Goal: Task Accomplishment & Management: Use online tool/utility

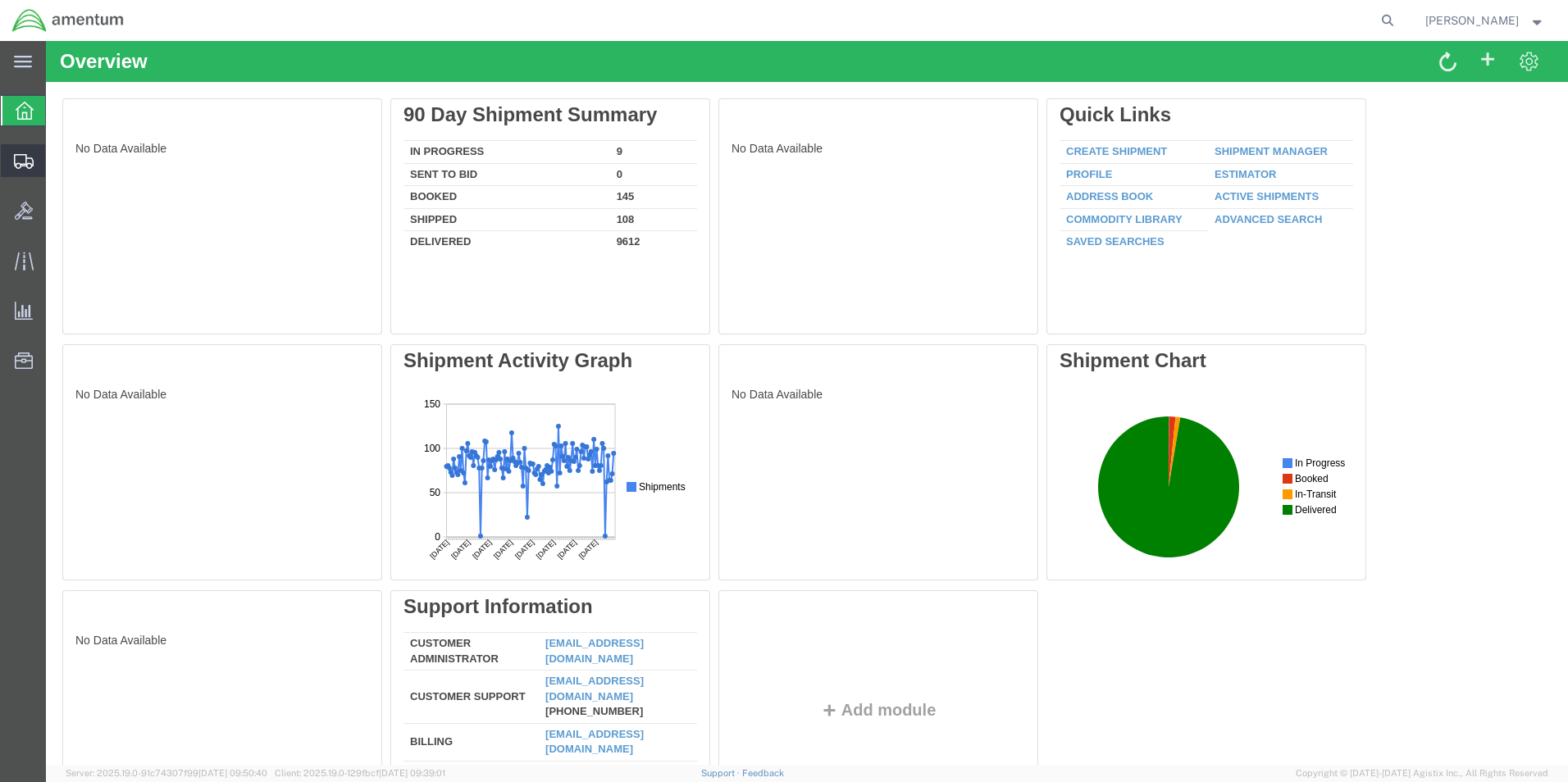
click at [0, 0] on span "Create from Template" at bounding box center [0, 0] width 0 height 0
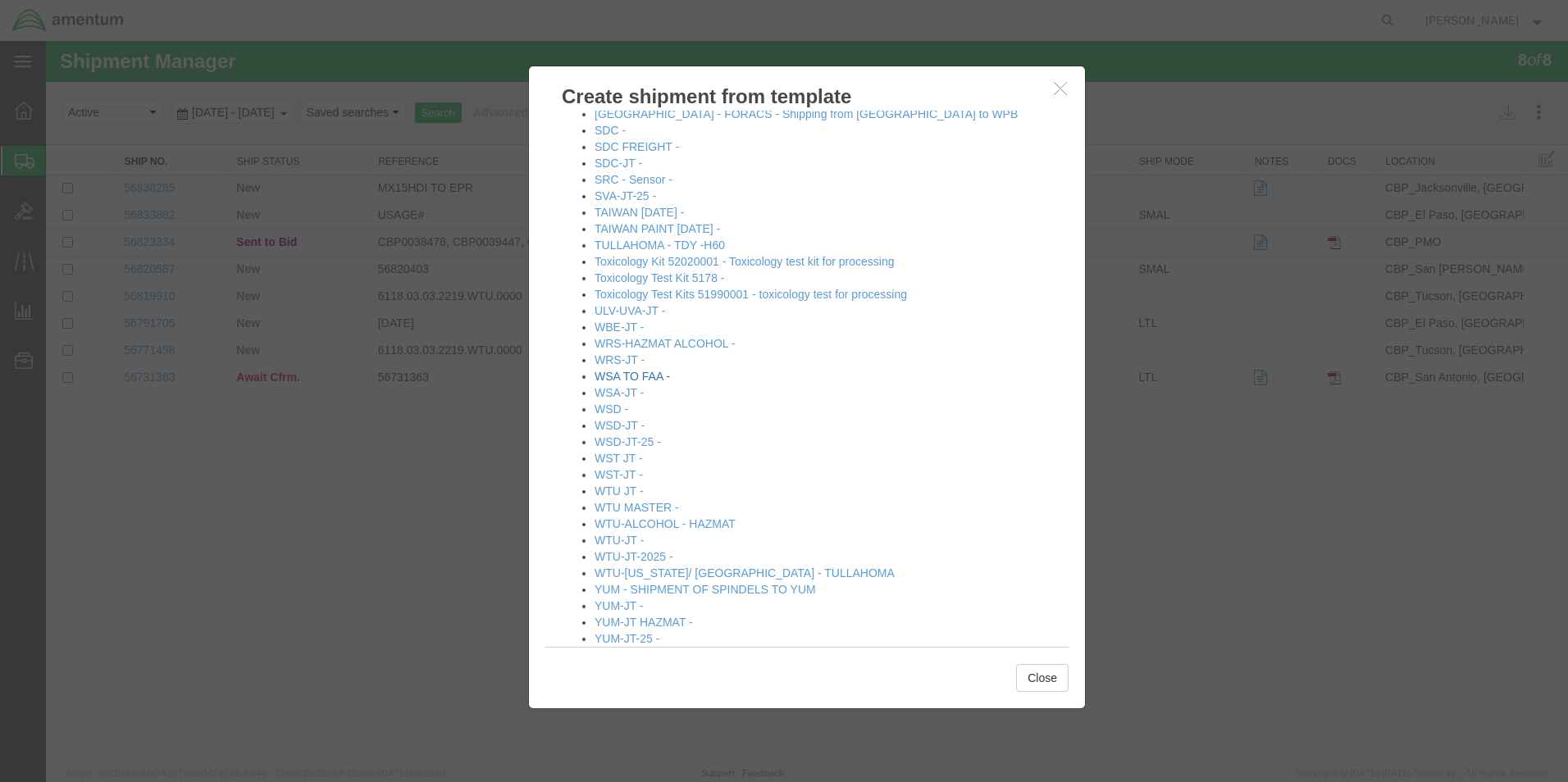
scroll to position [1592, 0]
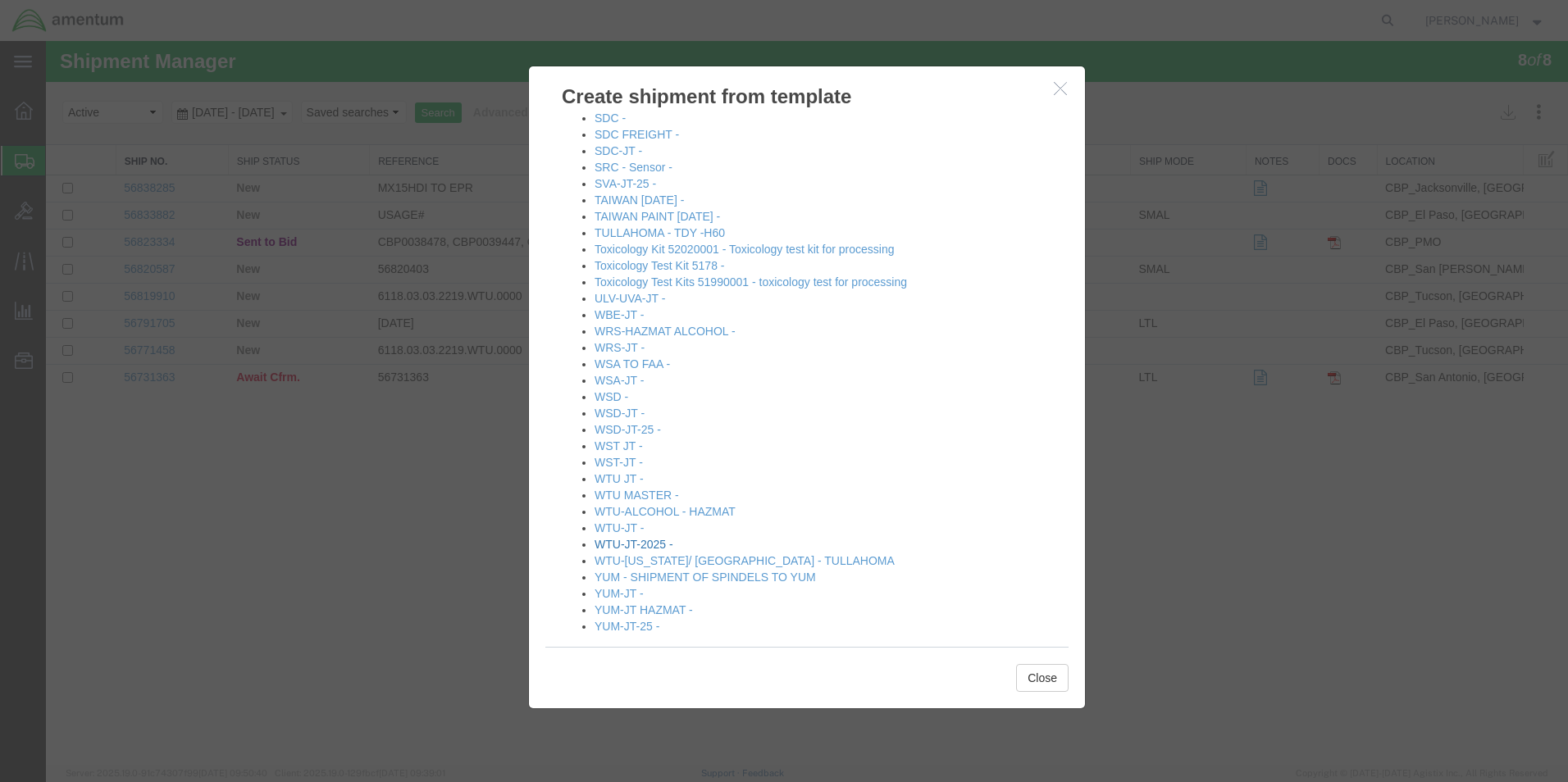
click at [653, 538] on link "WTU-JT-2025 -" at bounding box center [634, 544] width 79 height 13
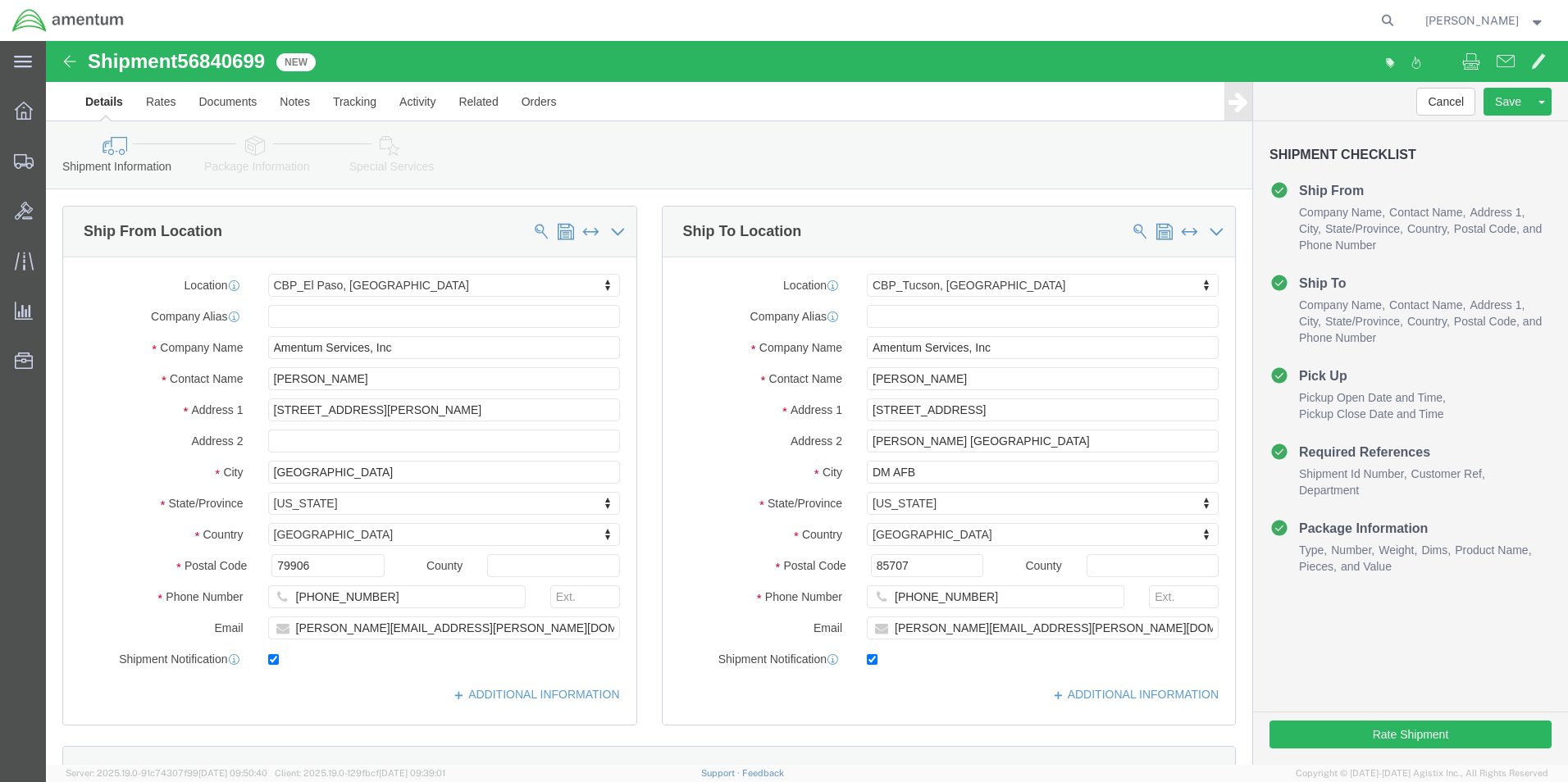
select select "49831"
select select "49949"
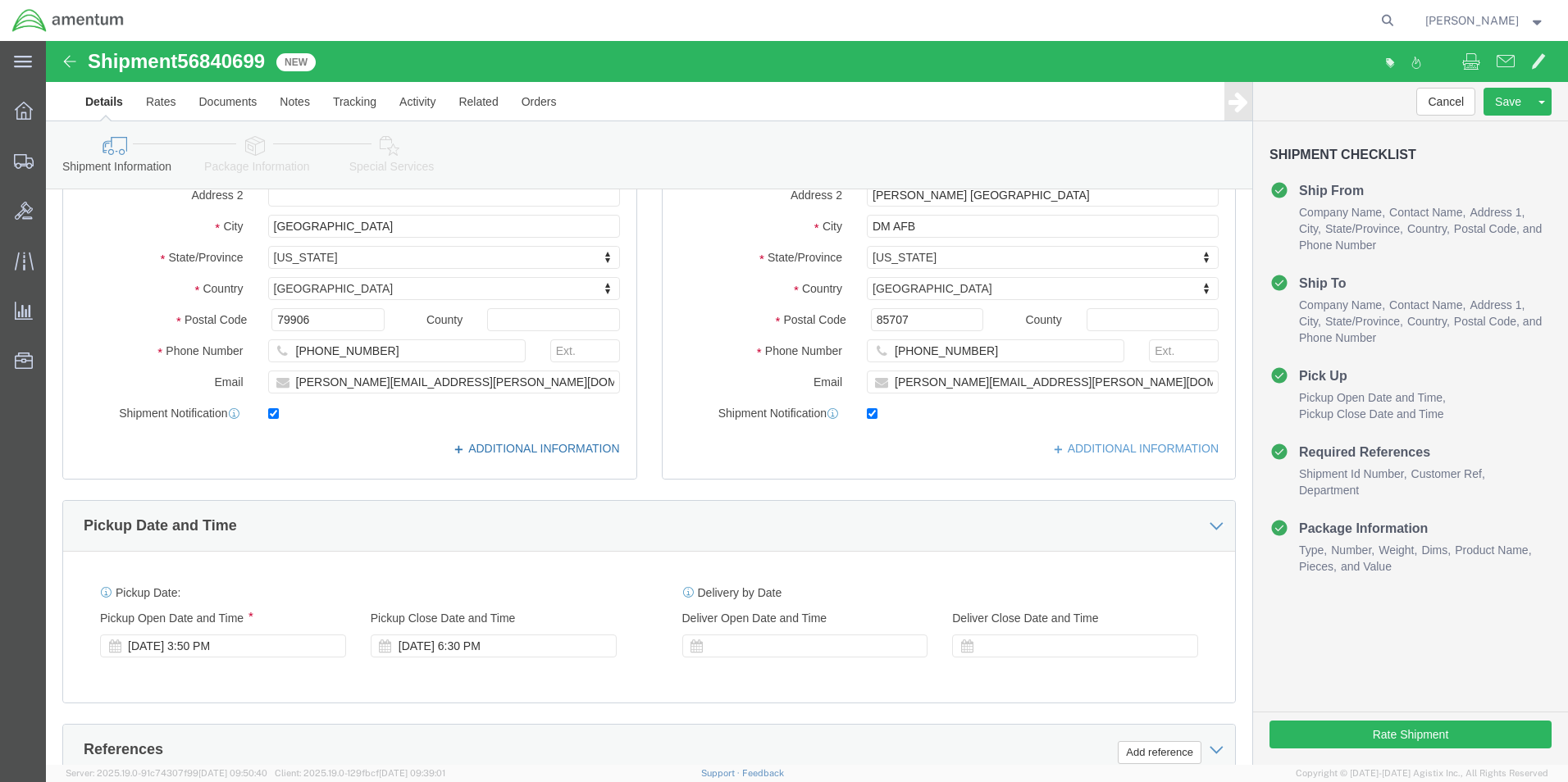
scroll to position [715, 0]
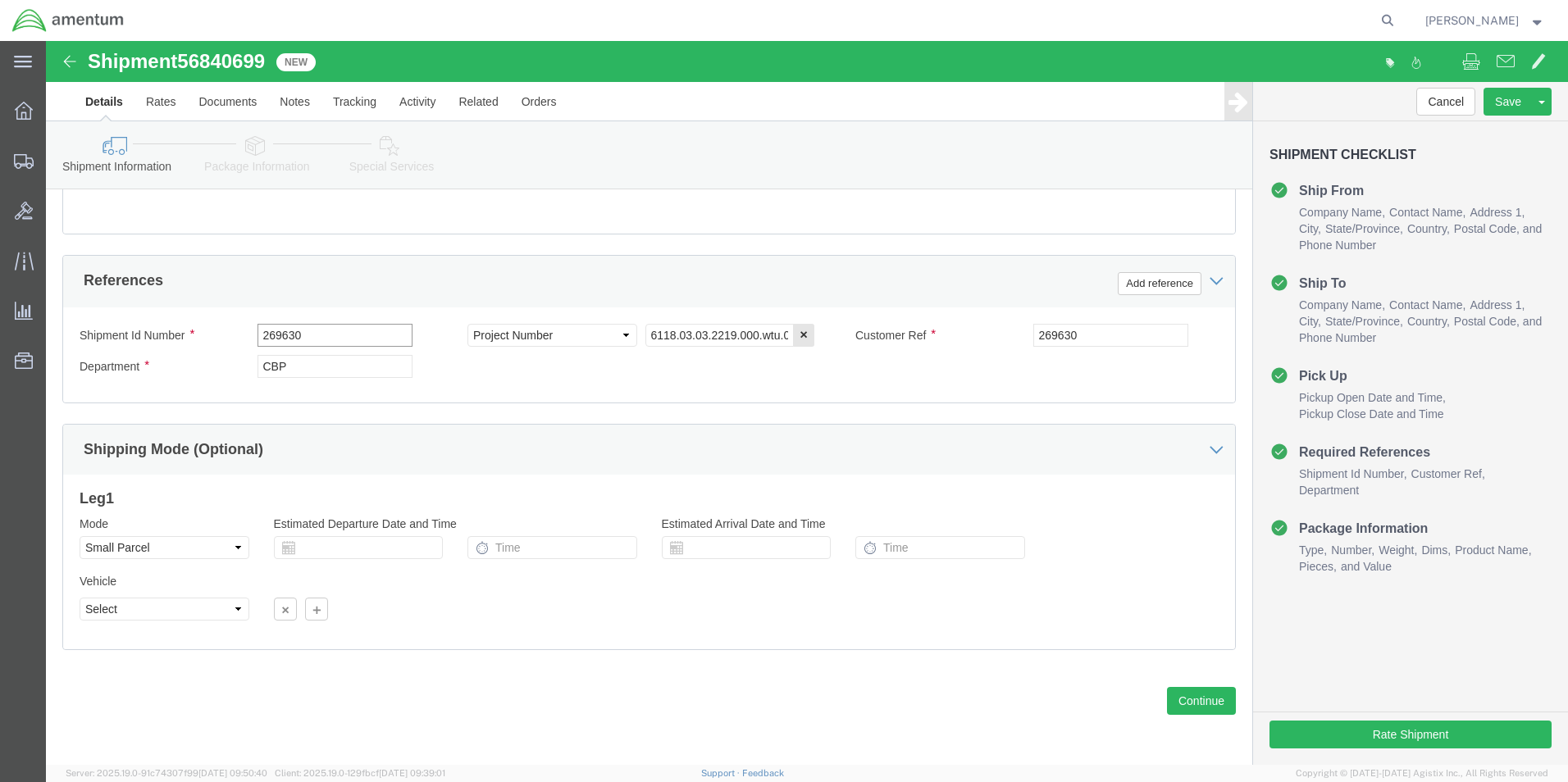
drag, startPoint x: 297, startPoint y: 293, endPoint x: 178, endPoint y: 295, distance: 119.0
click div "Shipment Id Number 269630"
type input "EFO00278"
drag, startPoint x: 253, startPoint y: 331, endPoint x: 172, endPoint y: 329, distance: 81.0
click div "Department CBP"
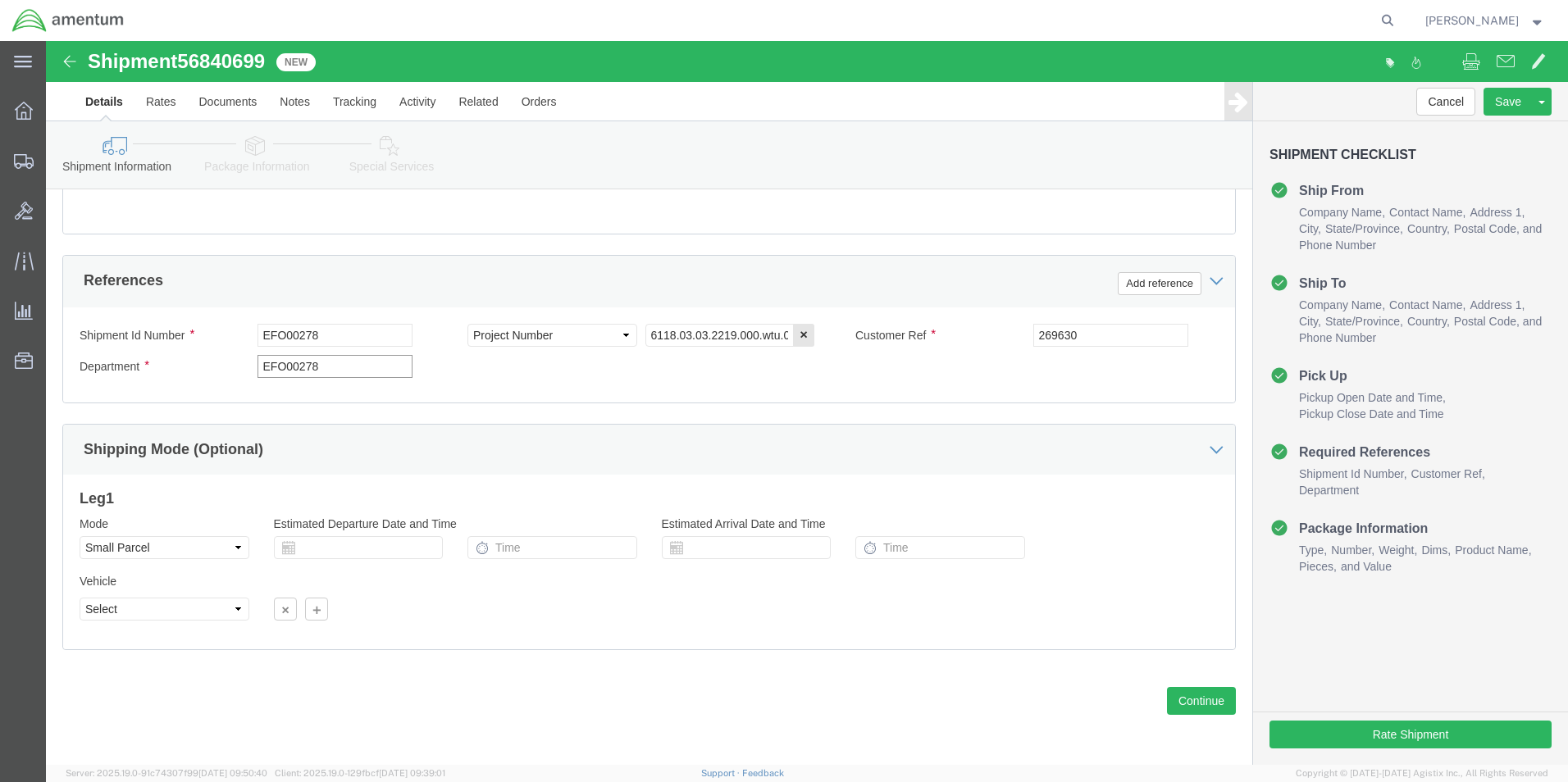
drag, startPoint x: 342, startPoint y: 322, endPoint x: 218, endPoint y: 323, distance: 124.0
click div "Department EFO00278"
type input "CBP"
drag, startPoint x: 1057, startPoint y: 299, endPoint x: 919, endPoint y: 296, distance: 138.0
click div "Customer Ref 269630"
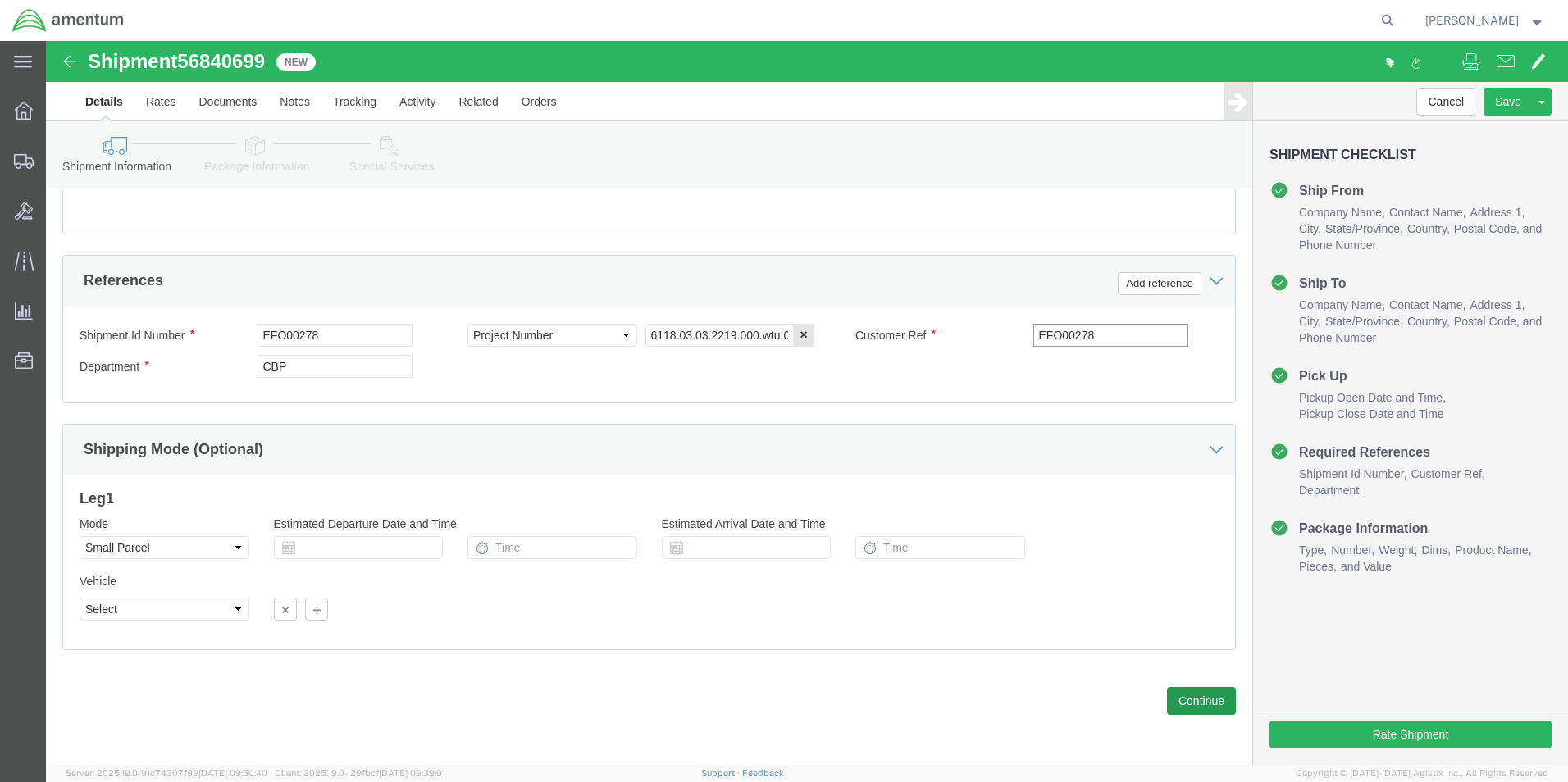
type input "EFO00278"
click button "Continue"
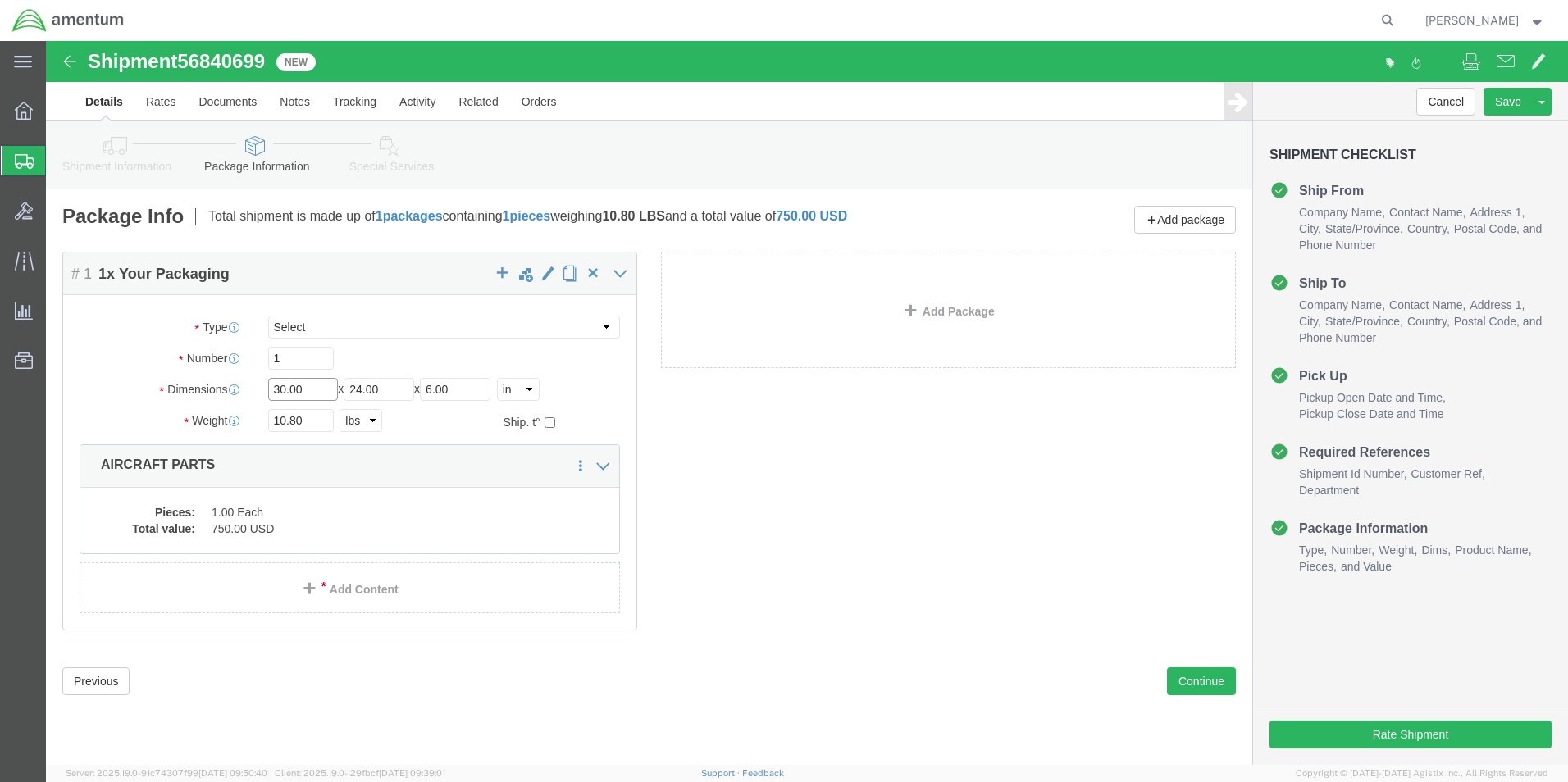
drag, startPoint x: 274, startPoint y: 355, endPoint x: 164, endPoint y: 360, distance: 110.1
click div "Dimensions Length 30.00 x Width 24.00 x Height 6.00 Select cm ft in"
type input "24"
type input "20"
type input "14"
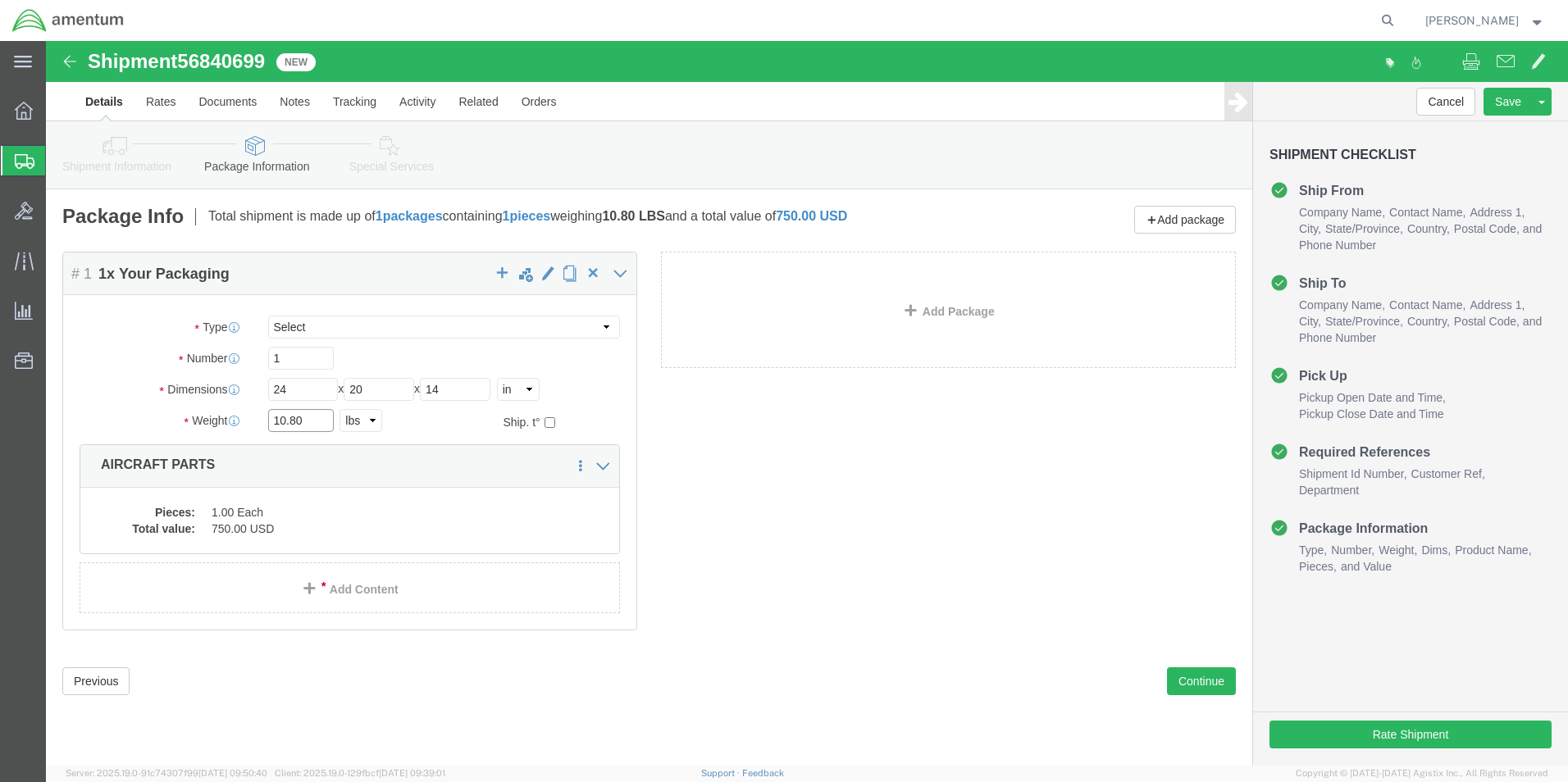
drag, startPoint x: 262, startPoint y: 384, endPoint x: 204, endPoint y: 396, distance: 59.2
click div "Package Type Select Bale(s) Basket(s) Bolt(s) Bottle(s) Buckets Bulk Bundle(s) …"
type input "52"
click dd "1.00 Each"
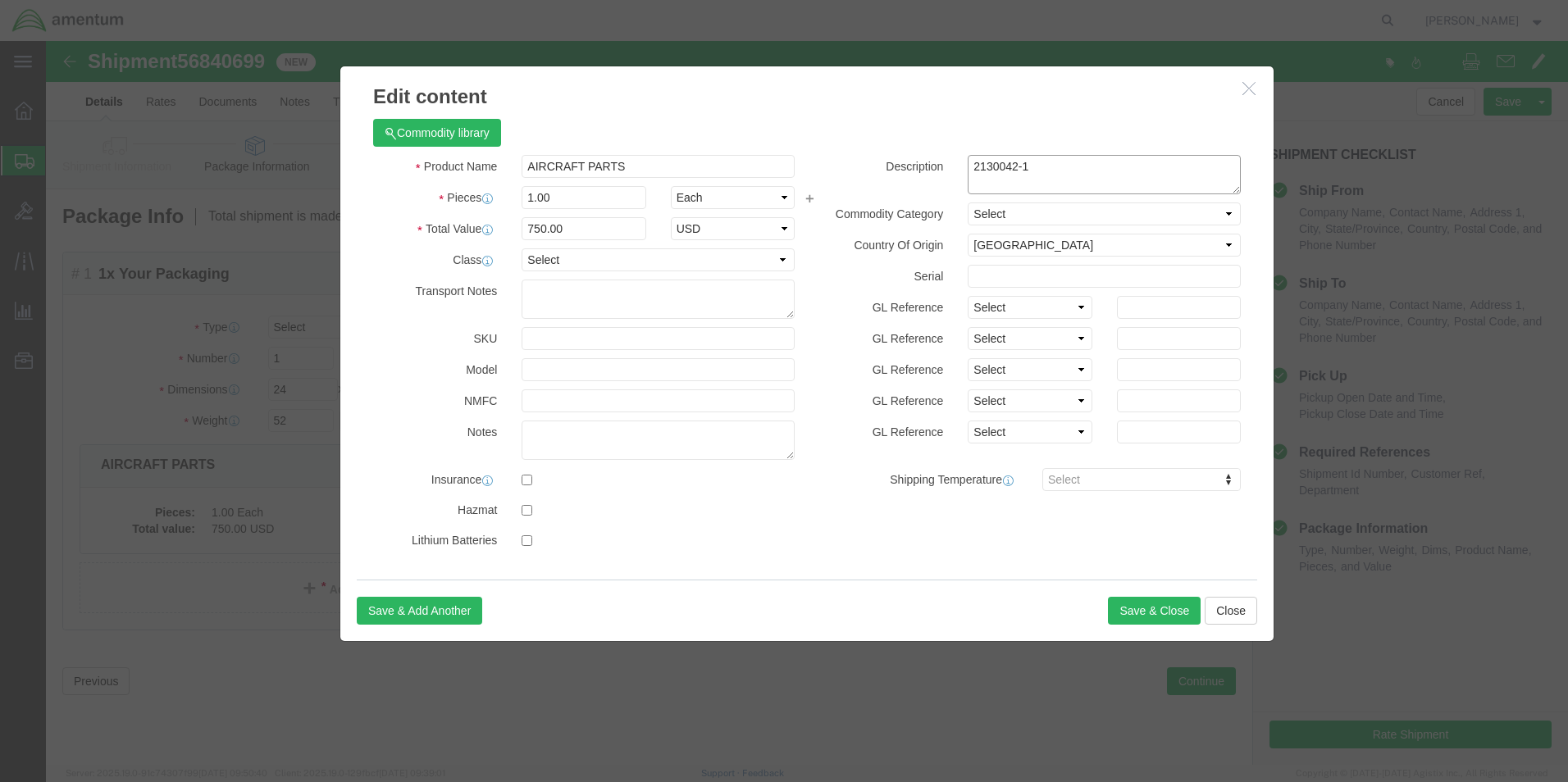
drag, startPoint x: 1014, startPoint y: 131, endPoint x: 872, endPoint y: 133, distance: 142.0
click div "Description 2130042-1"
type textarea "AIE300DH HEAT SEALER SN# EFO00278"
click button "Save & Close"
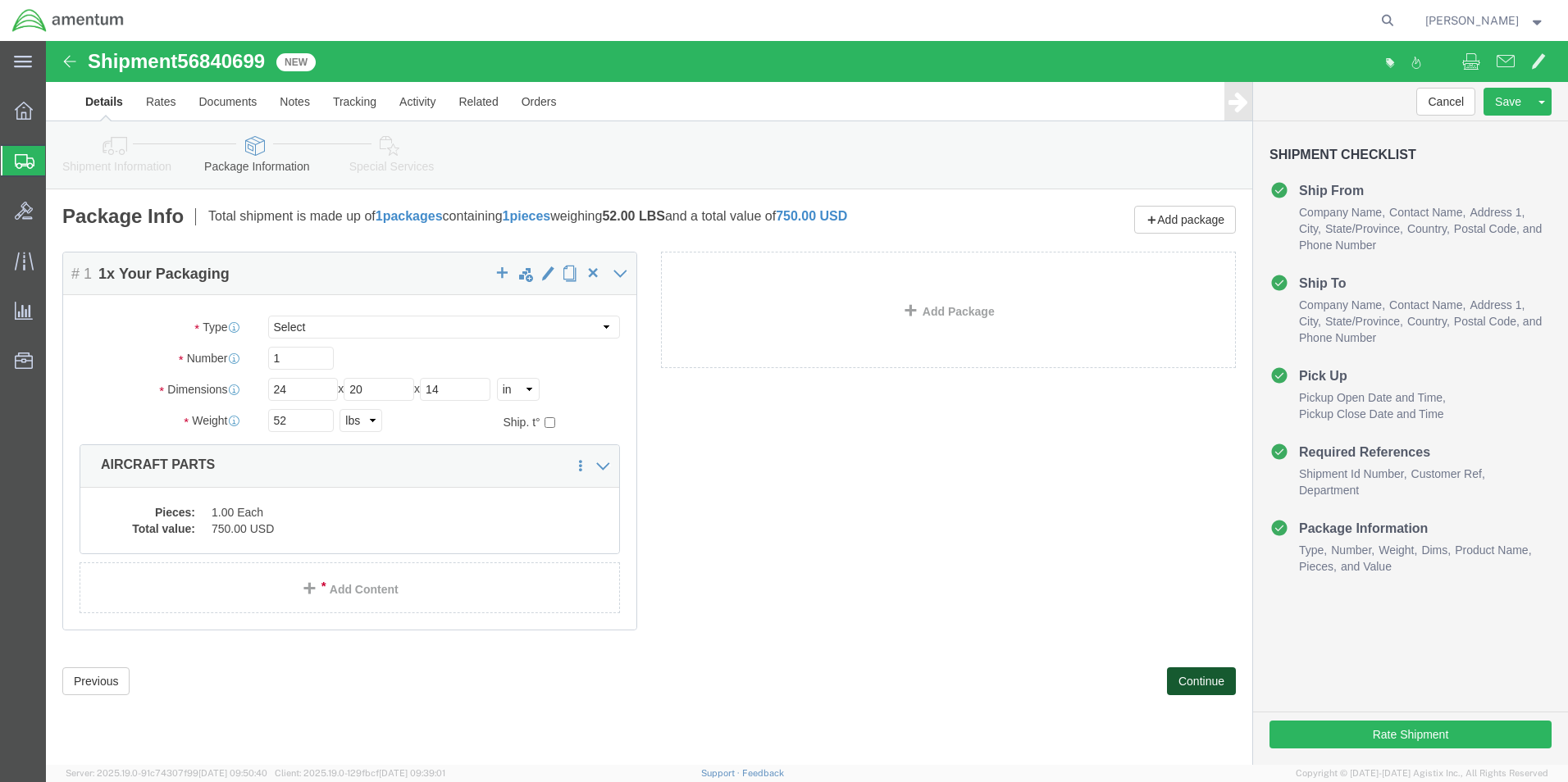
click button "Continue"
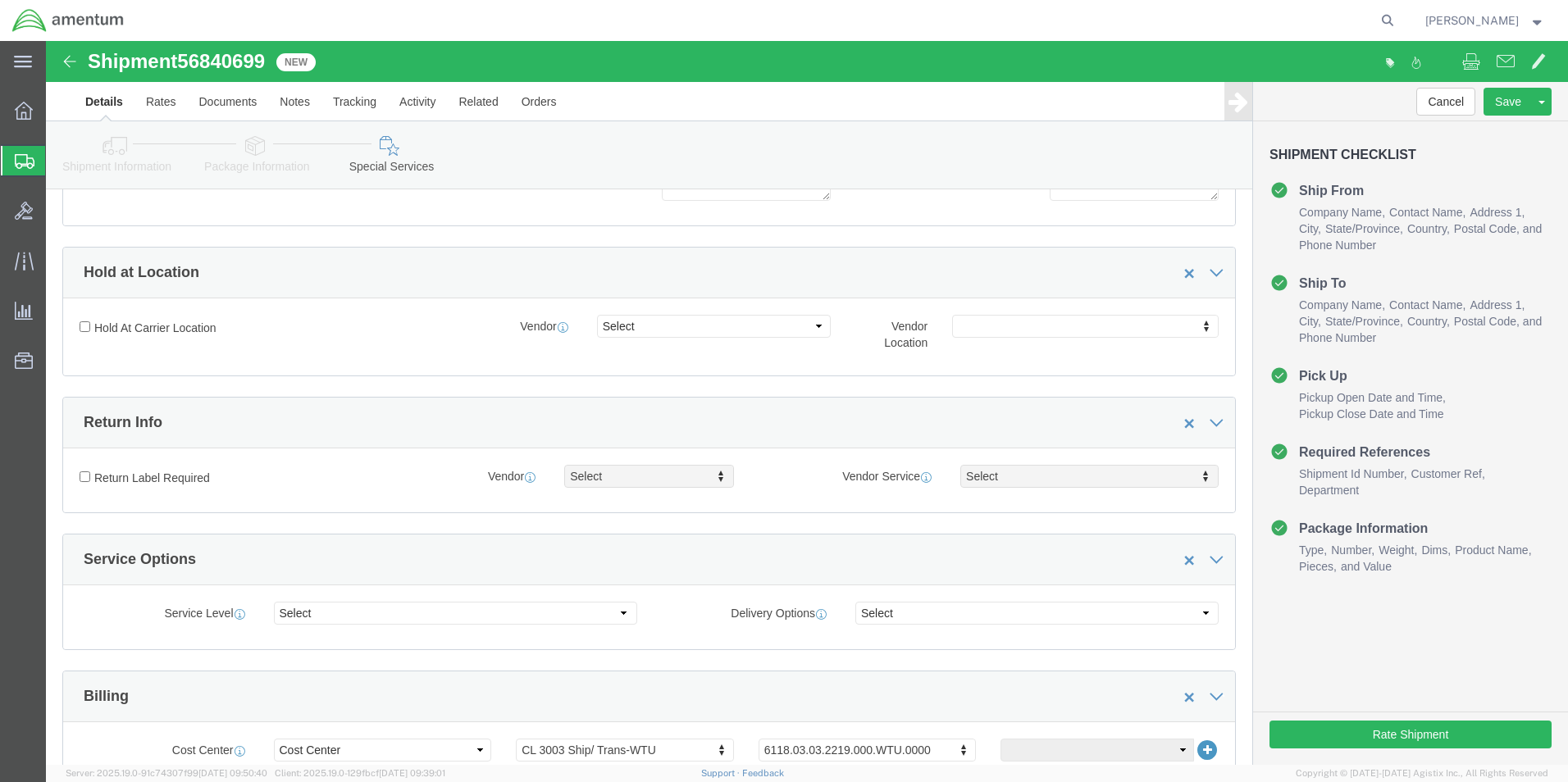
scroll to position [656, 0]
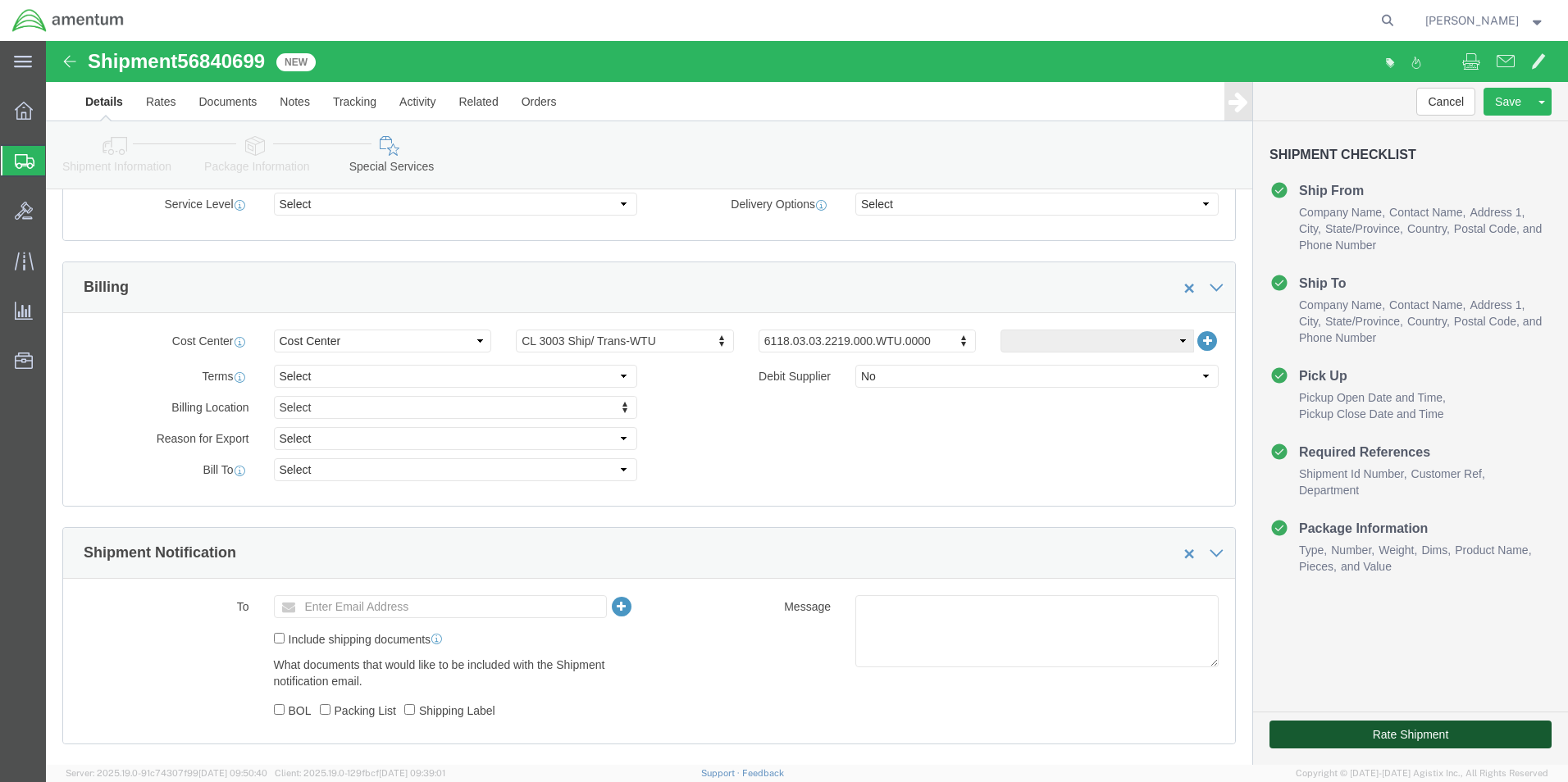
click button "Rate Shipment"
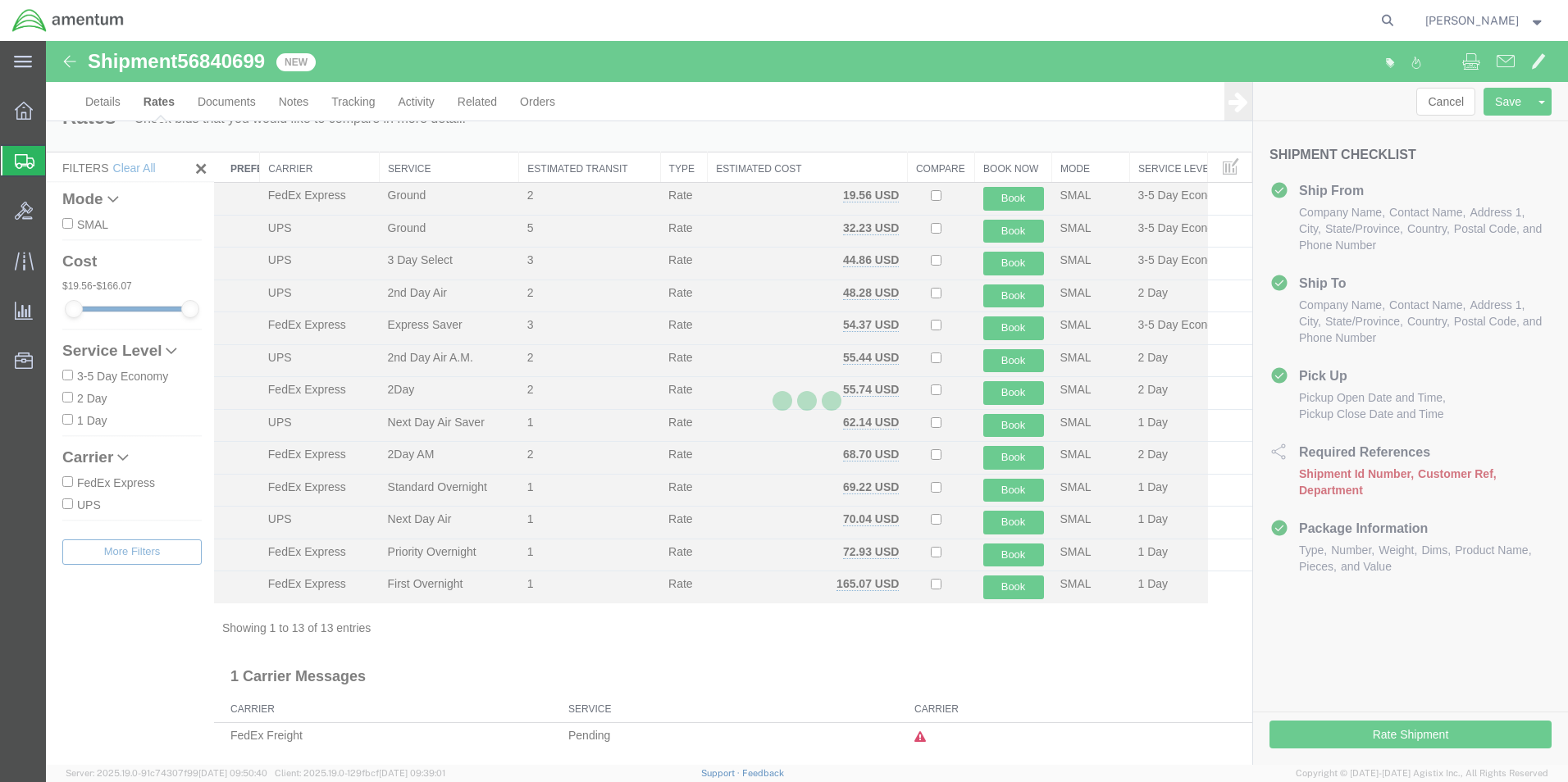
scroll to position [2, 0]
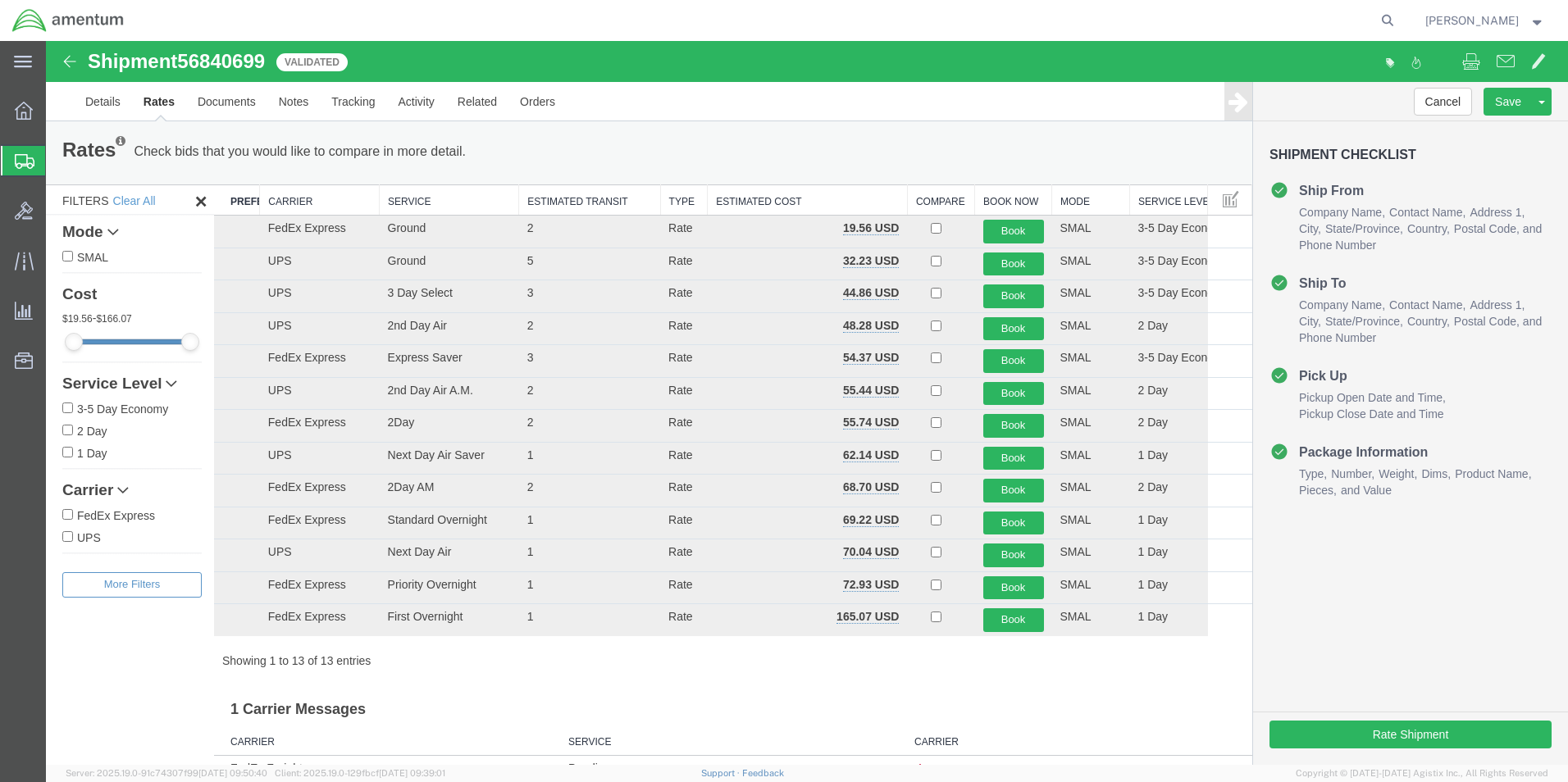
click at [281, 195] on th "Carrier" at bounding box center [320, 200] width 120 height 30
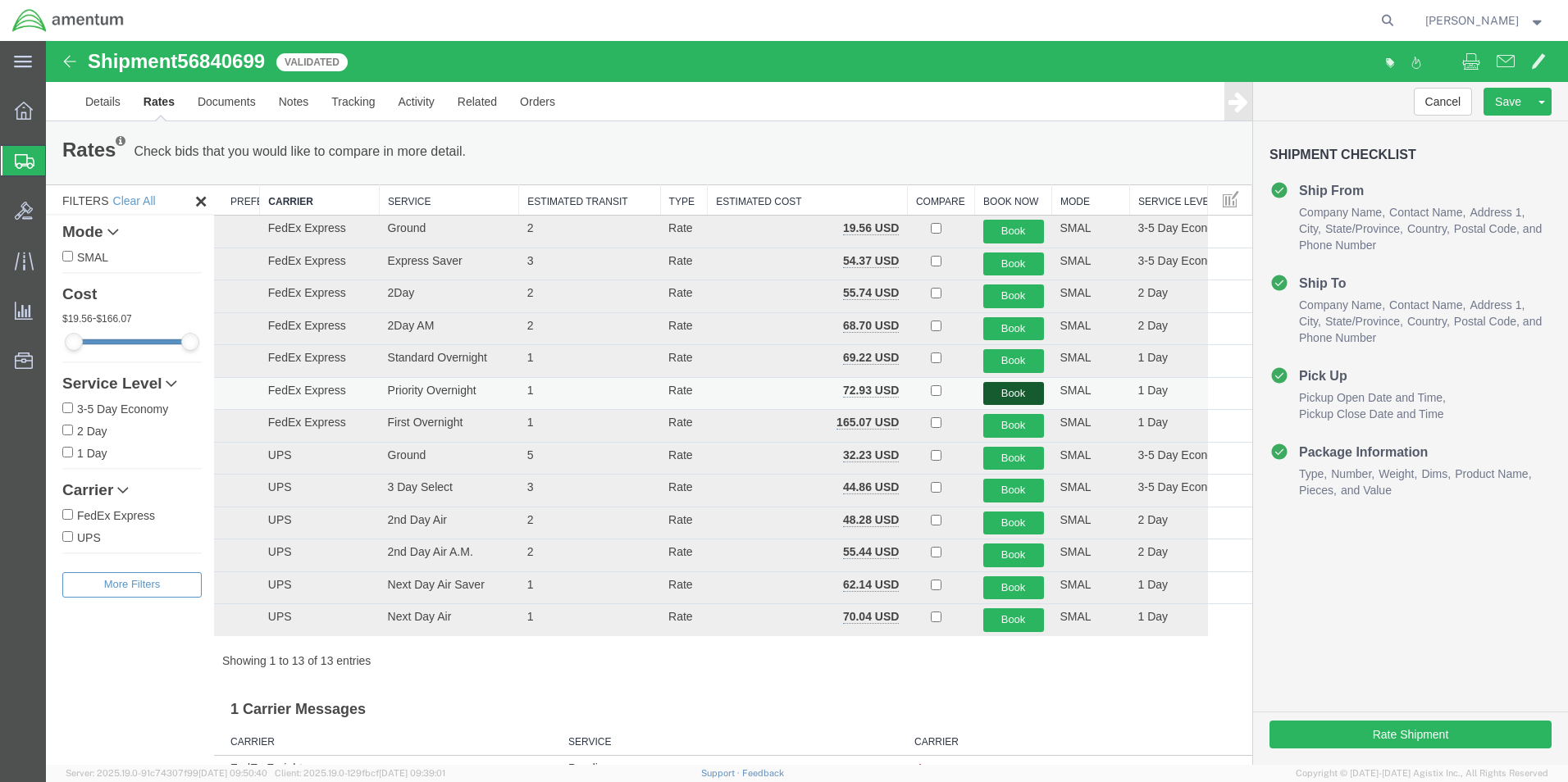
click at [992, 391] on button "Book" at bounding box center [1013, 394] width 61 height 24
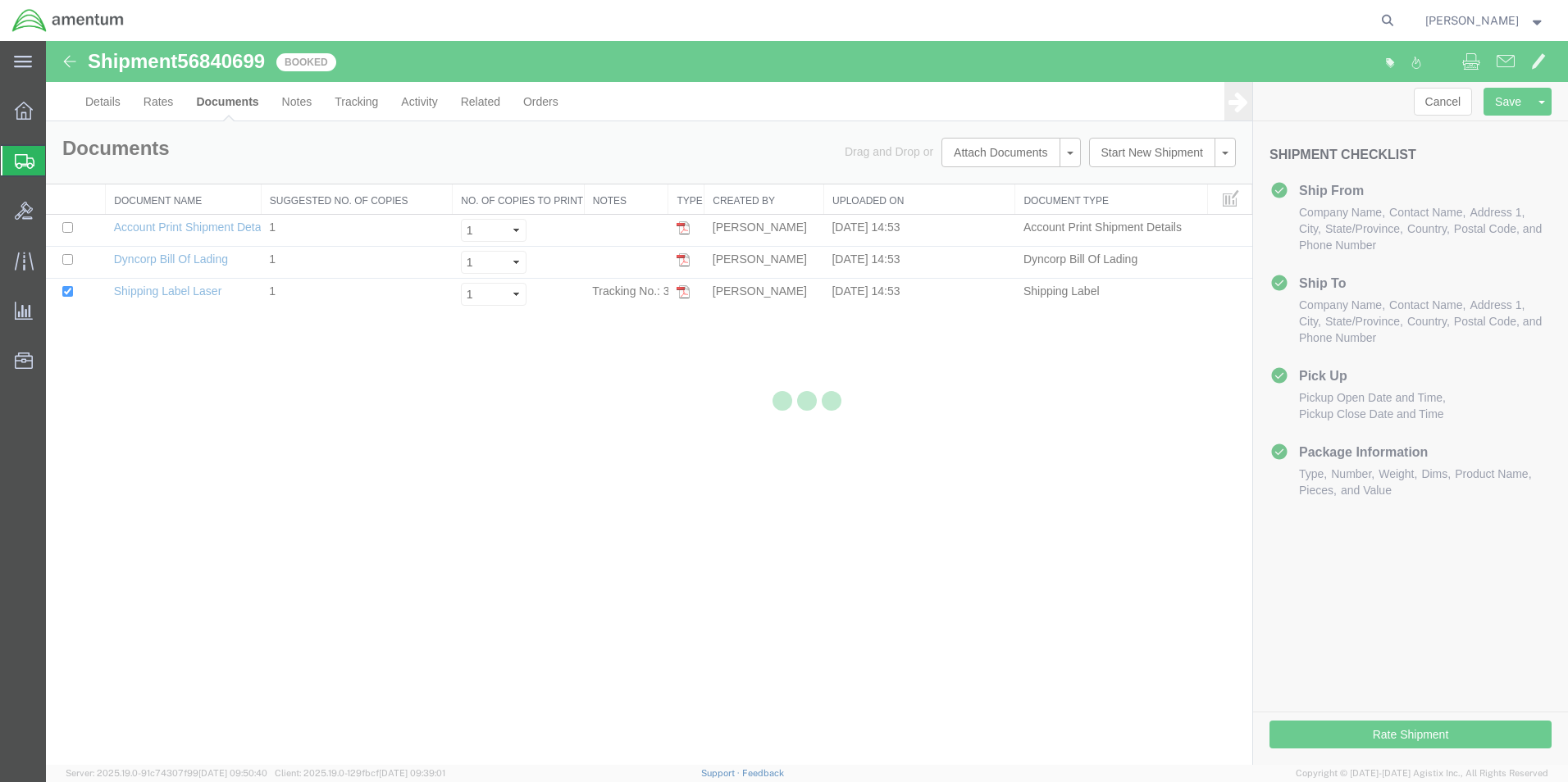
scroll to position [0, 0]
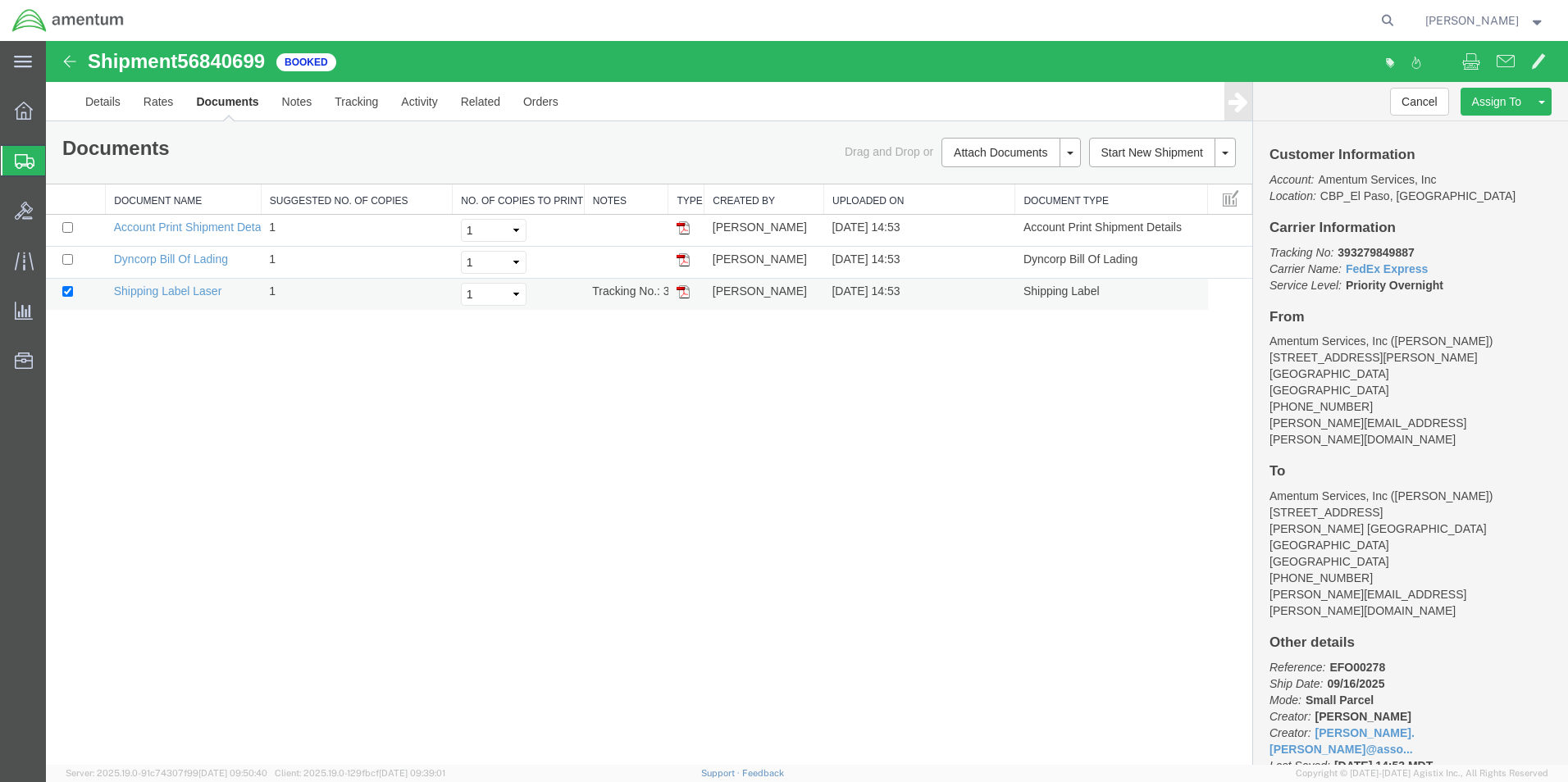
click at [680, 292] on img at bounding box center [682, 291] width 13 height 13
click at [0, 0] on span "Create from Template" at bounding box center [0, 0] width 0 height 0
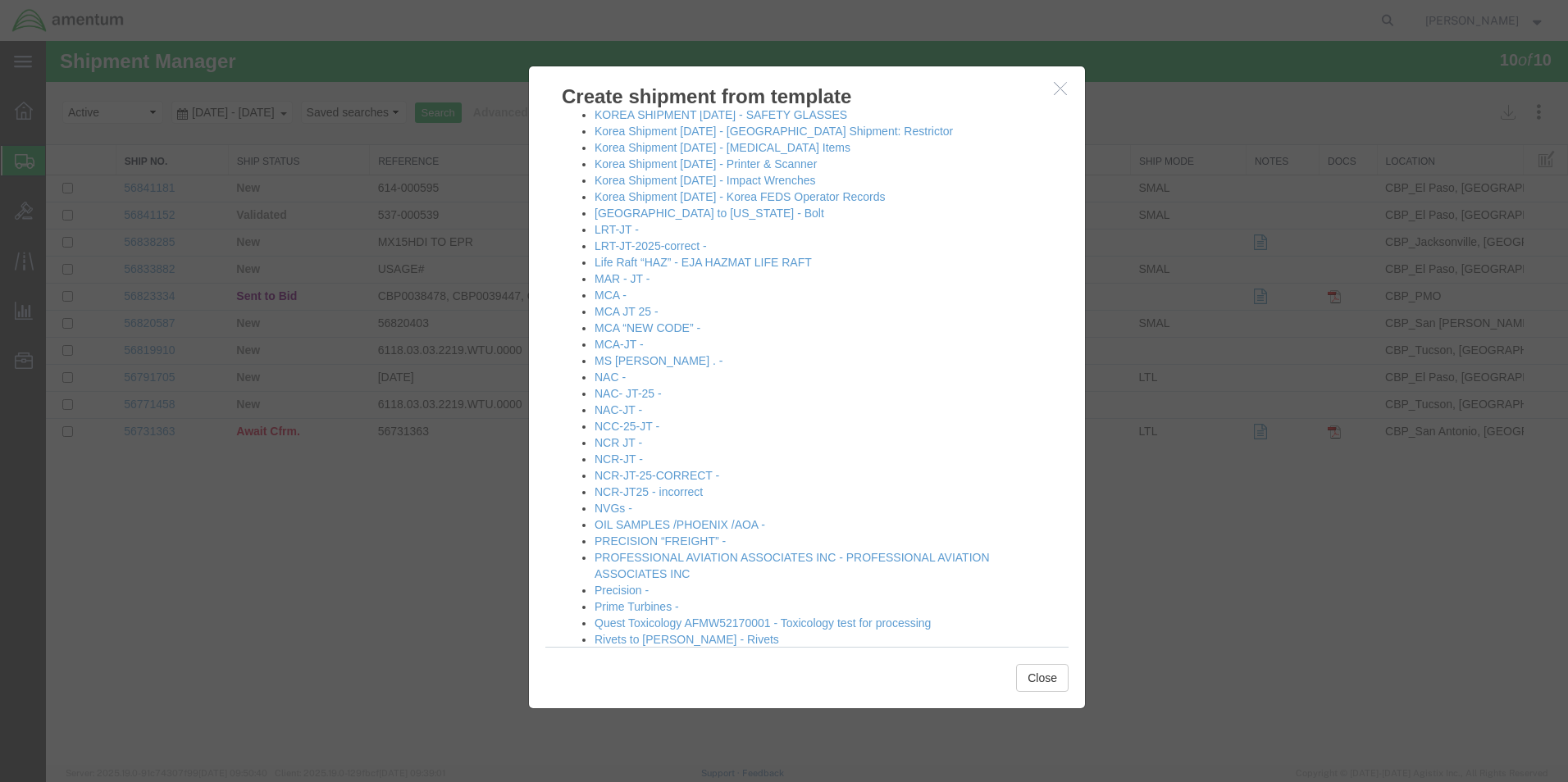
scroll to position [1066, 0]
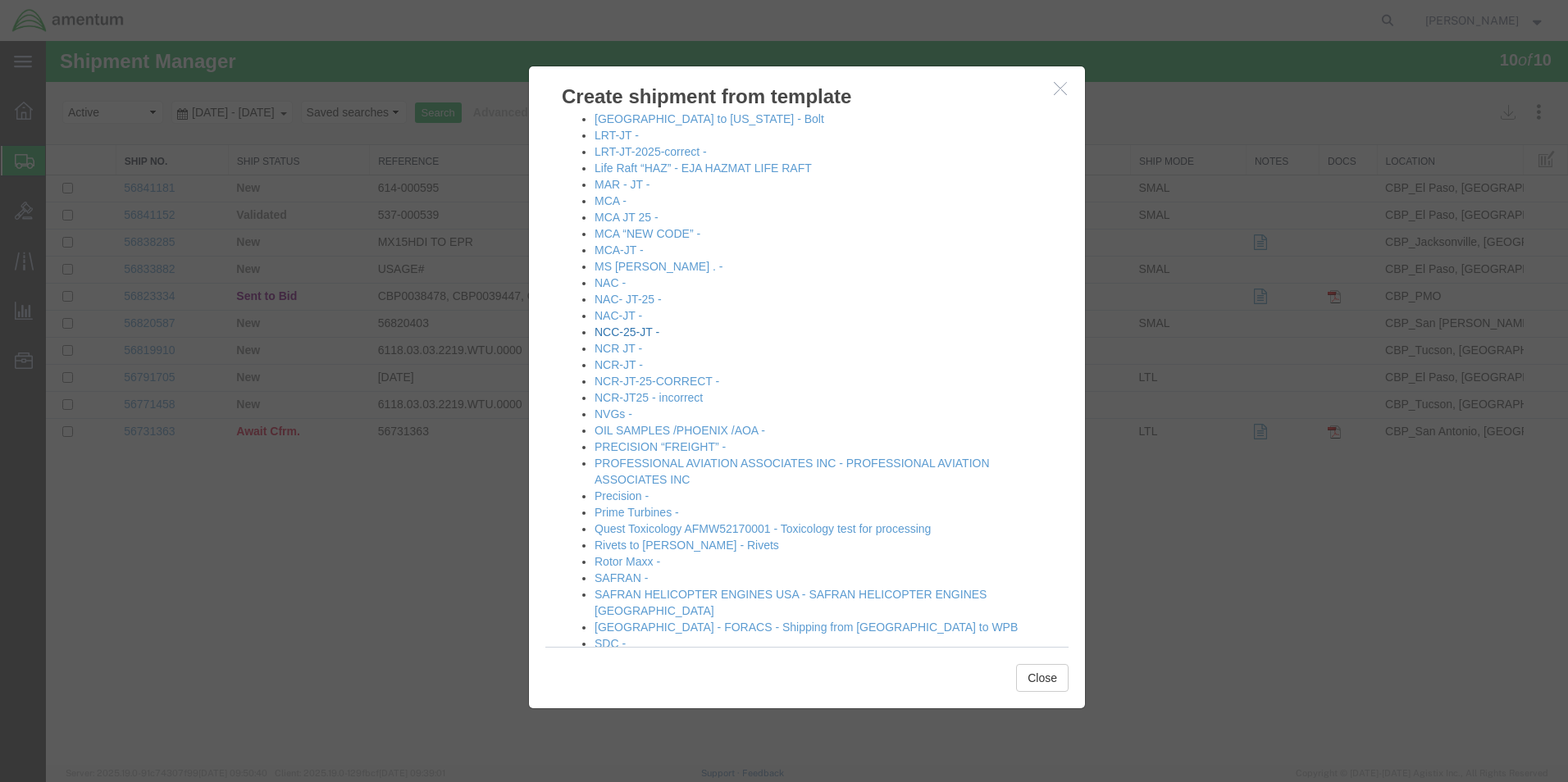
click at [632, 328] on link "NCC-25-JT -" at bounding box center [627, 332] width 65 height 13
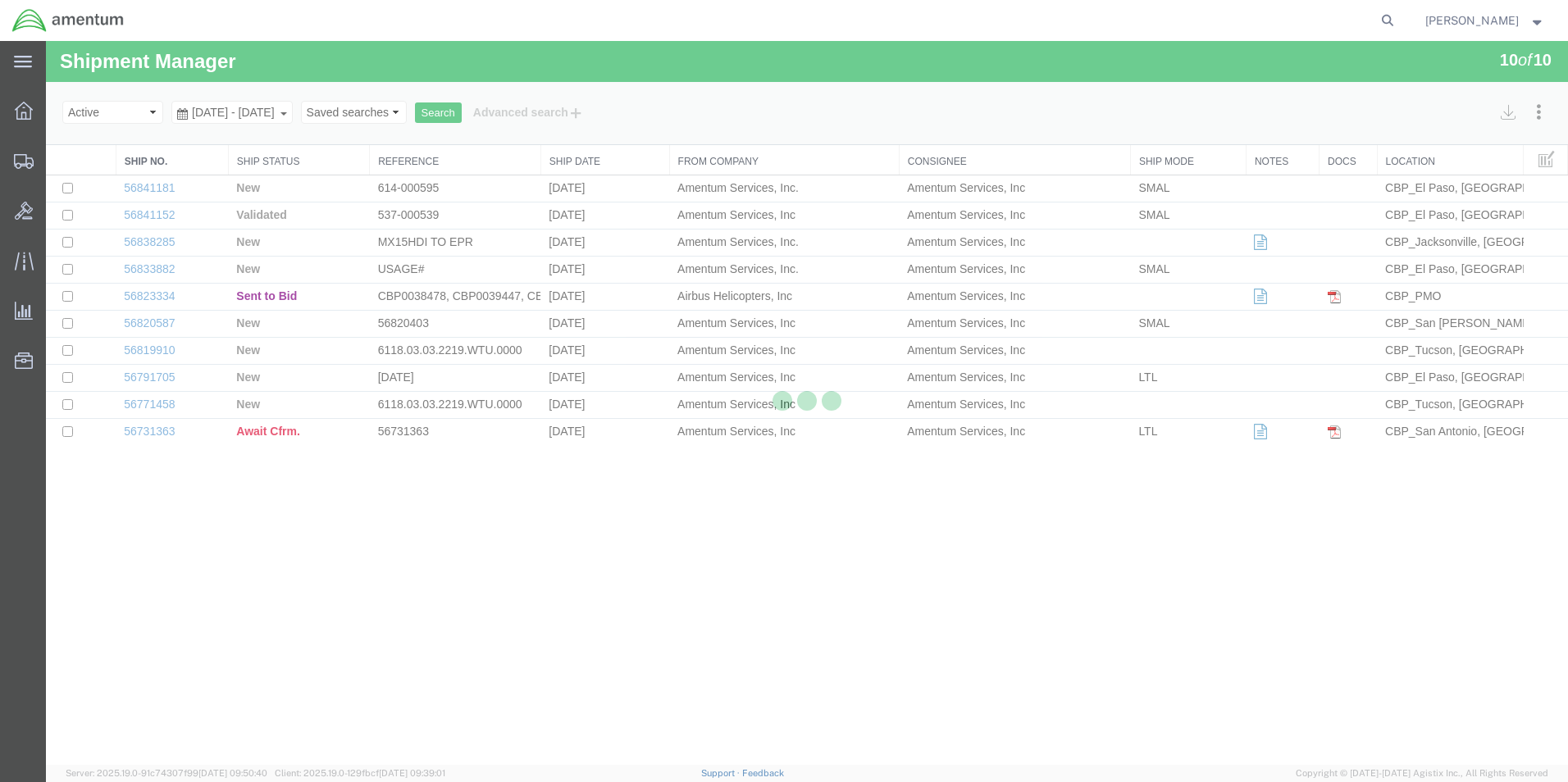
select select "49831"
select select "69291"
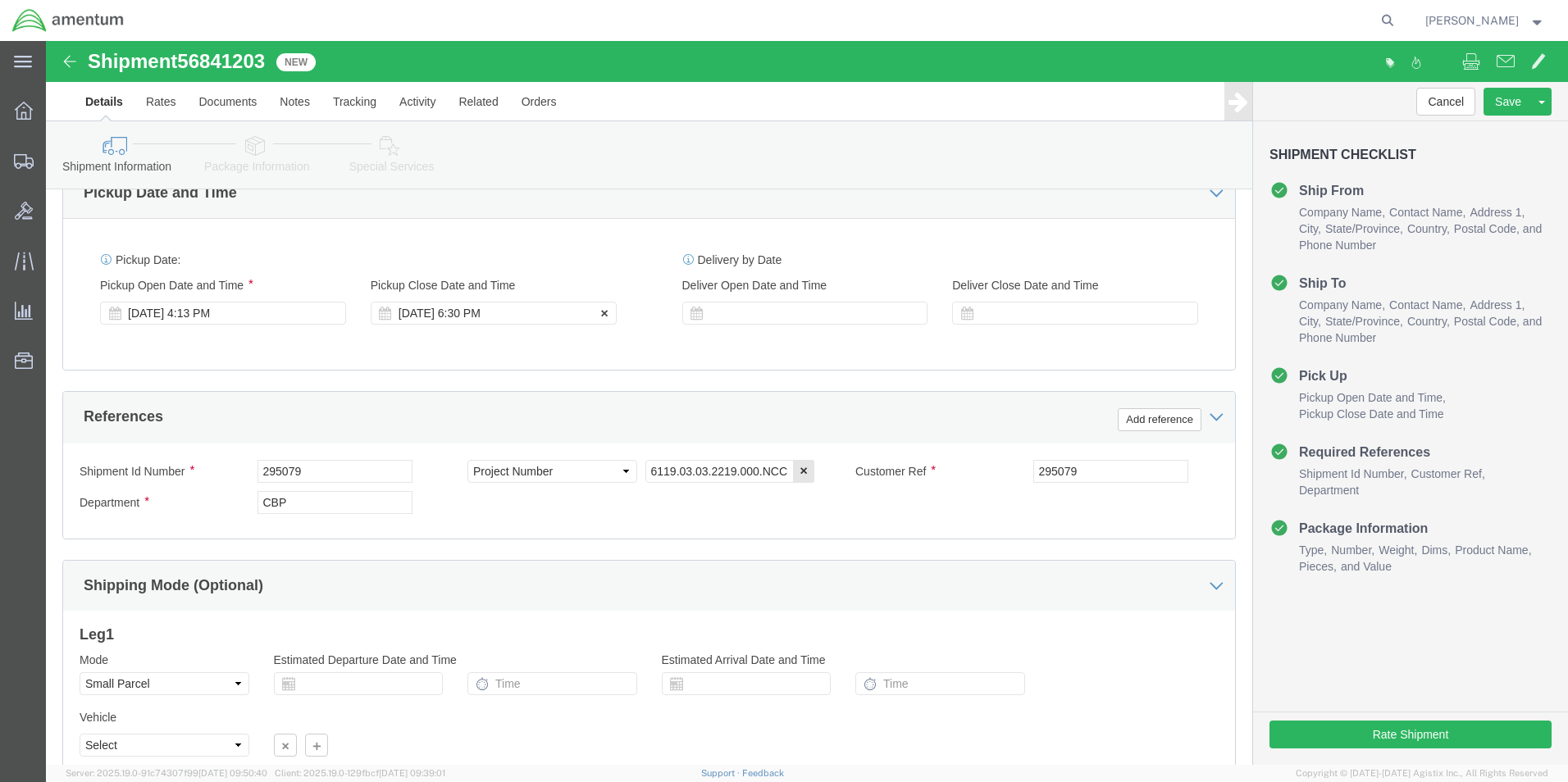
scroll to position [715, 0]
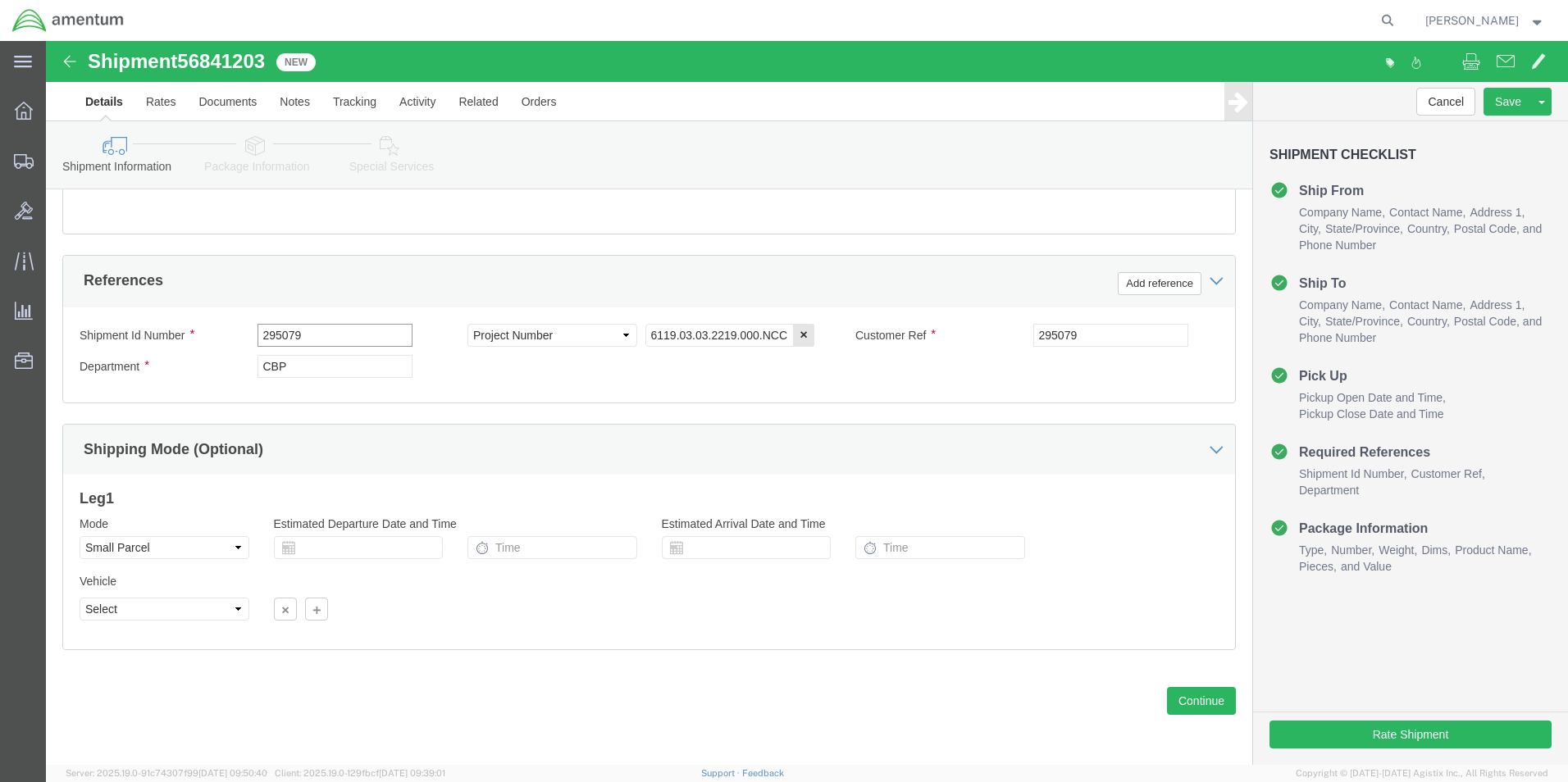
drag, startPoint x: 289, startPoint y: 295, endPoint x: 121, endPoint y: 295, distance: 168.0
click div "Shipment Id Number 295079"
type input "2"
type input "579-00456"
drag, startPoint x: 1036, startPoint y: 293, endPoint x: 773, endPoint y: 295, distance: 263.0
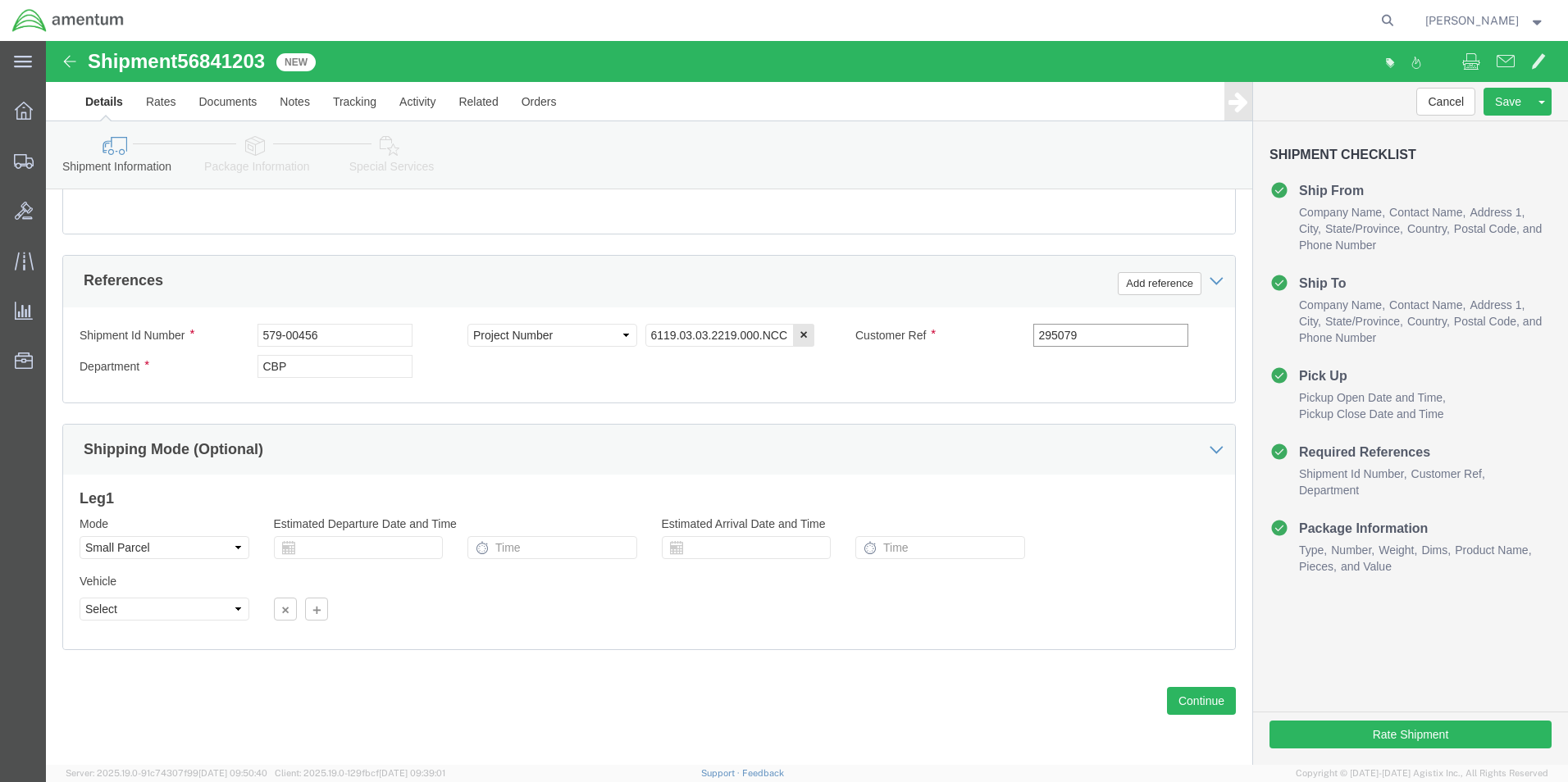
click div "Shipment Id Number 579-00456 Select Account Type Activity ID Airline Appointmen…"
type input "579-00456"
click button "Continue"
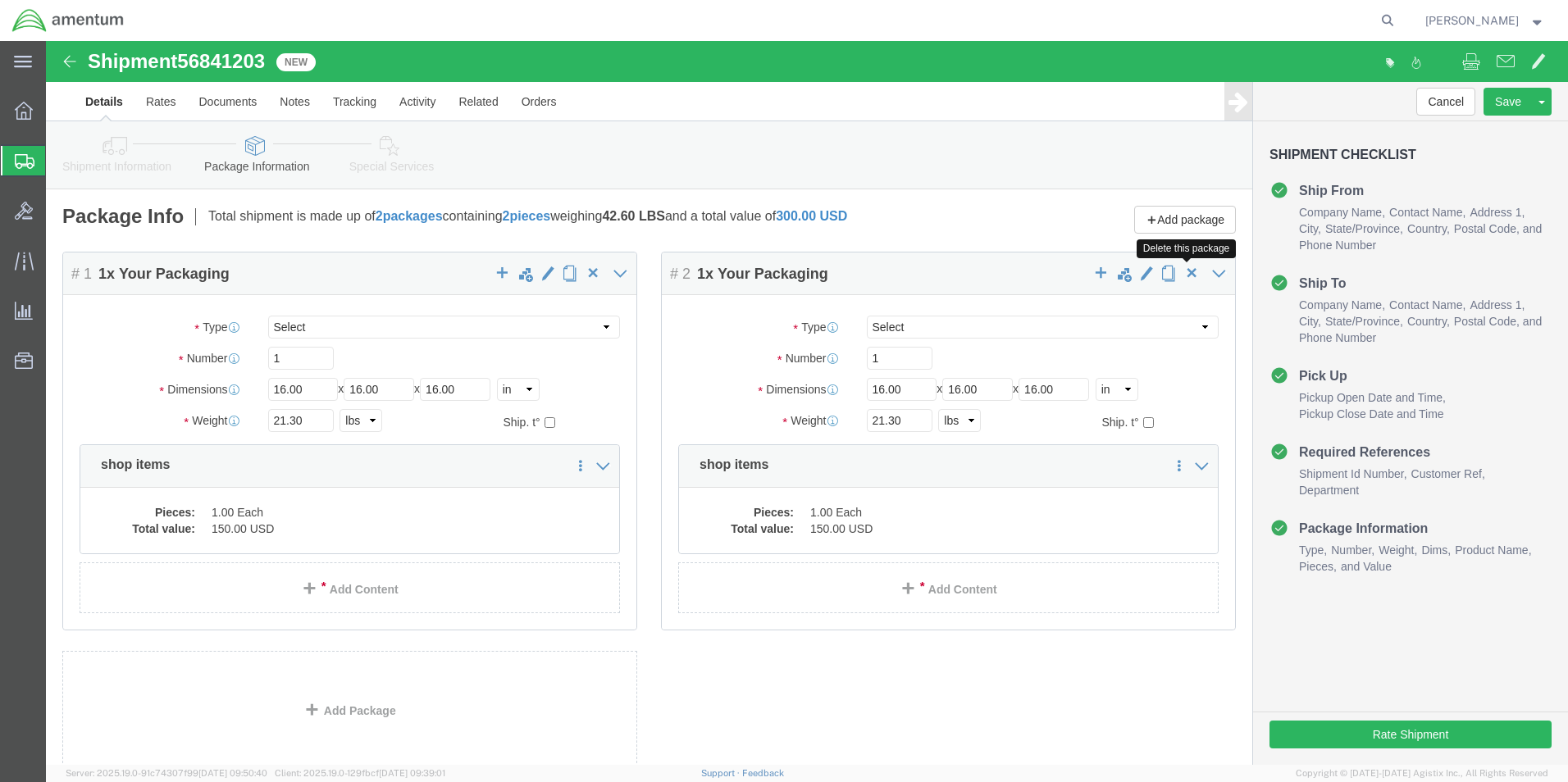
click span "button"
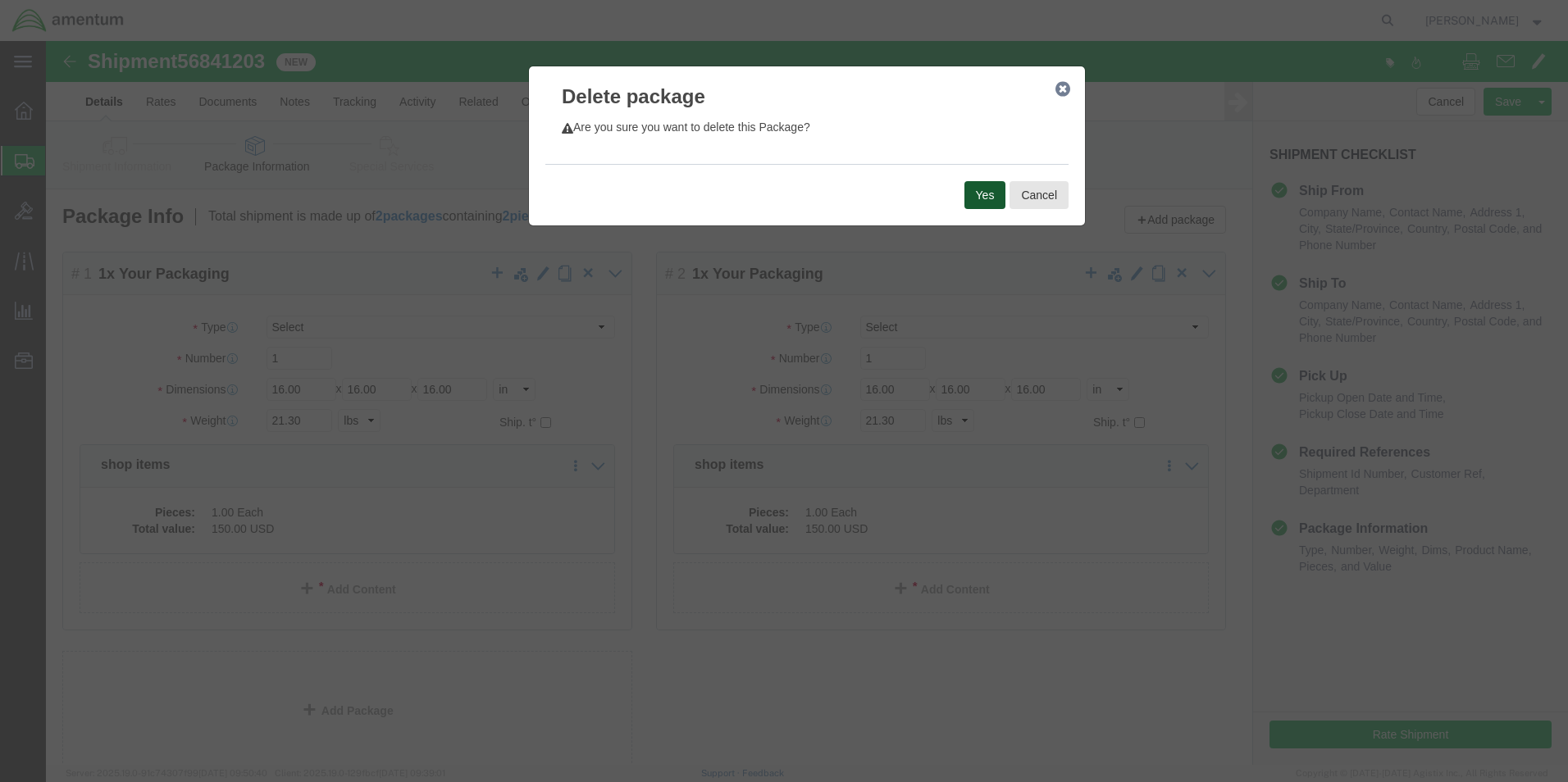
click button "Yes"
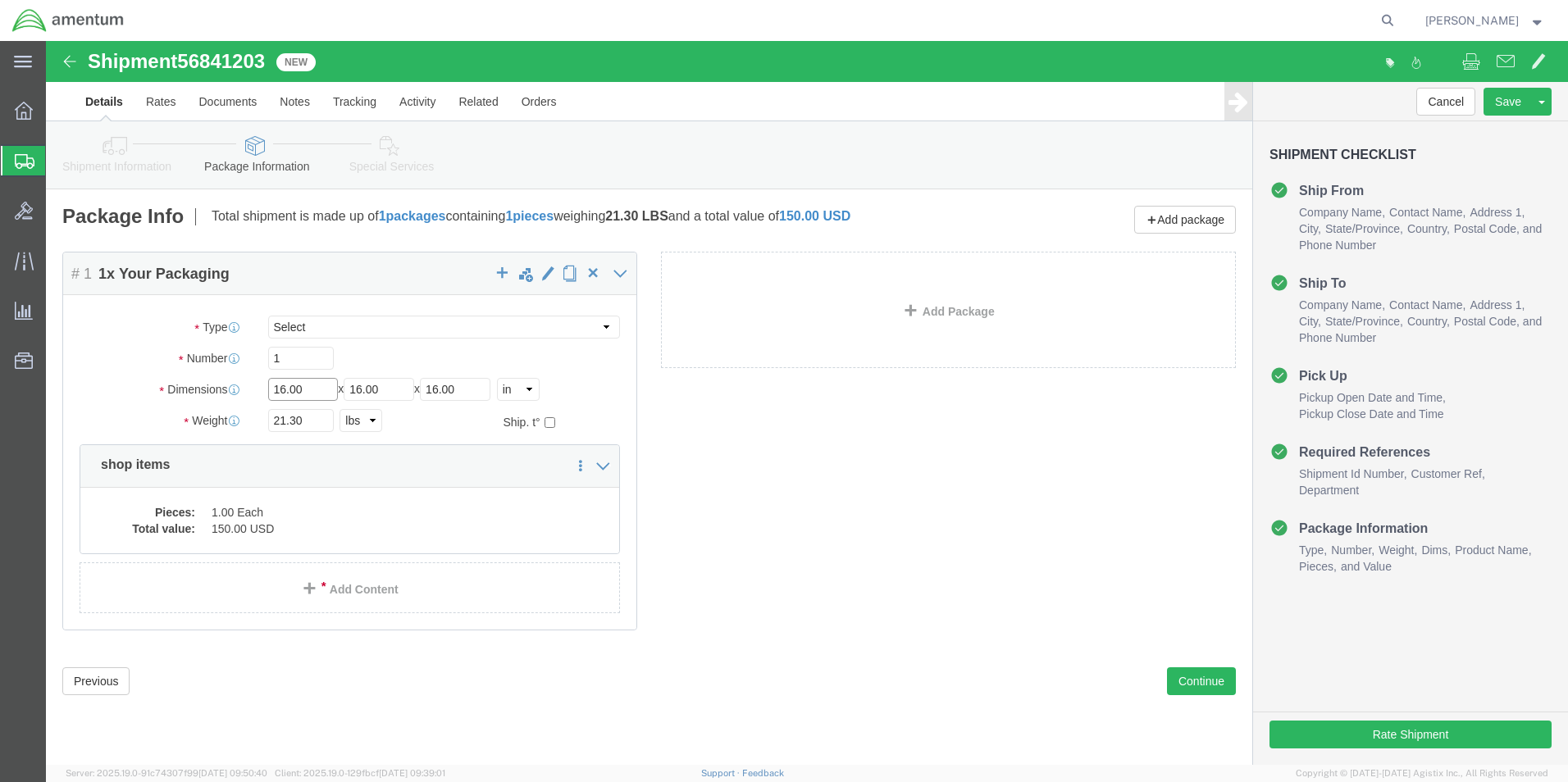
drag, startPoint x: 270, startPoint y: 346, endPoint x: 223, endPoint y: 350, distance: 47.2
click input "16.00"
type input "12"
type input "9"
type input "6"
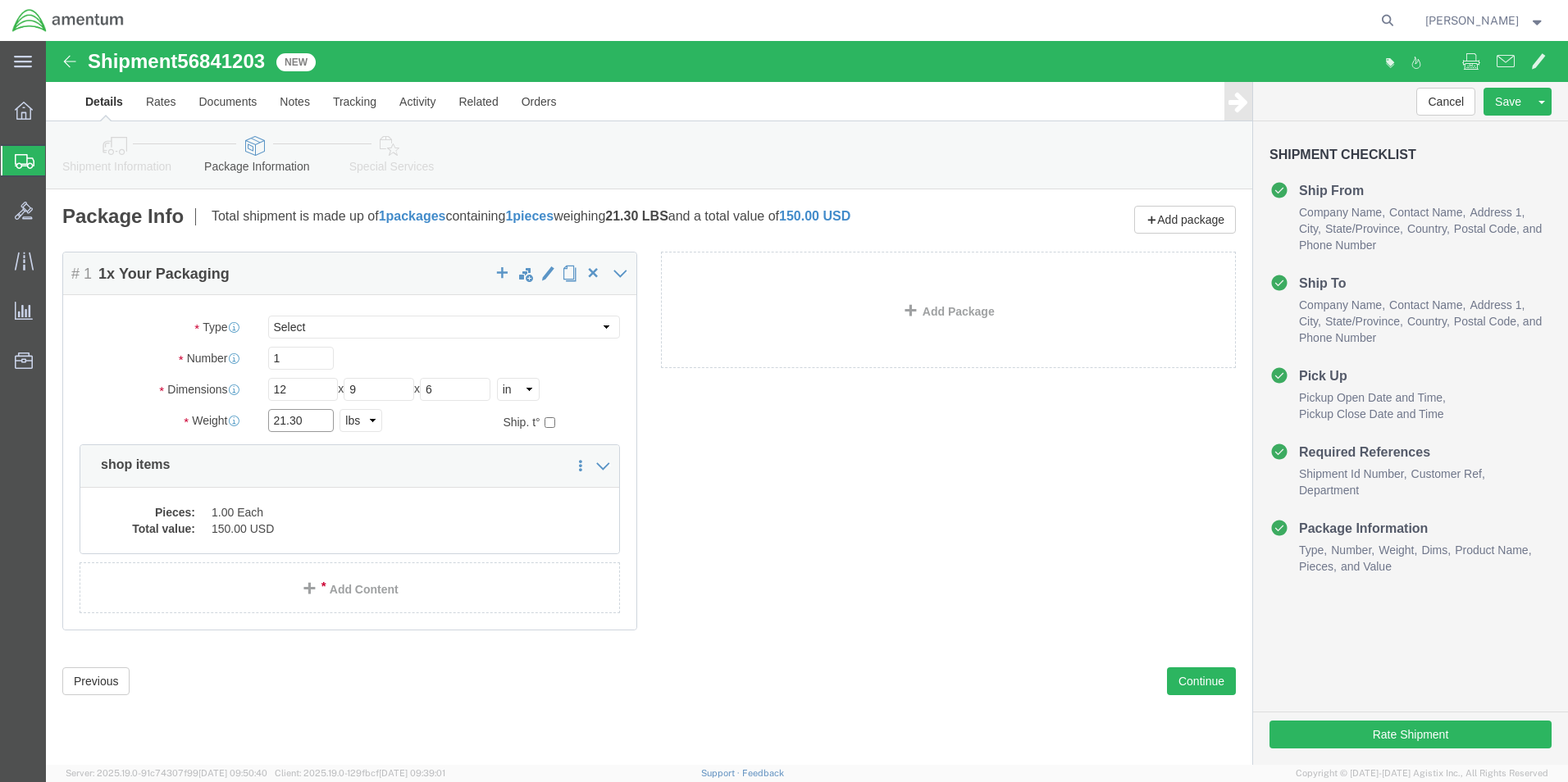
drag, startPoint x: 280, startPoint y: 375, endPoint x: 214, endPoint y: 378, distance: 66.1
click div "21.30 Select kgs lbs"
type input "1.15"
click dd "1.00 Each"
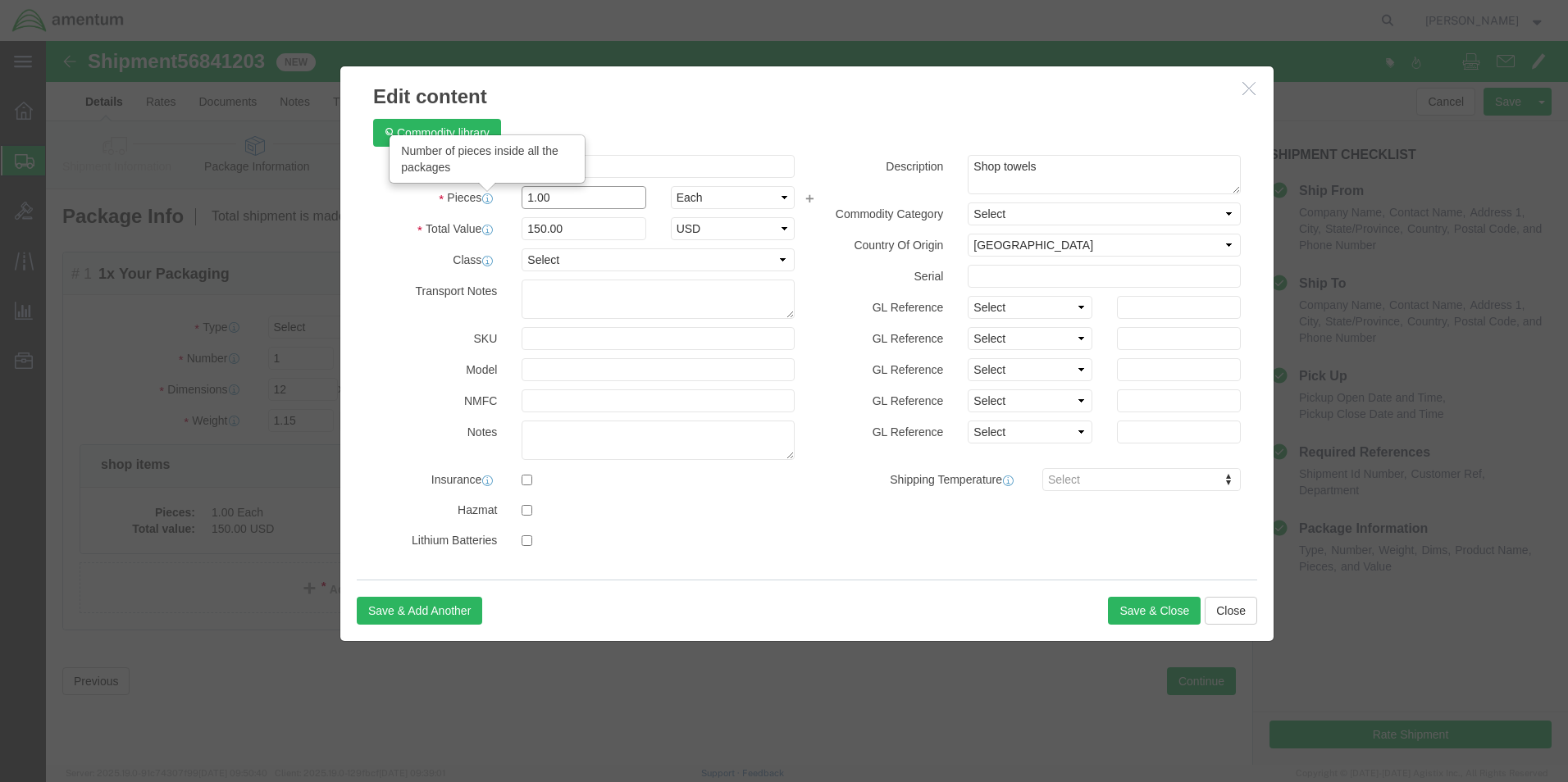
drag, startPoint x: 445, startPoint y: 158, endPoint x: 419, endPoint y: 154, distance: 26.3
click div "Pieces Number of pieces inside all the packages 1.00 Select Bag Barrels 100Boar…"
type input "3"
type input "450"
click div "Commodity library"
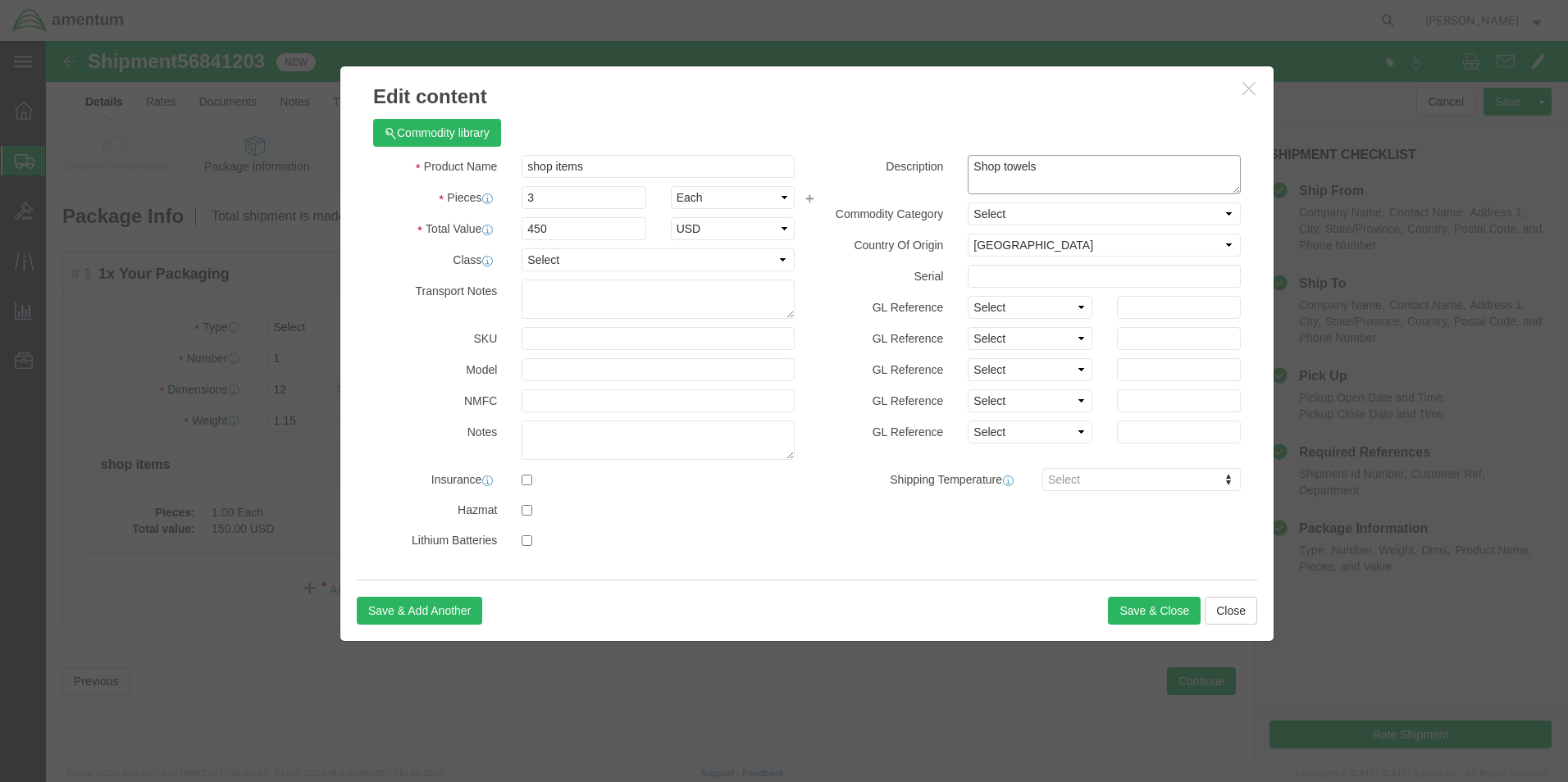
drag, startPoint x: 1016, startPoint y: 128, endPoint x: 869, endPoint y: 133, distance: 147.1
click div "Description Shop towels"
type textarea "Orings, Bulbs, lamp"
click button "Save & Close"
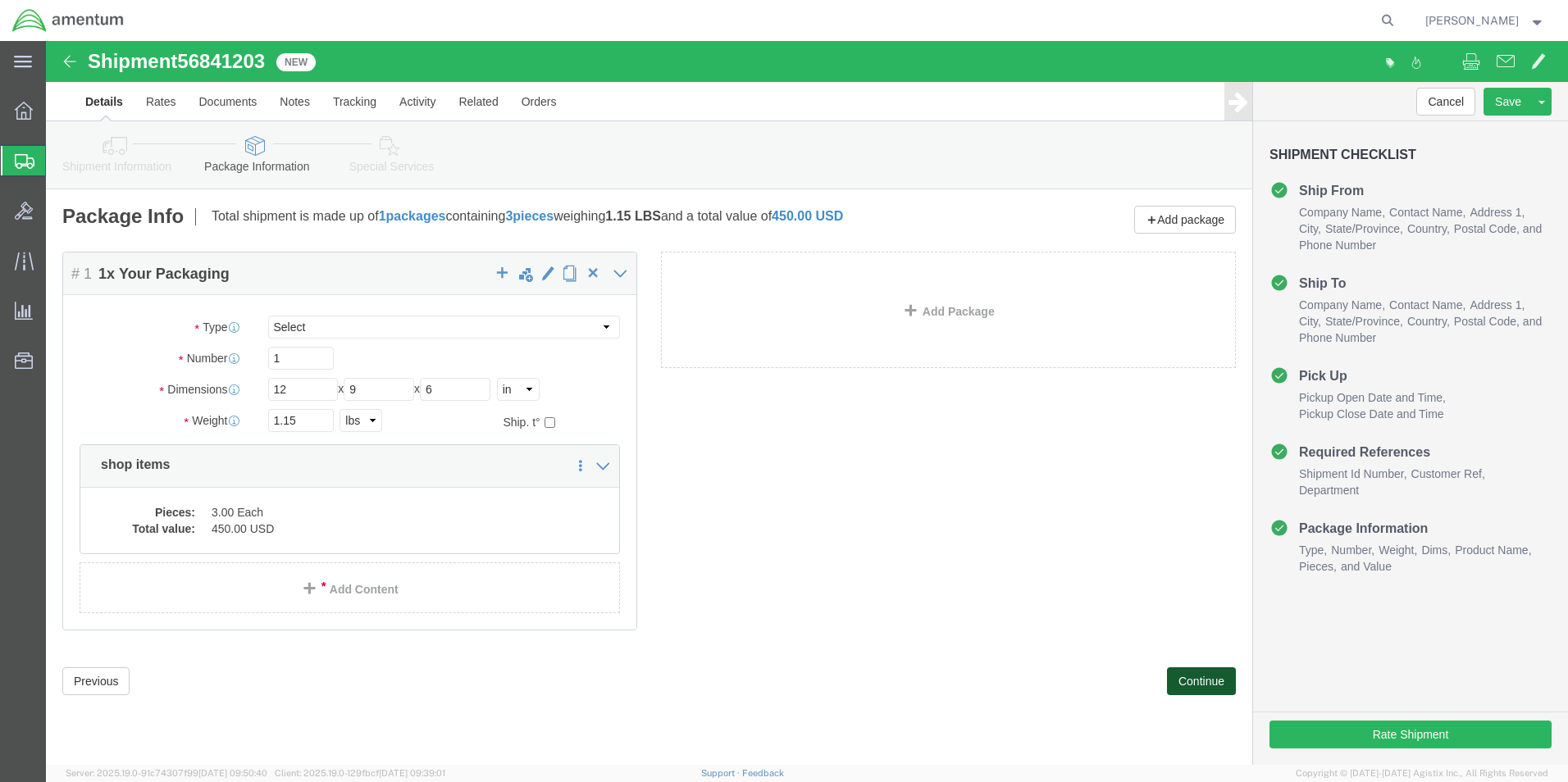
click button "Continue"
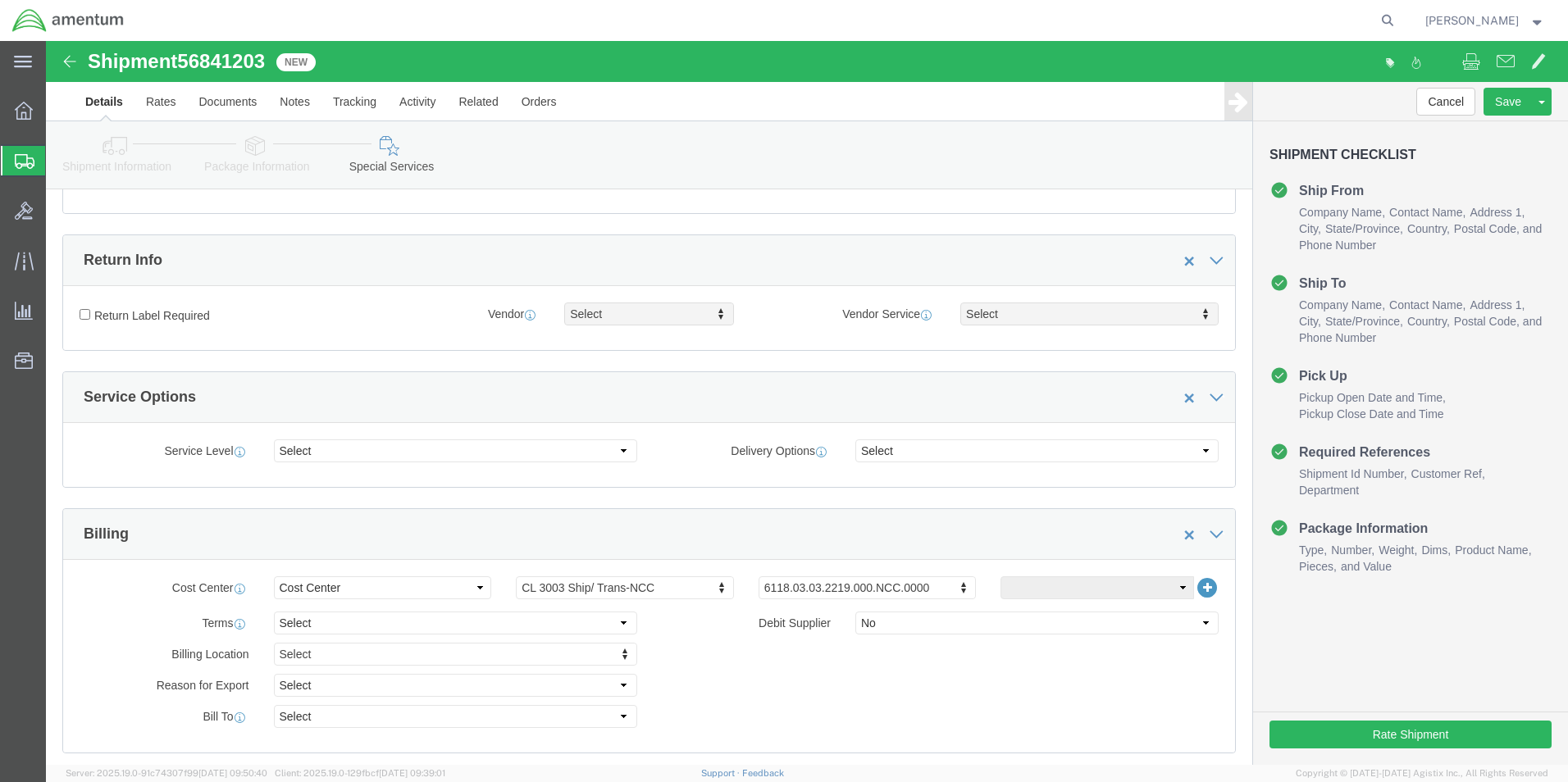
scroll to position [492, 0]
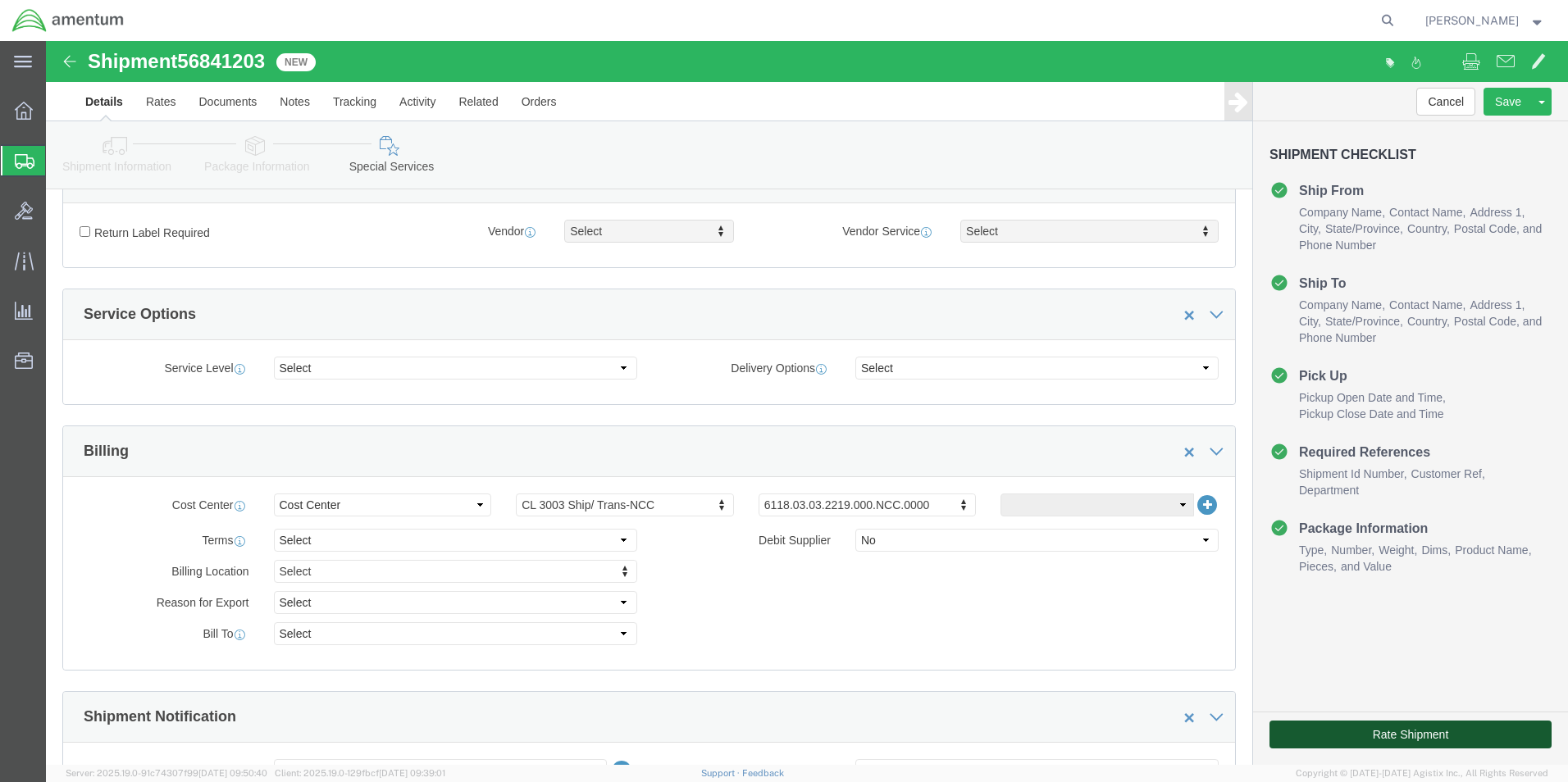
click button "Rate Shipment"
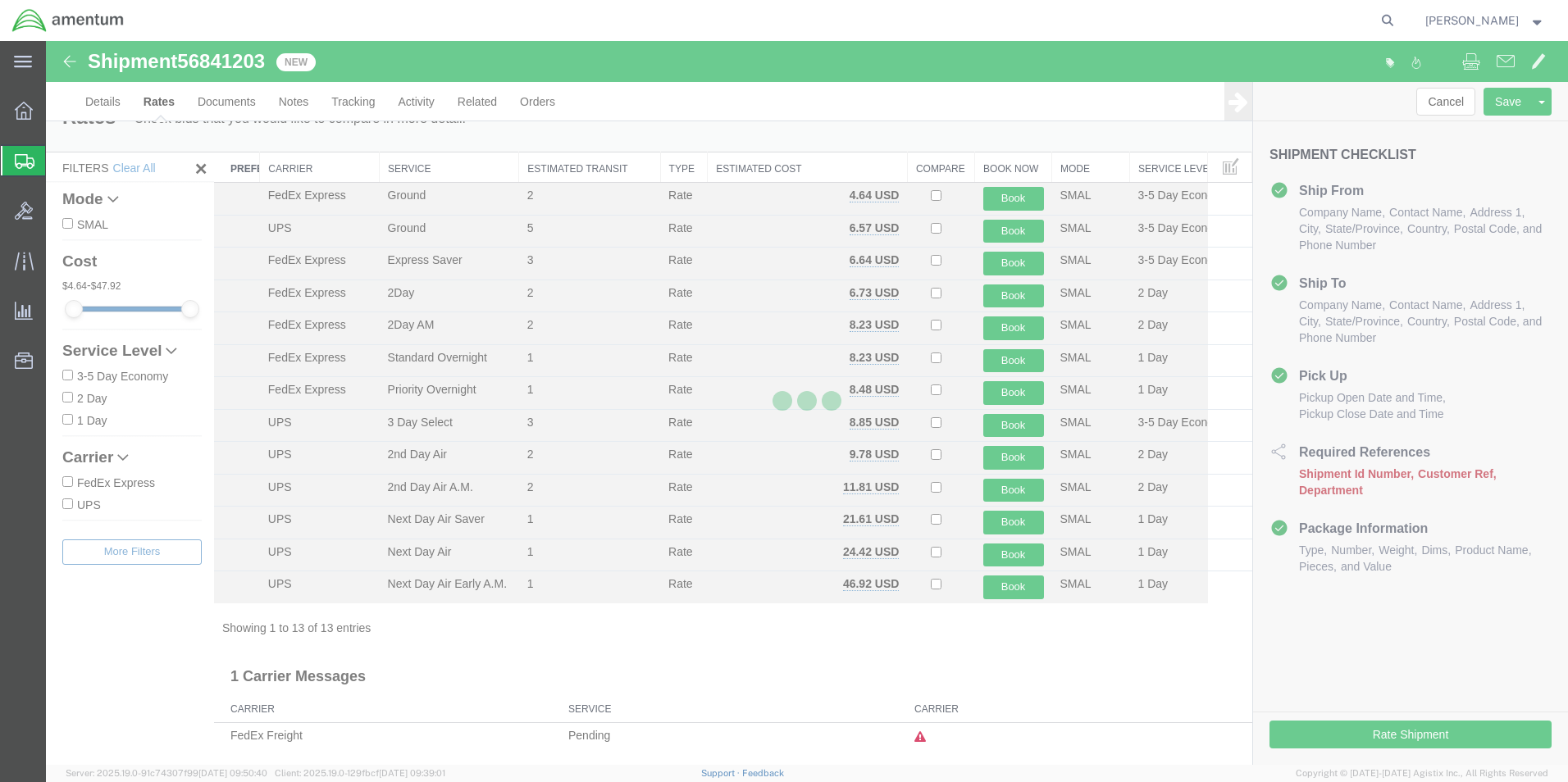
scroll to position [2, 0]
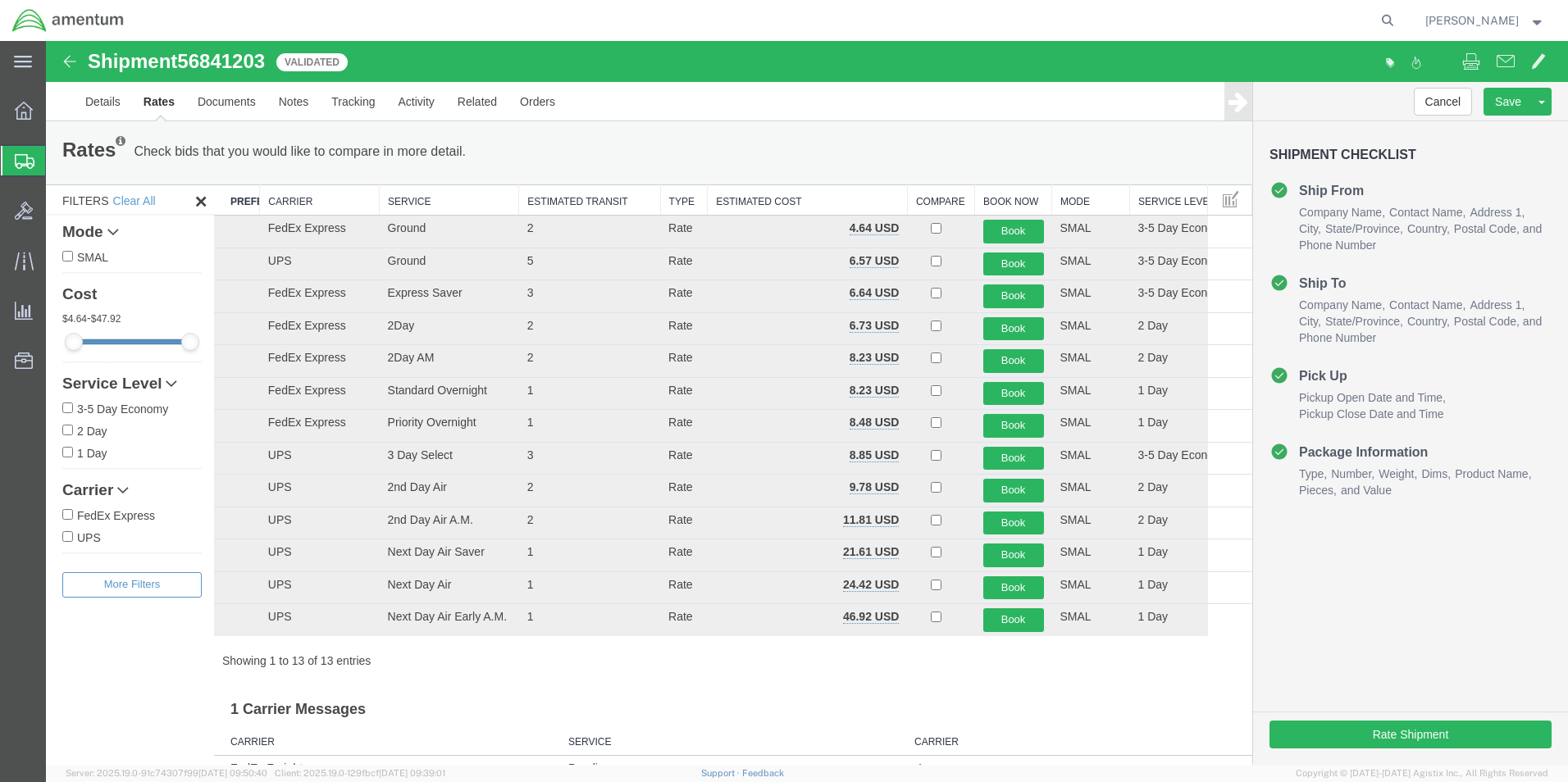
click at [299, 200] on th "Carrier" at bounding box center [320, 200] width 120 height 30
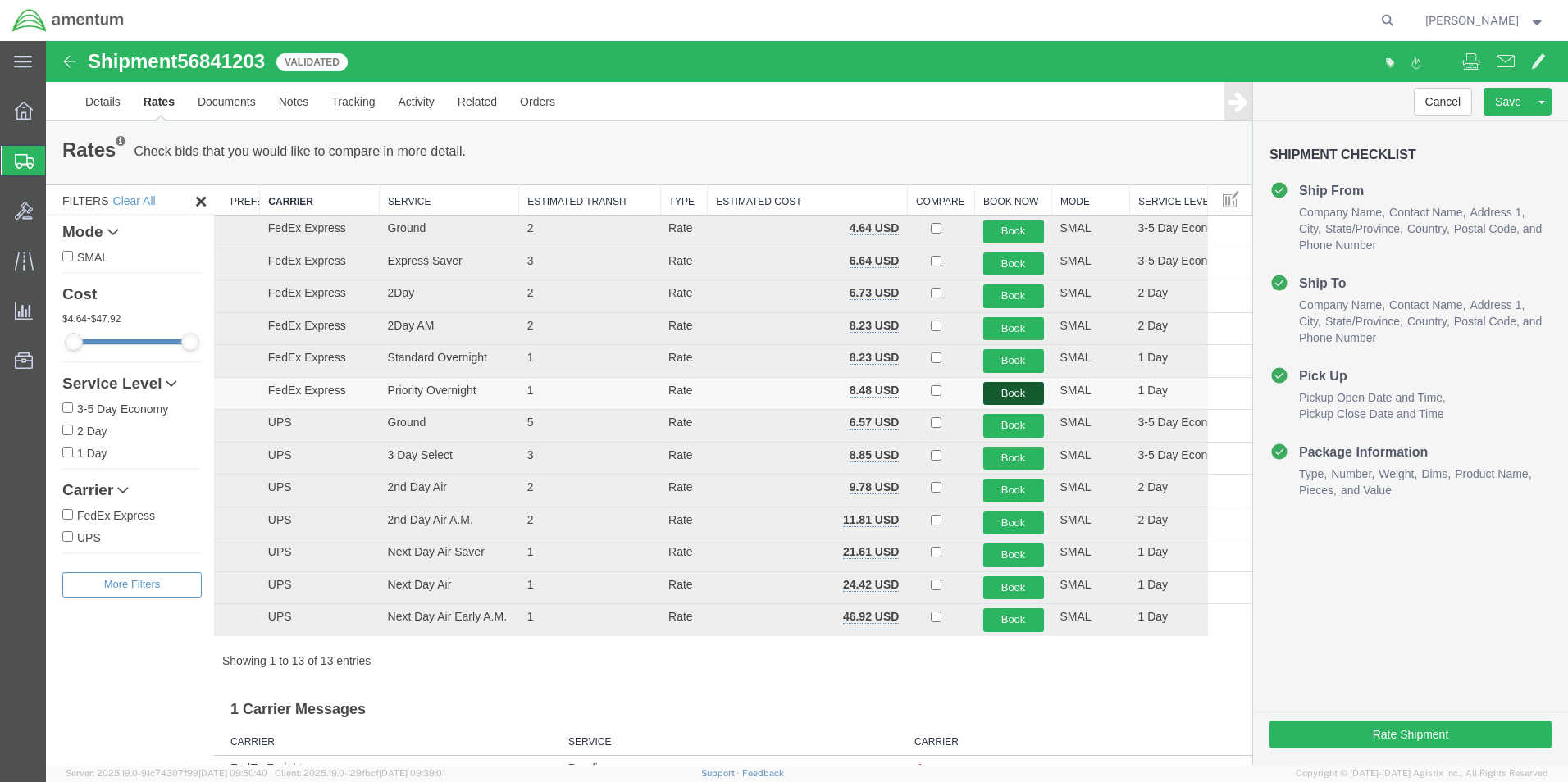
click at [988, 391] on button "Book" at bounding box center [1013, 394] width 61 height 24
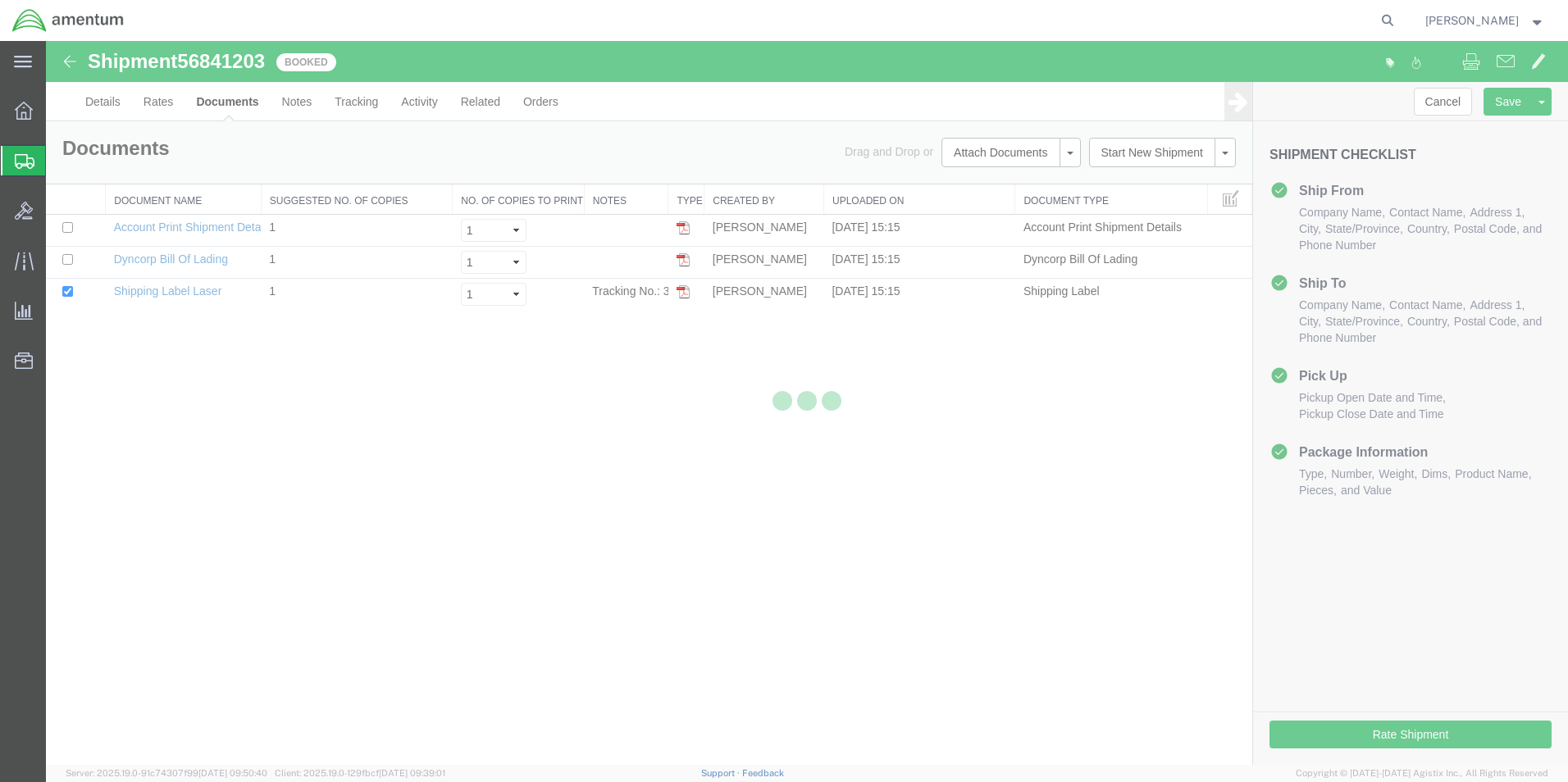
scroll to position [0, 0]
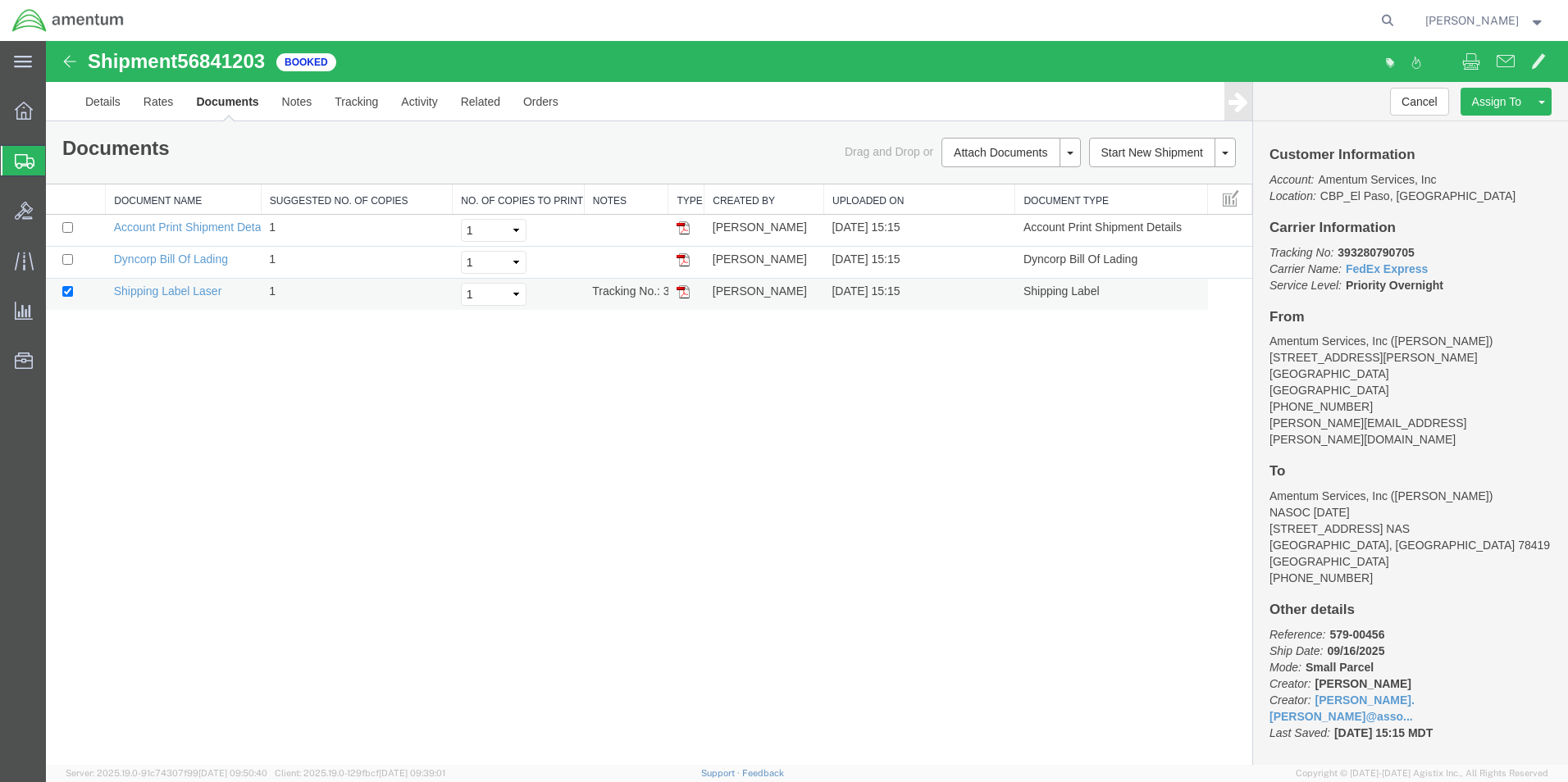
click at [683, 290] on img at bounding box center [682, 291] width 13 height 13
click at [0, 0] on span "Create from Template" at bounding box center [0, 0] width 0 height 0
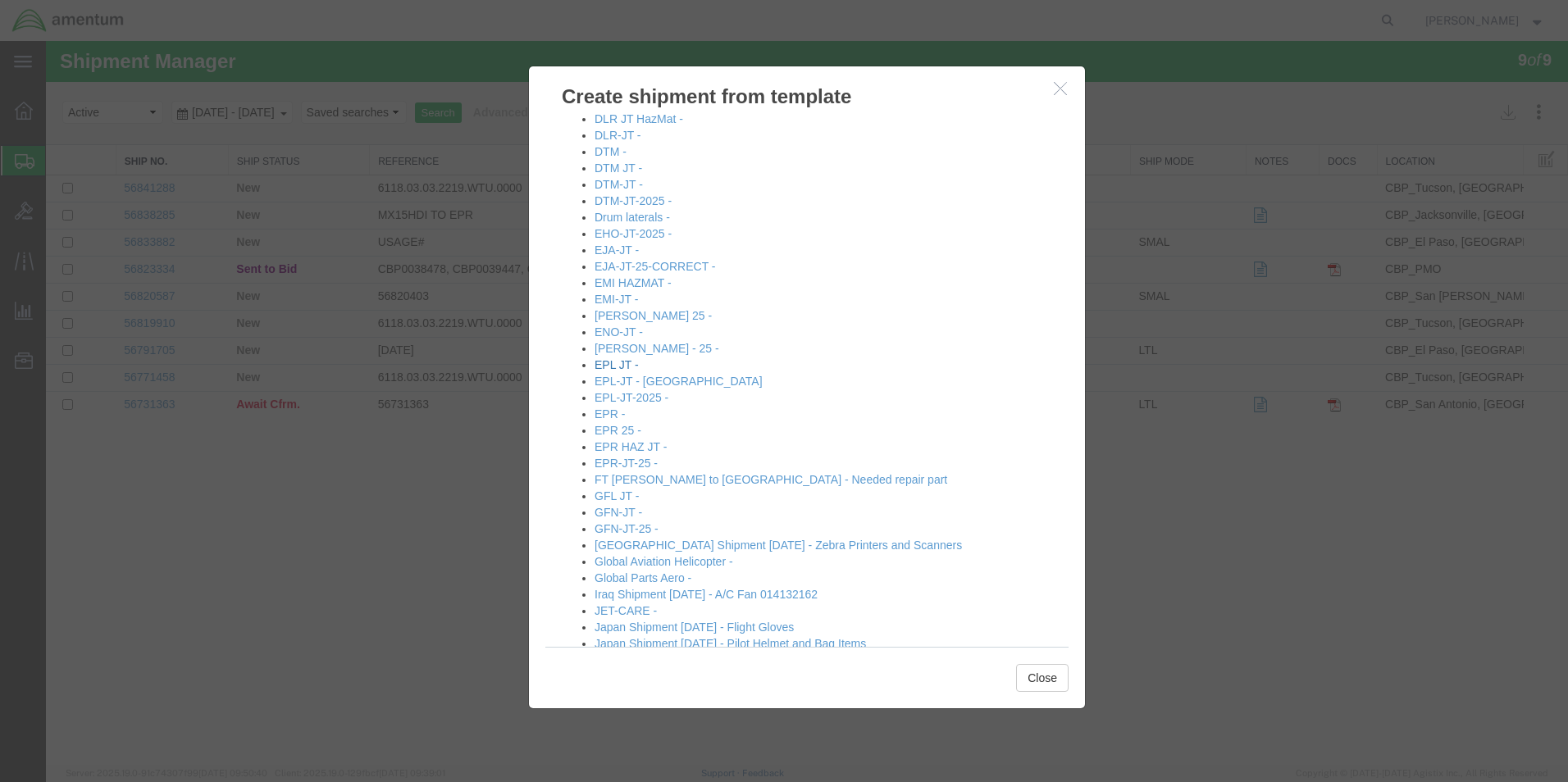
scroll to position [574, 0]
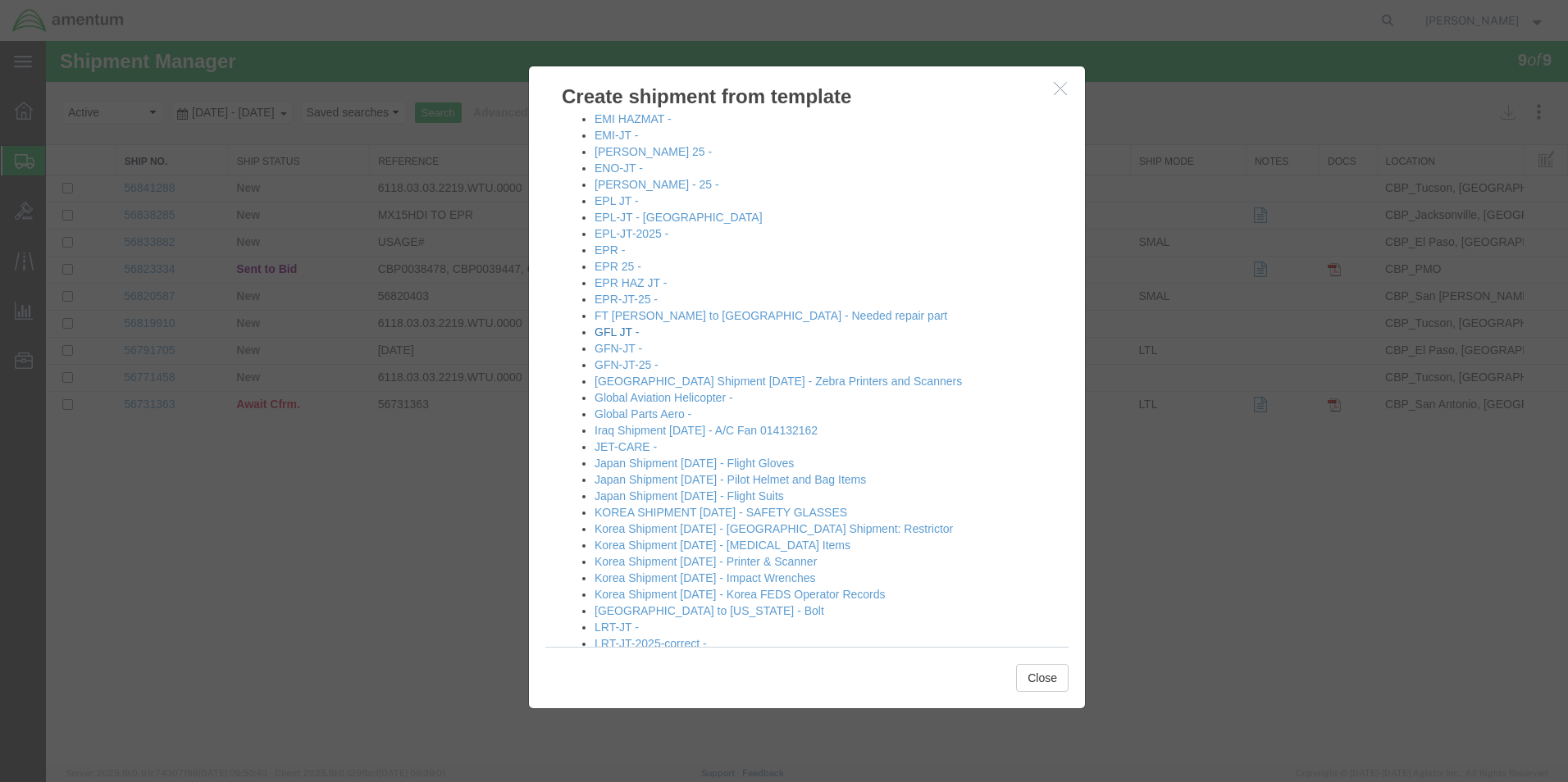
click at [619, 329] on link "GFL JT -" at bounding box center [617, 332] width 44 height 13
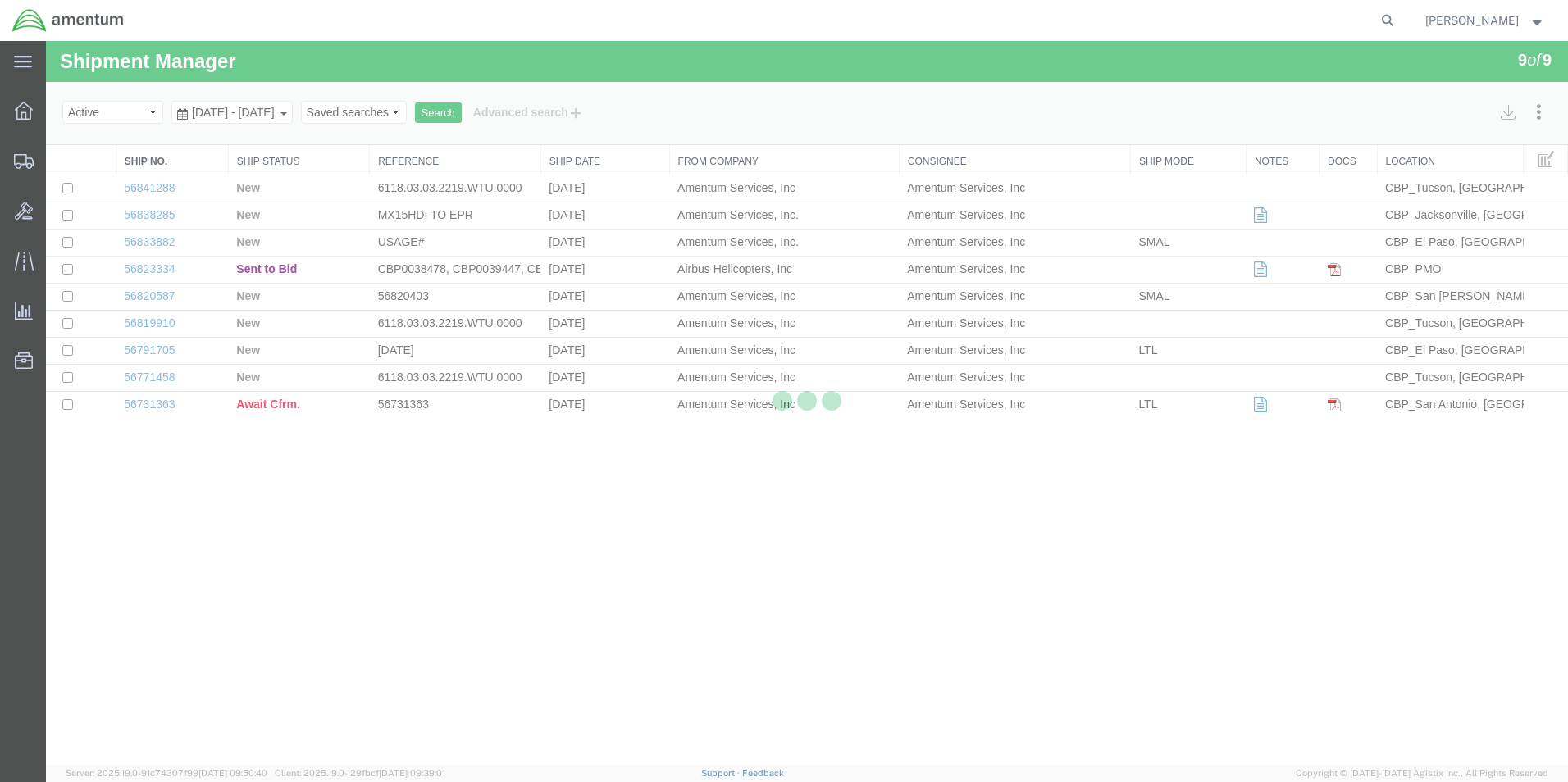
select select "49831"
select select "49920"
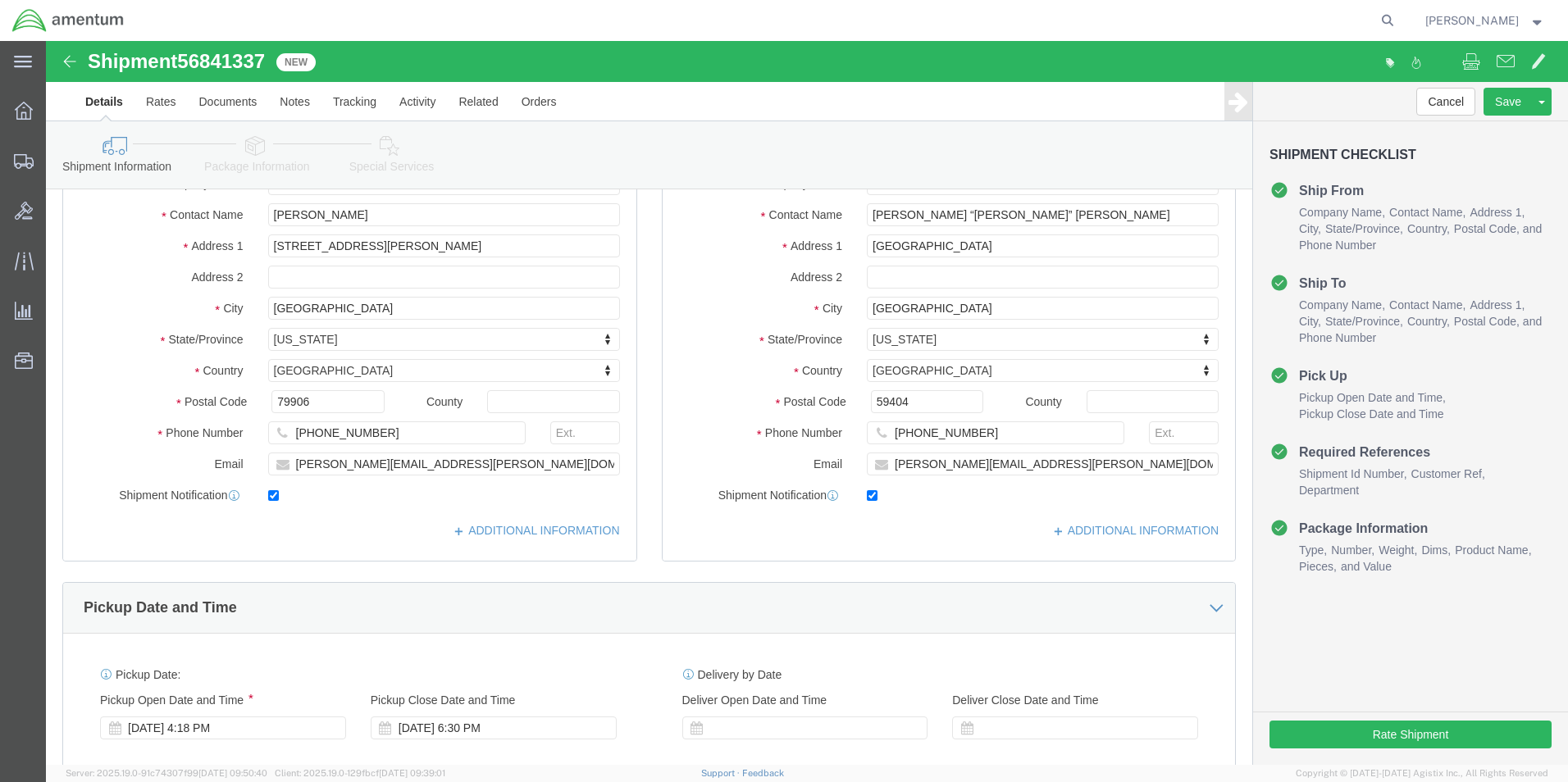
scroll to position [492, 0]
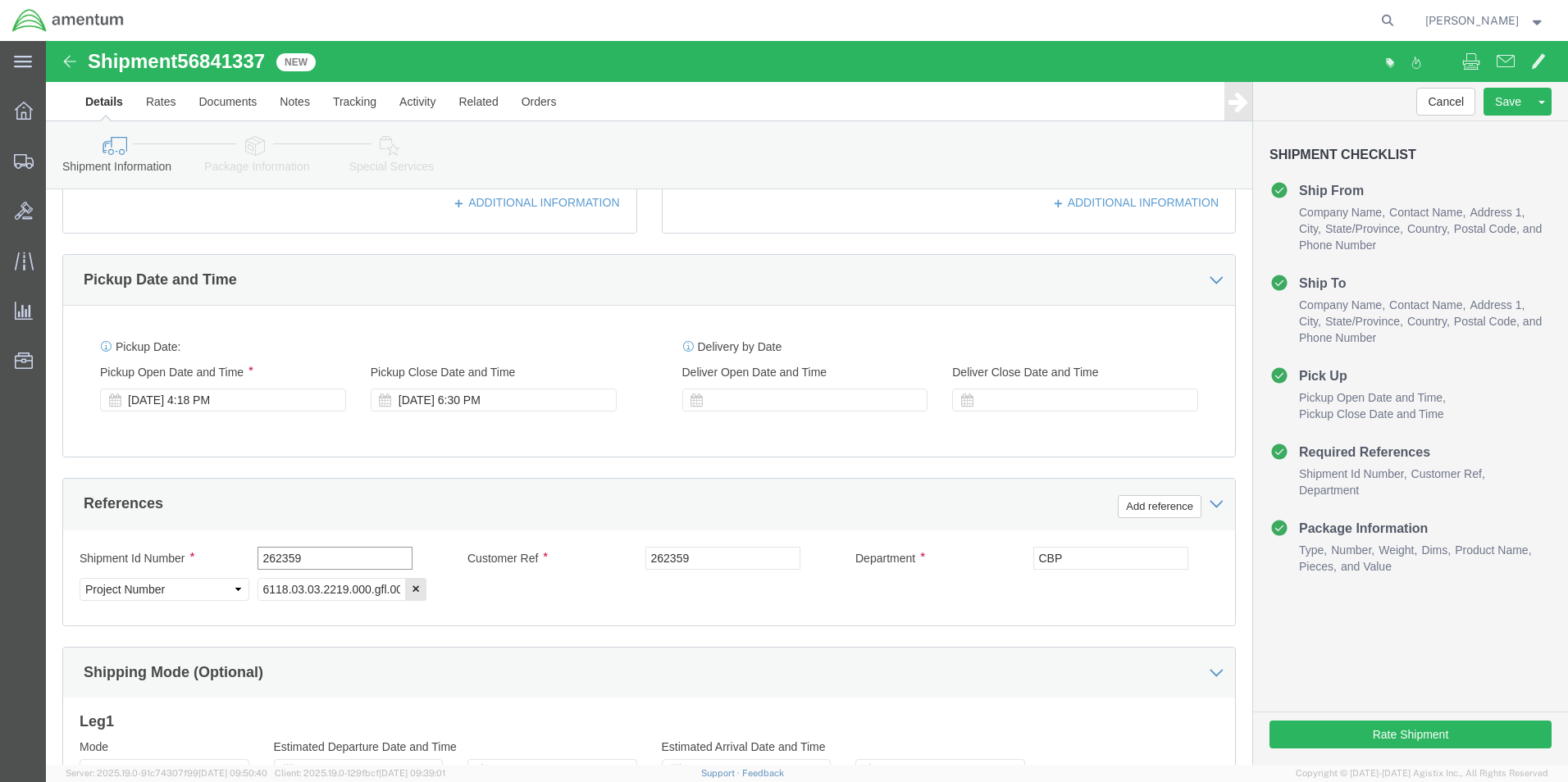
drag, startPoint x: 215, startPoint y: 514, endPoint x: 136, endPoint y: 512, distance: 79.0
click div "Shipment Id Number 262359"
type input "513-000700"
drag, startPoint x: 684, startPoint y: 518, endPoint x: 564, endPoint y: 514, distance: 120.1
click div "Customer Ref 262359"
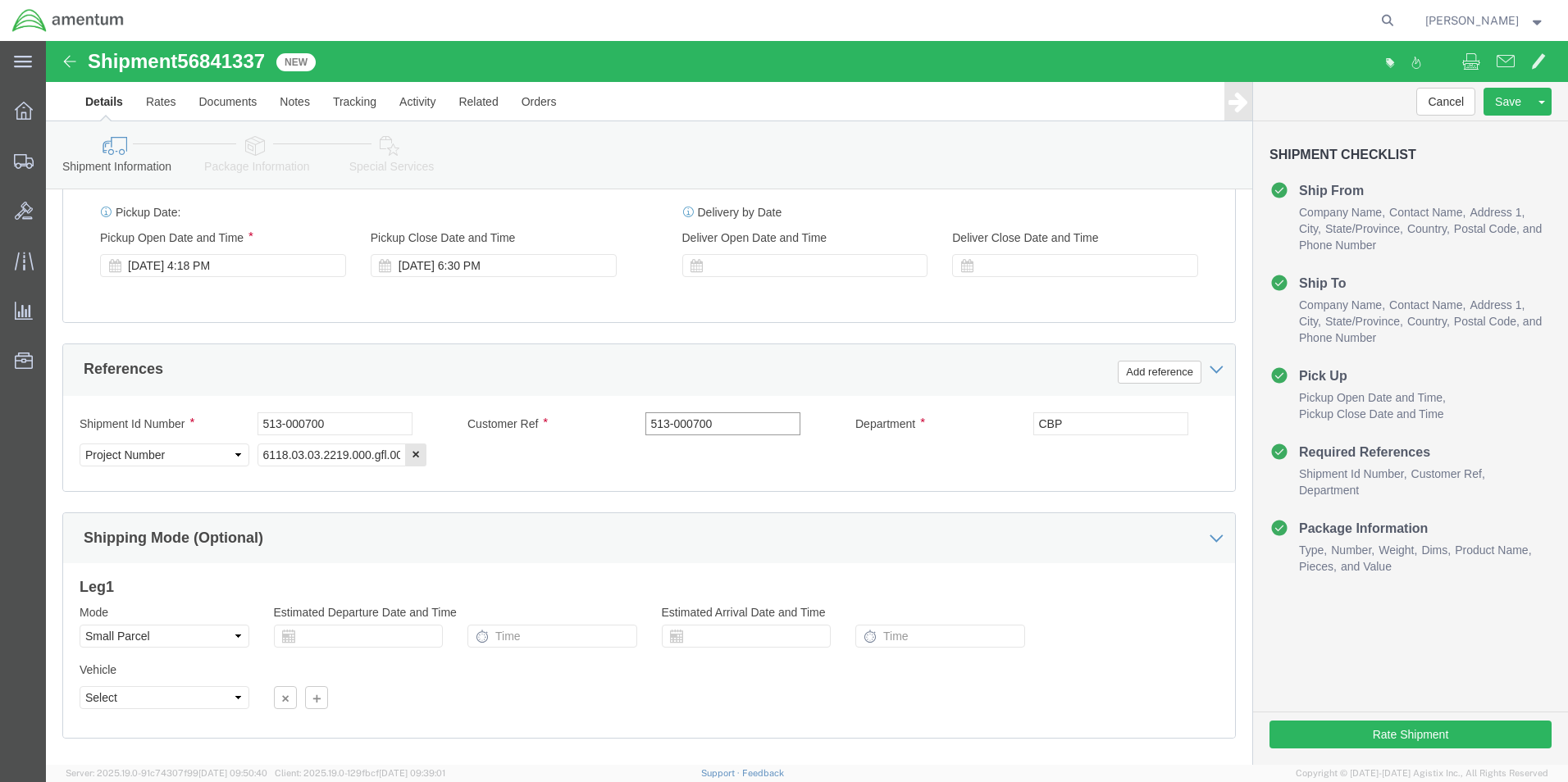
scroll to position [715, 0]
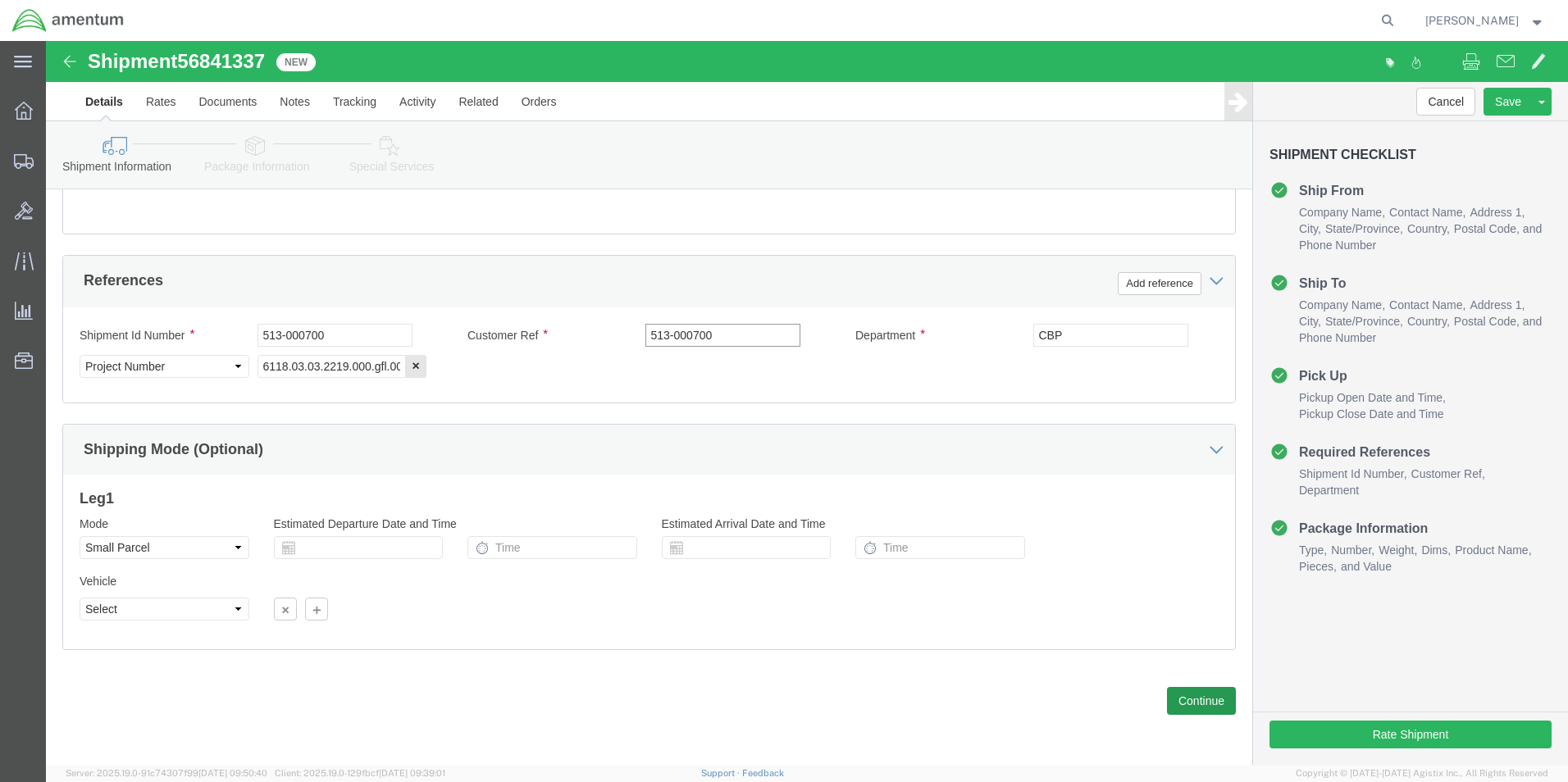
type input "513-000700"
click button "Continue"
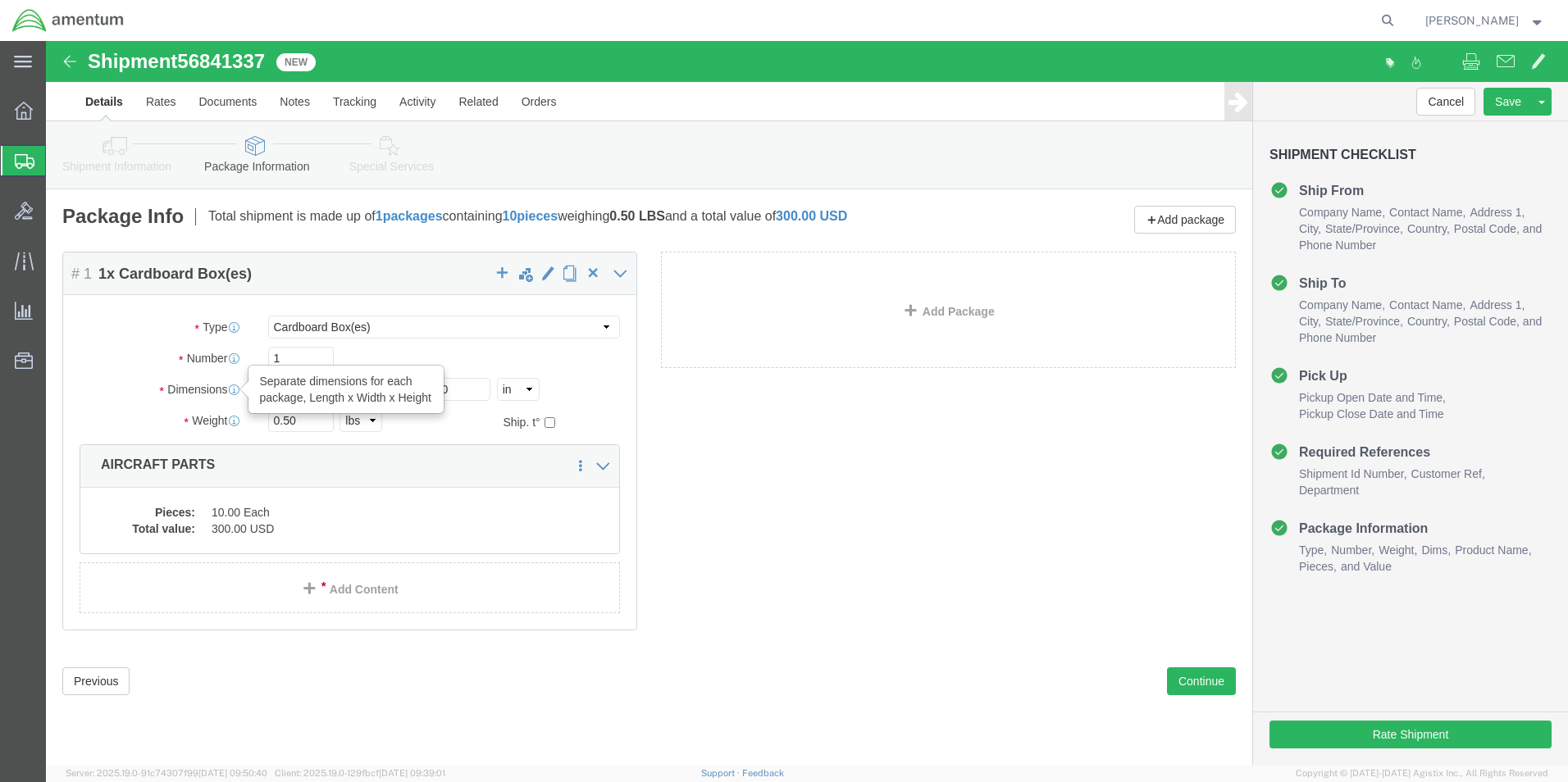
drag, startPoint x: 269, startPoint y: 348, endPoint x: 182, endPoint y: 345, distance: 87.1
click div "Dimensions Separate dimensions for each package, Length x Width x Height Length…"
type input "12"
type input "9"
type input "6"
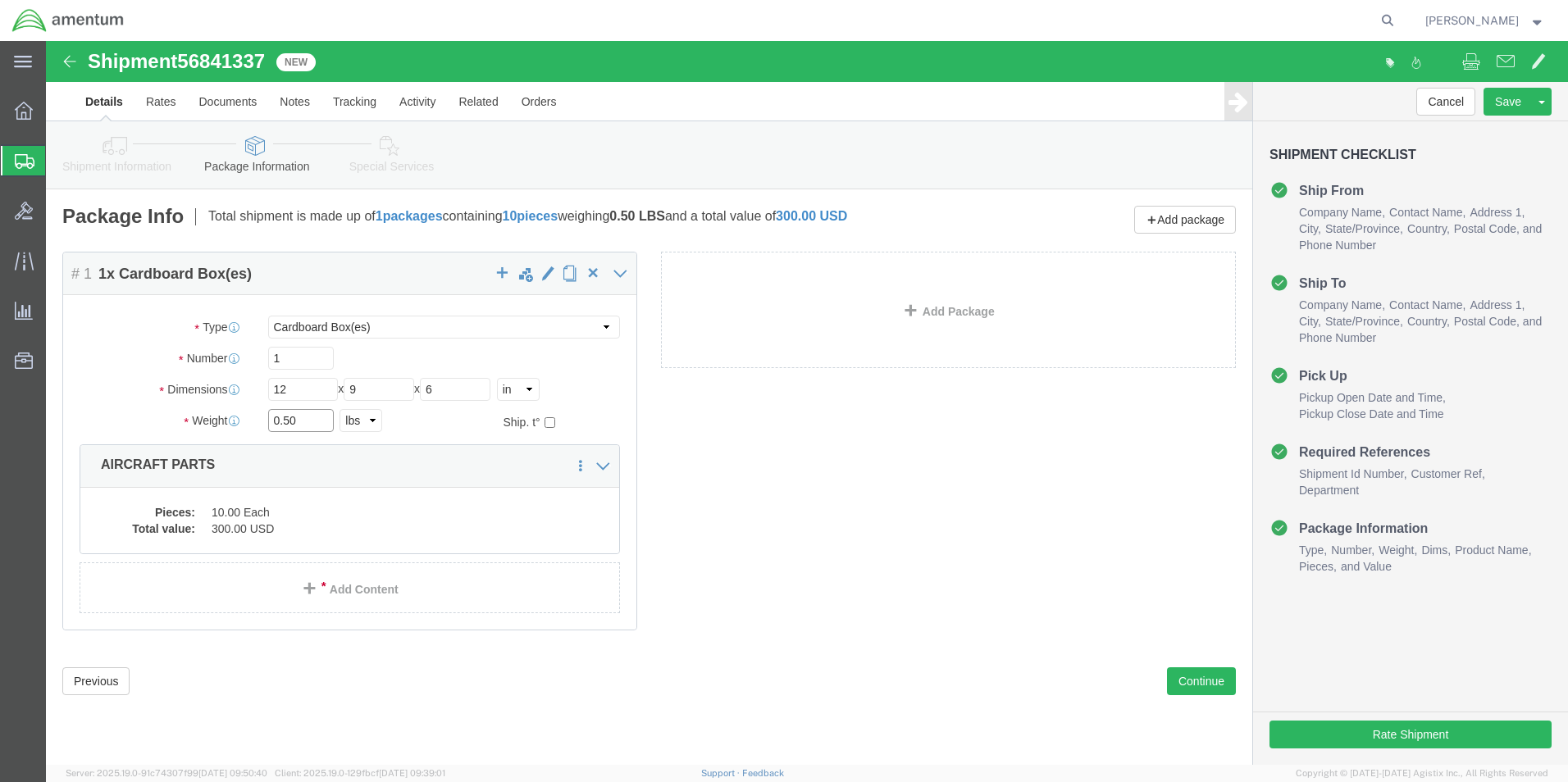
drag, startPoint x: 249, startPoint y: 383, endPoint x: 181, endPoint y: 371, distance: 69.1
click div "Weight 0.50 Select kgs lbs Ship. t°"
type input "2.65"
click dd "300.00 USD"
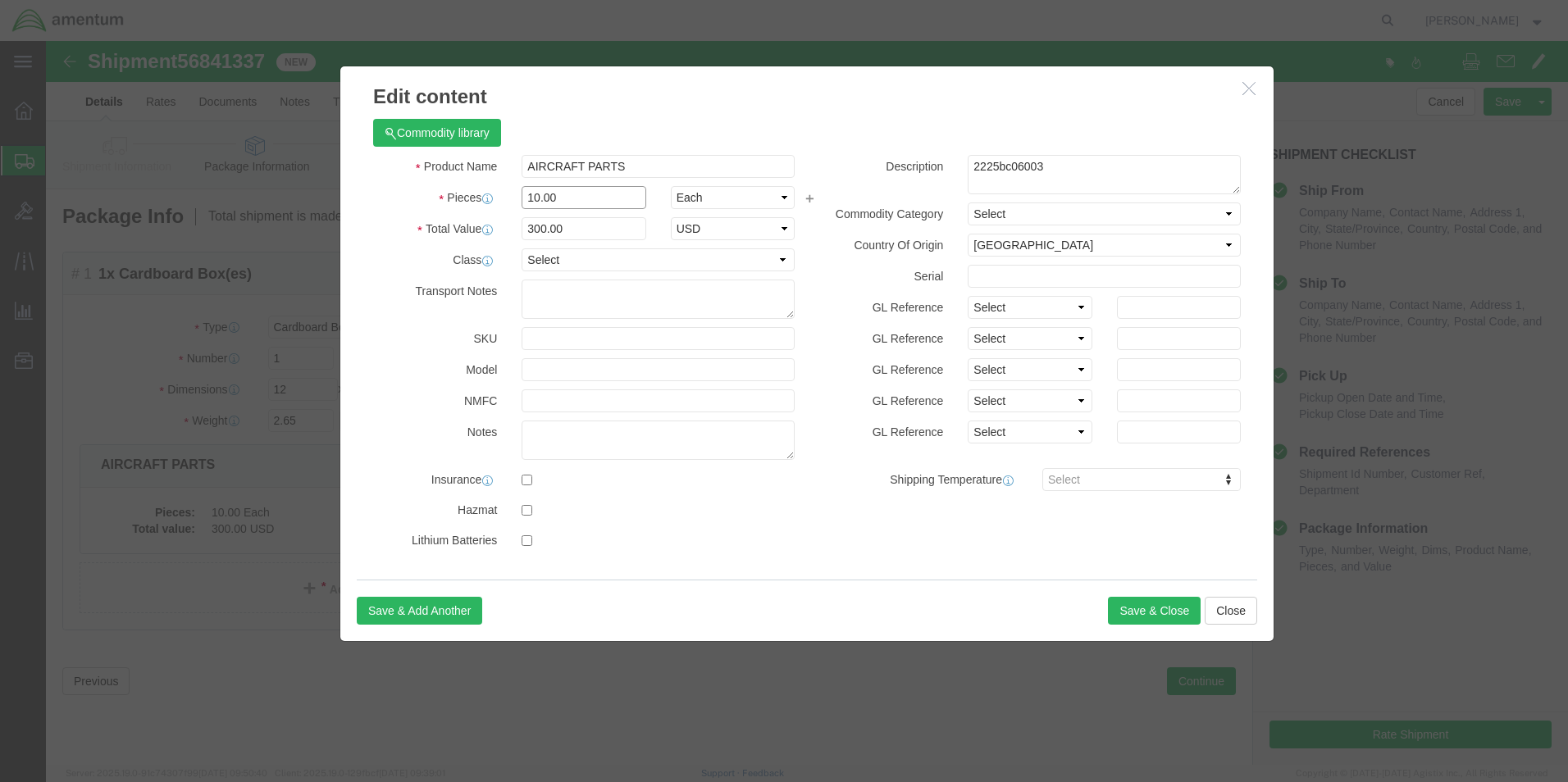
drag, startPoint x: 513, startPoint y: 154, endPoint x: 447, endPoint y: 155, distance: 66.0
click div "Pieces 10.00 Select Bag Barrels 100Board Feet Bottle Box Blister Pack Carats Ca…"
type input "3"
click div "Commodity library Product Name AIRCRAFT PARTS Pieces 3 Select Bag Barrels 100Bo…"
drag, startPoint x: 552, startPoint y: 186, endPoint x: 439, endPoint y: 181, distance: 113.1
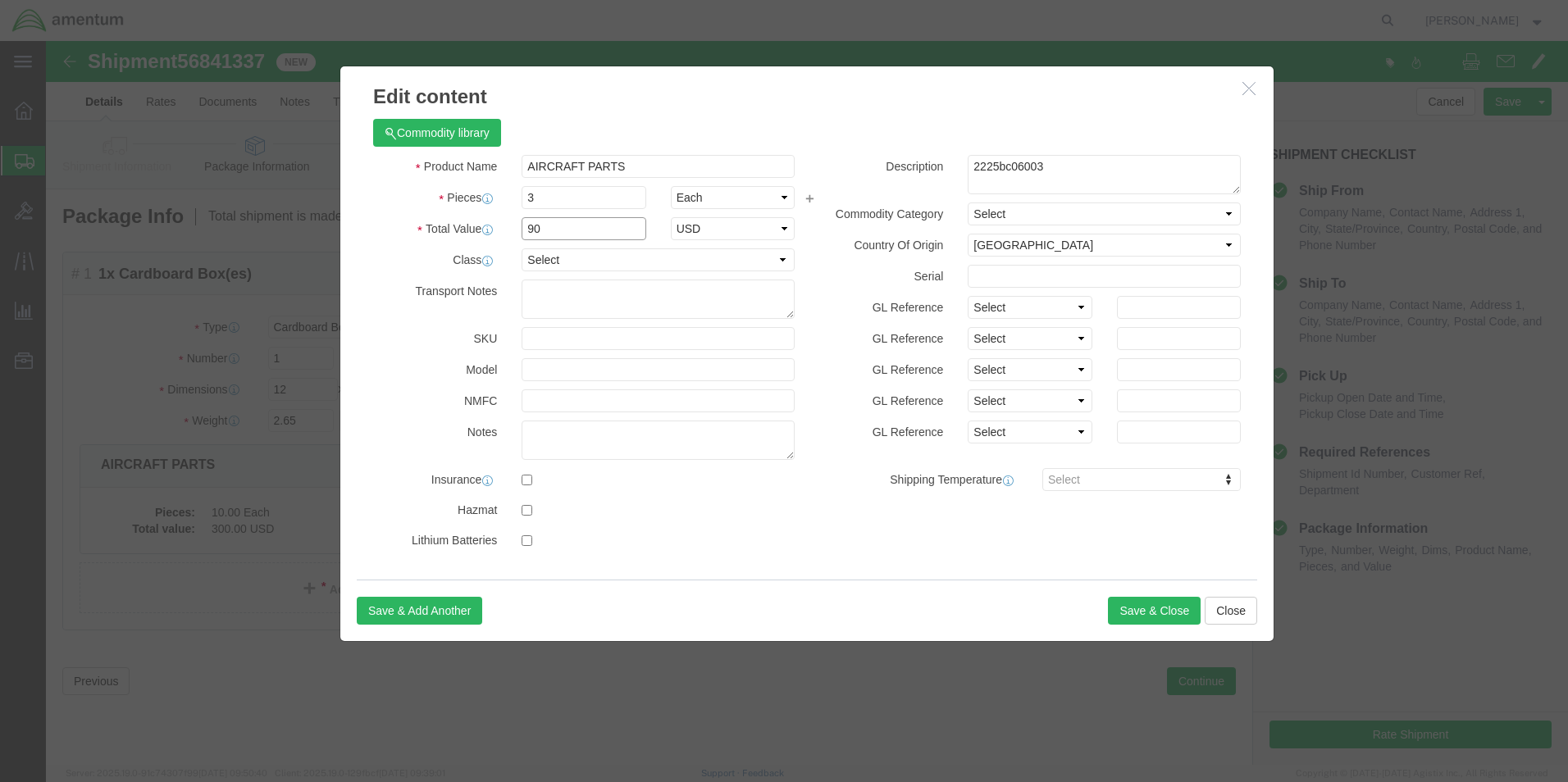
click div "Total Value 90 Select ADP AED AFN ALL AMD AOA ARS ATS AUD AWG AZN BAM BBD BDT B…"
type input "450"
drag, startPoint x: 1041, startPoint y: 128, endPoint x: 768, endPoint y: 114, distance: 273.4
click div "Commodity library Product Name AIRCRAFT PARTS Pieces 3 Select Bag Barrels 100Bo…"
type textarea "Beaqring, screws, filter"
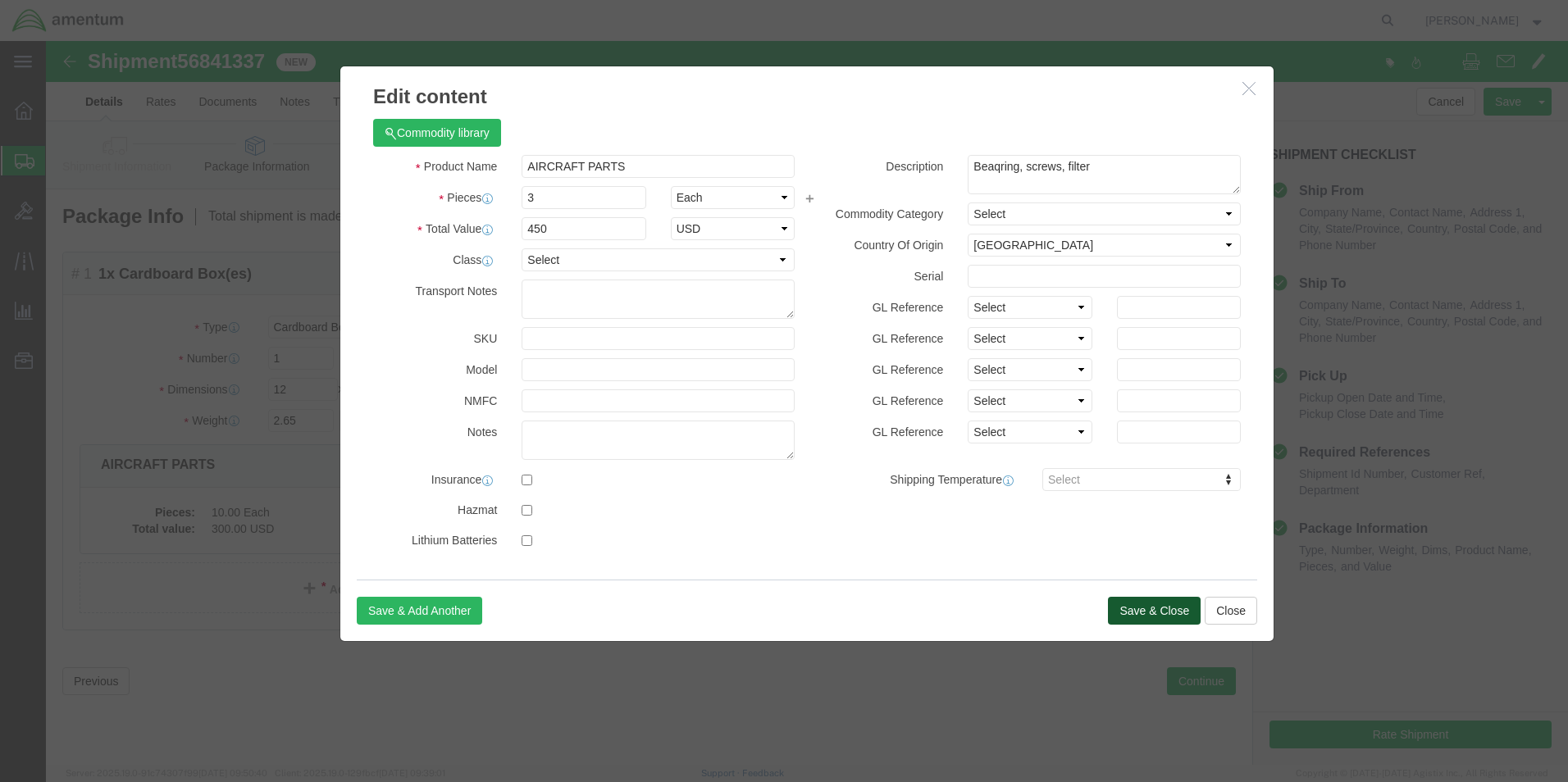
click button "Save & Close"
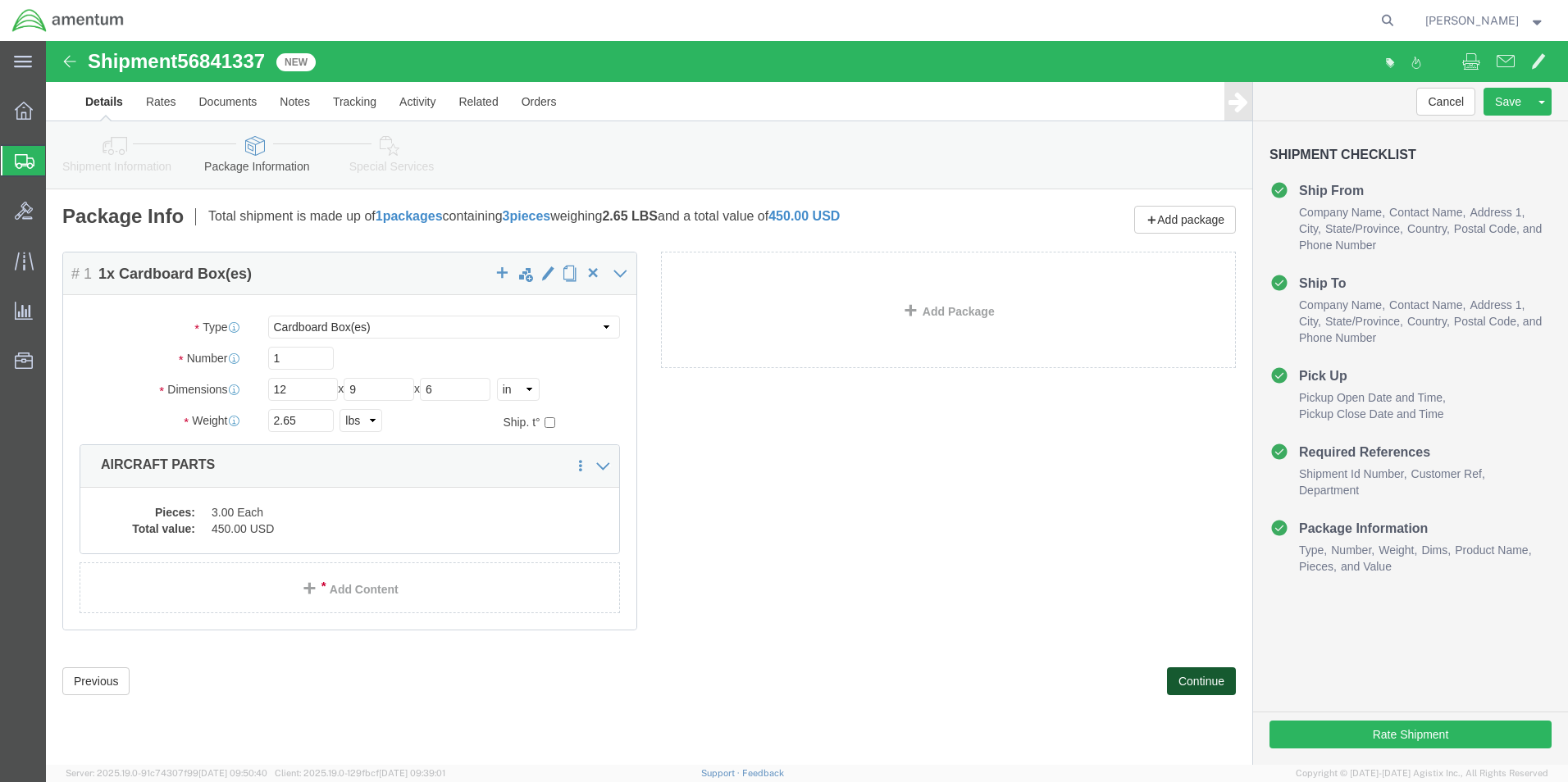
click button "Continue"
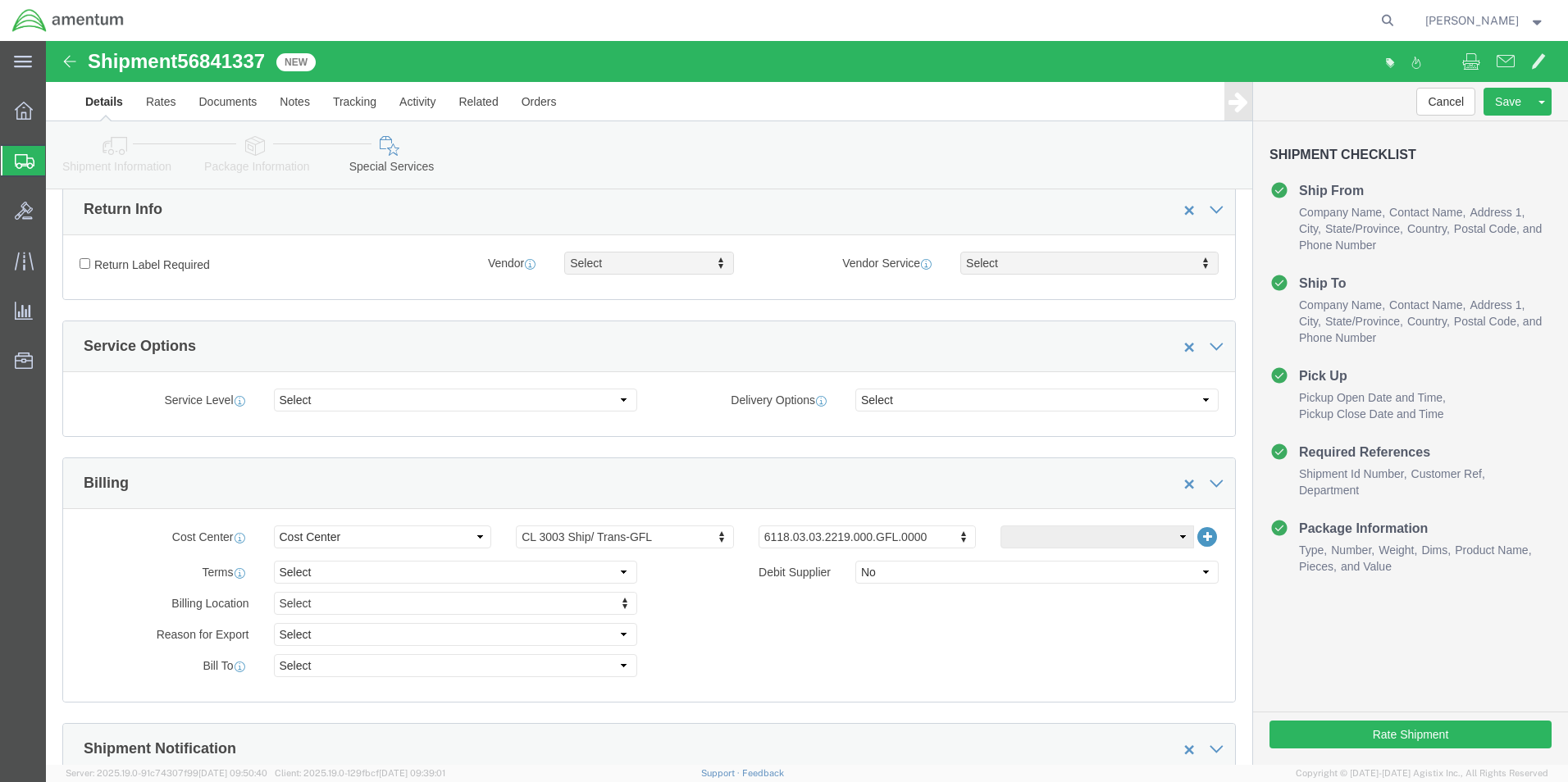
scroll to position [574, 0]
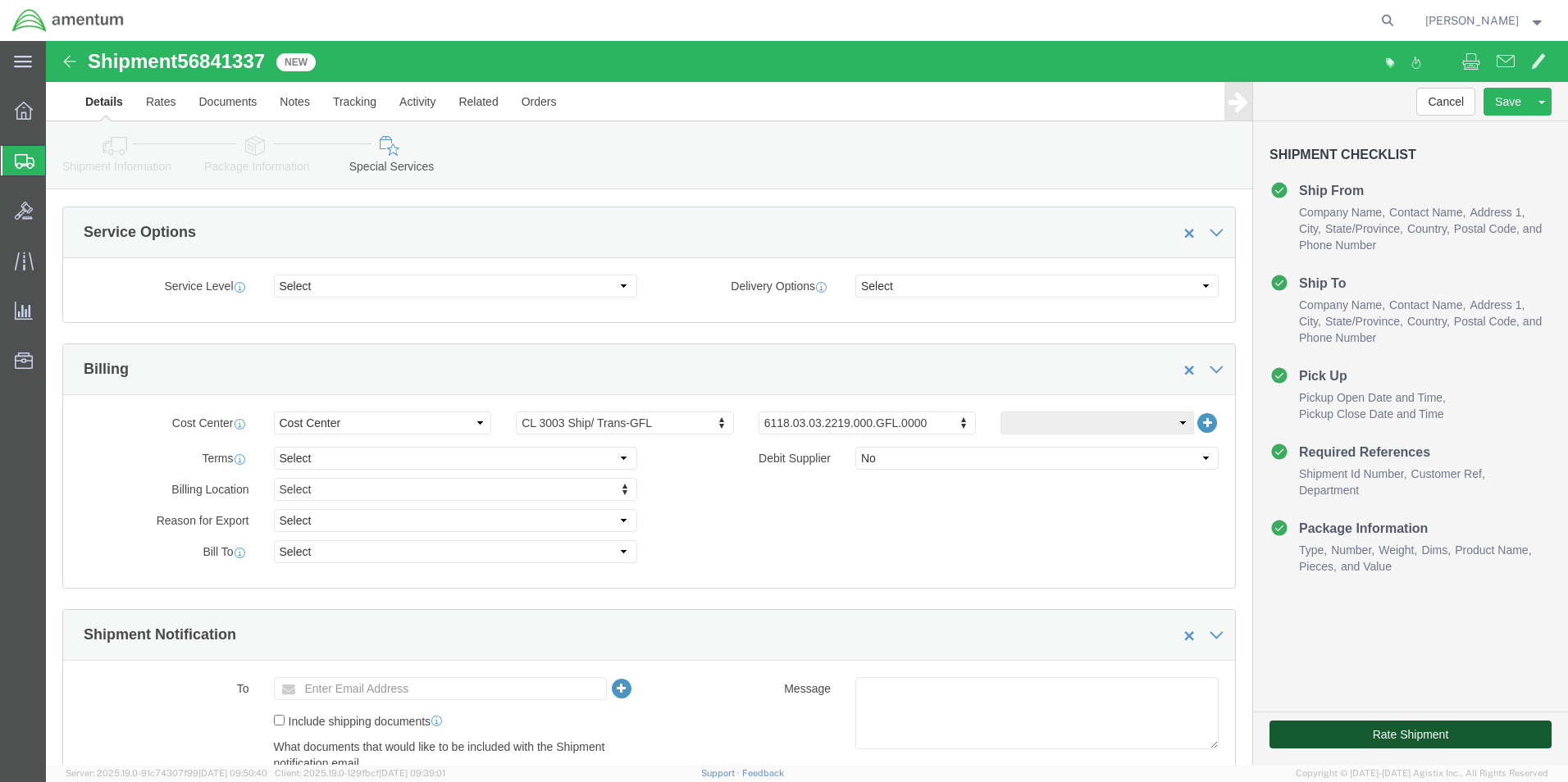
click button "Rate Shipment"
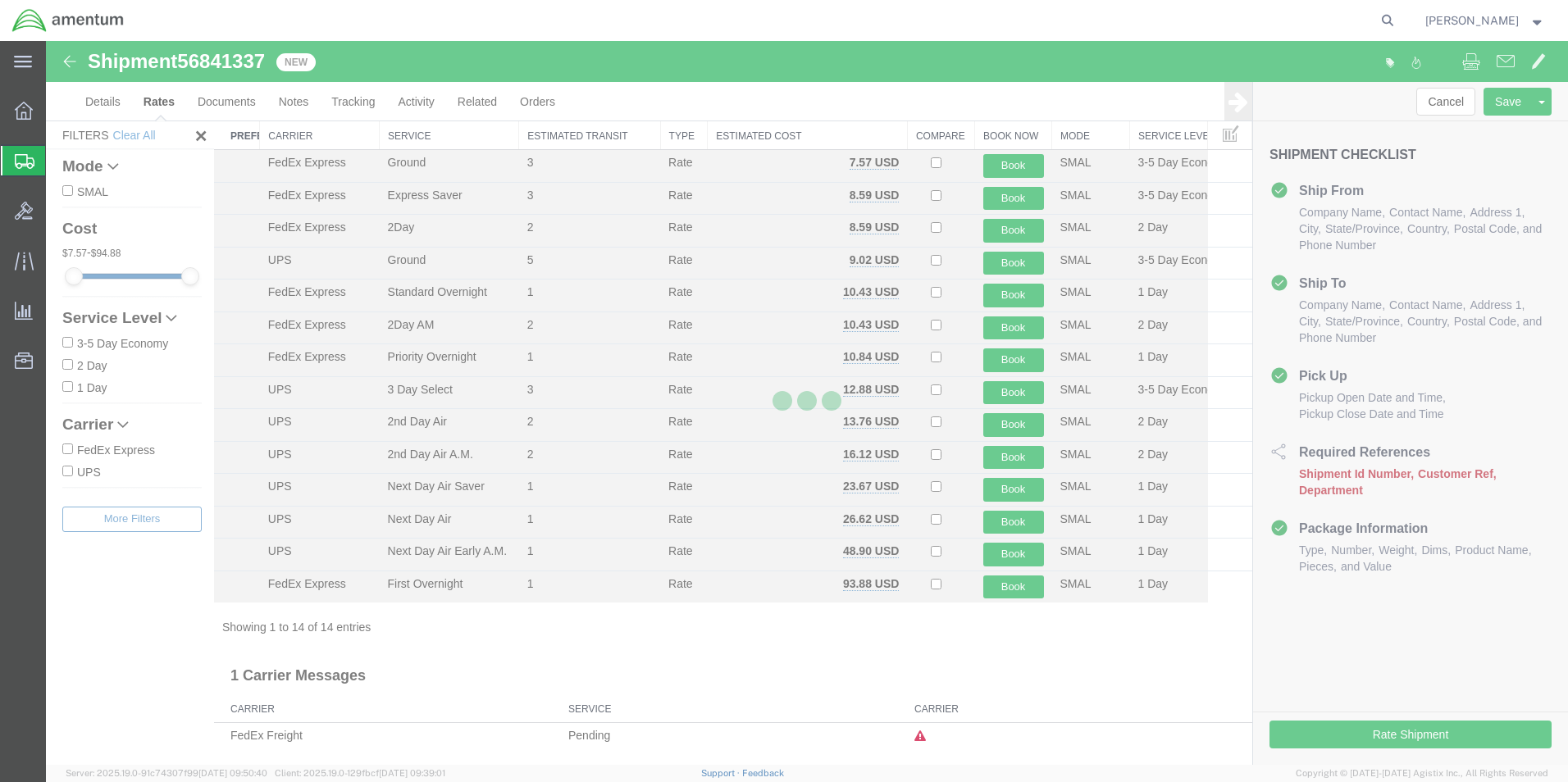
scroll to position [35, 0]
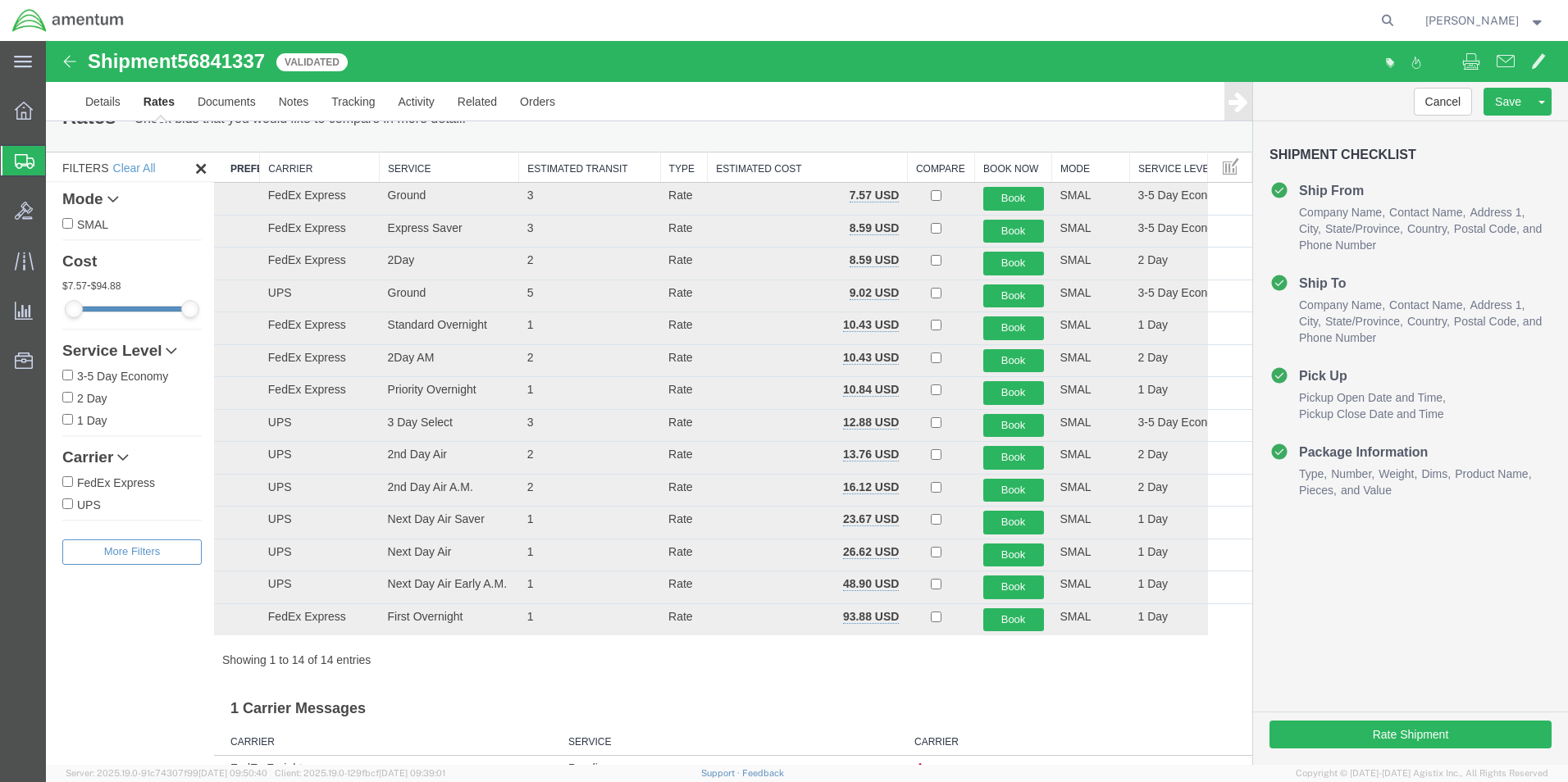
click at [279, 168] on th "Carrier" at bounding box center [320, 167] width 120 height 30
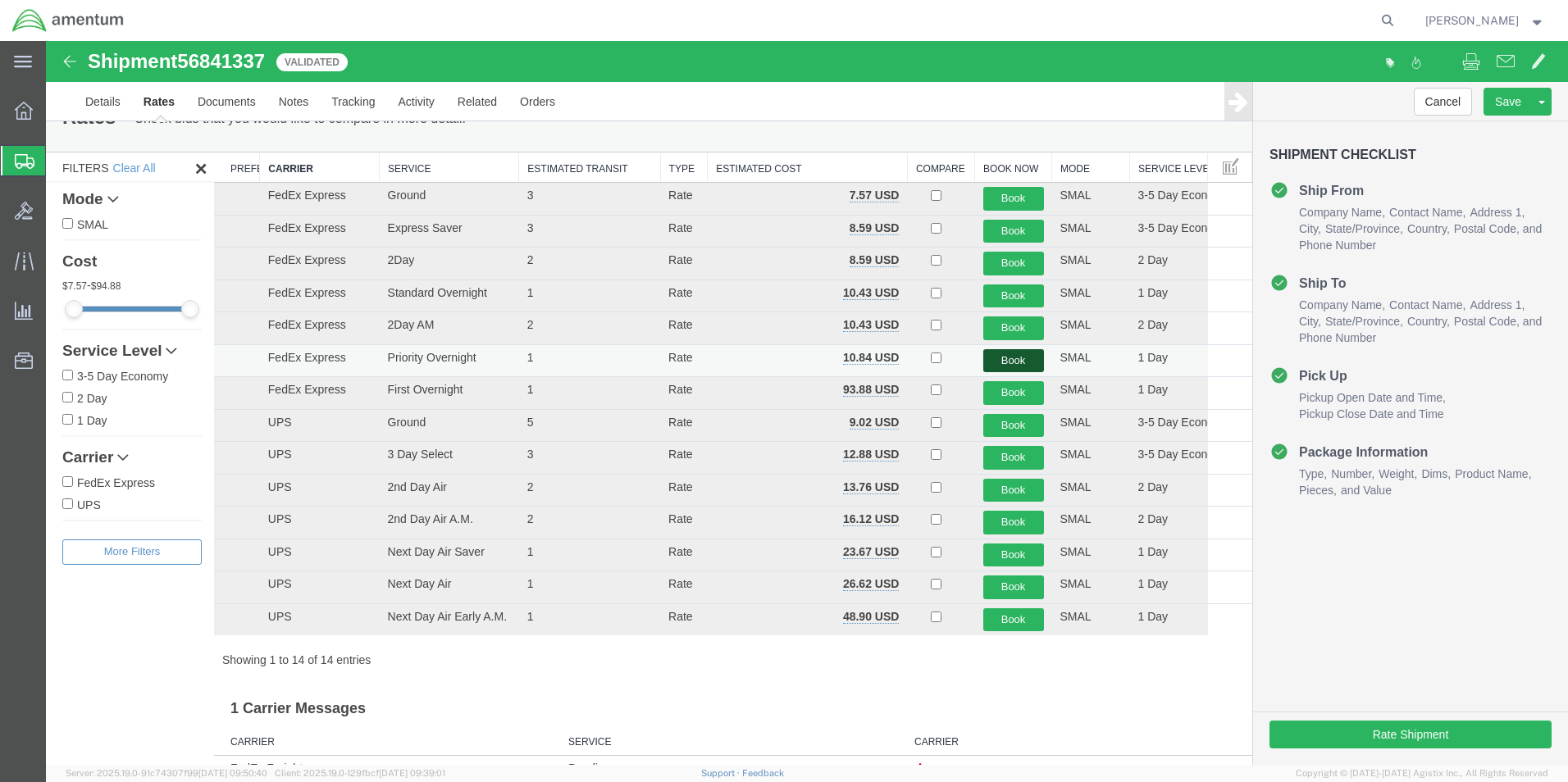
click at [985, 351] on button "Book" at bounding box center [1013, 362] width 61 height 24
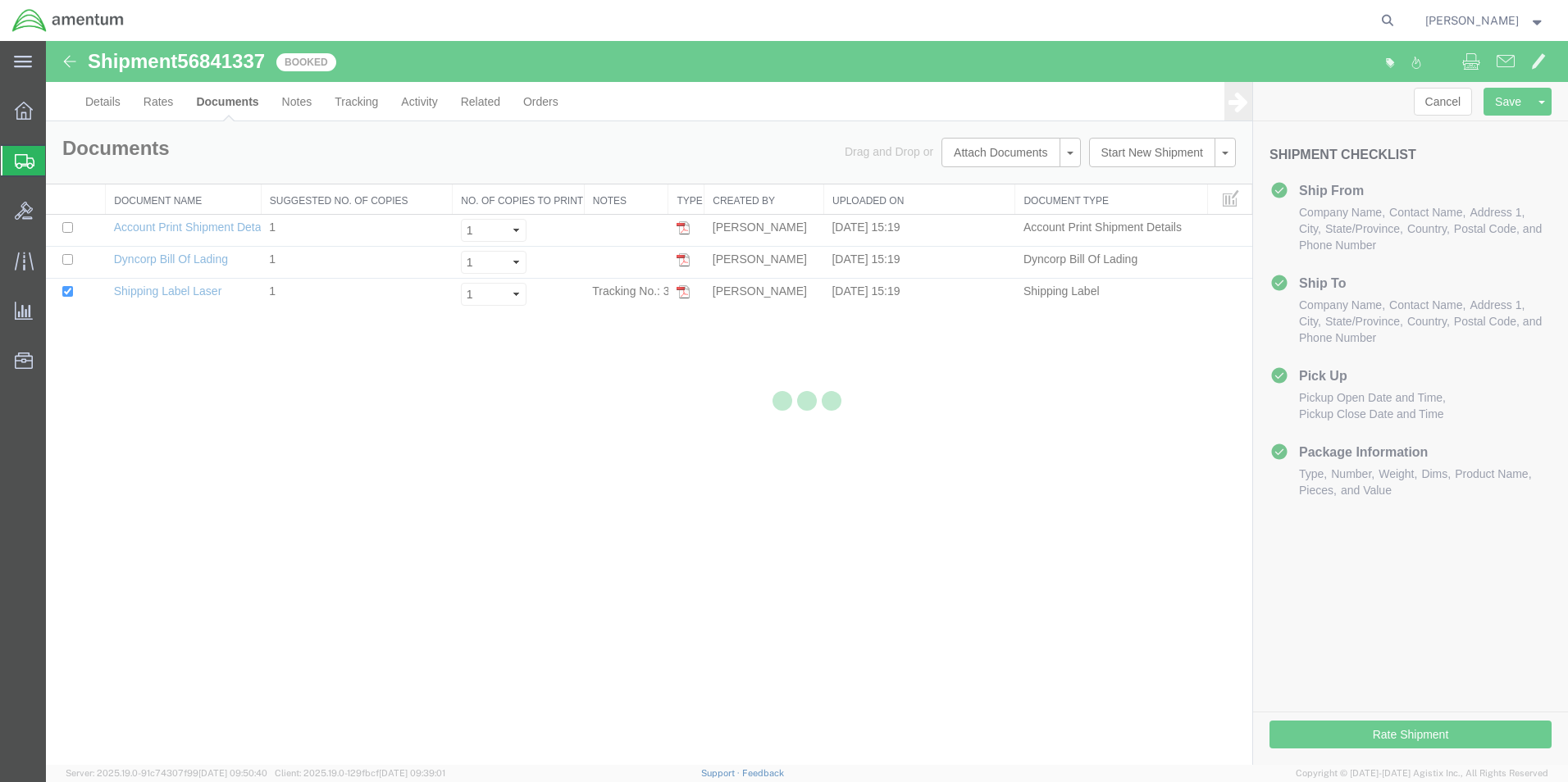
scroll to position [0, 0]
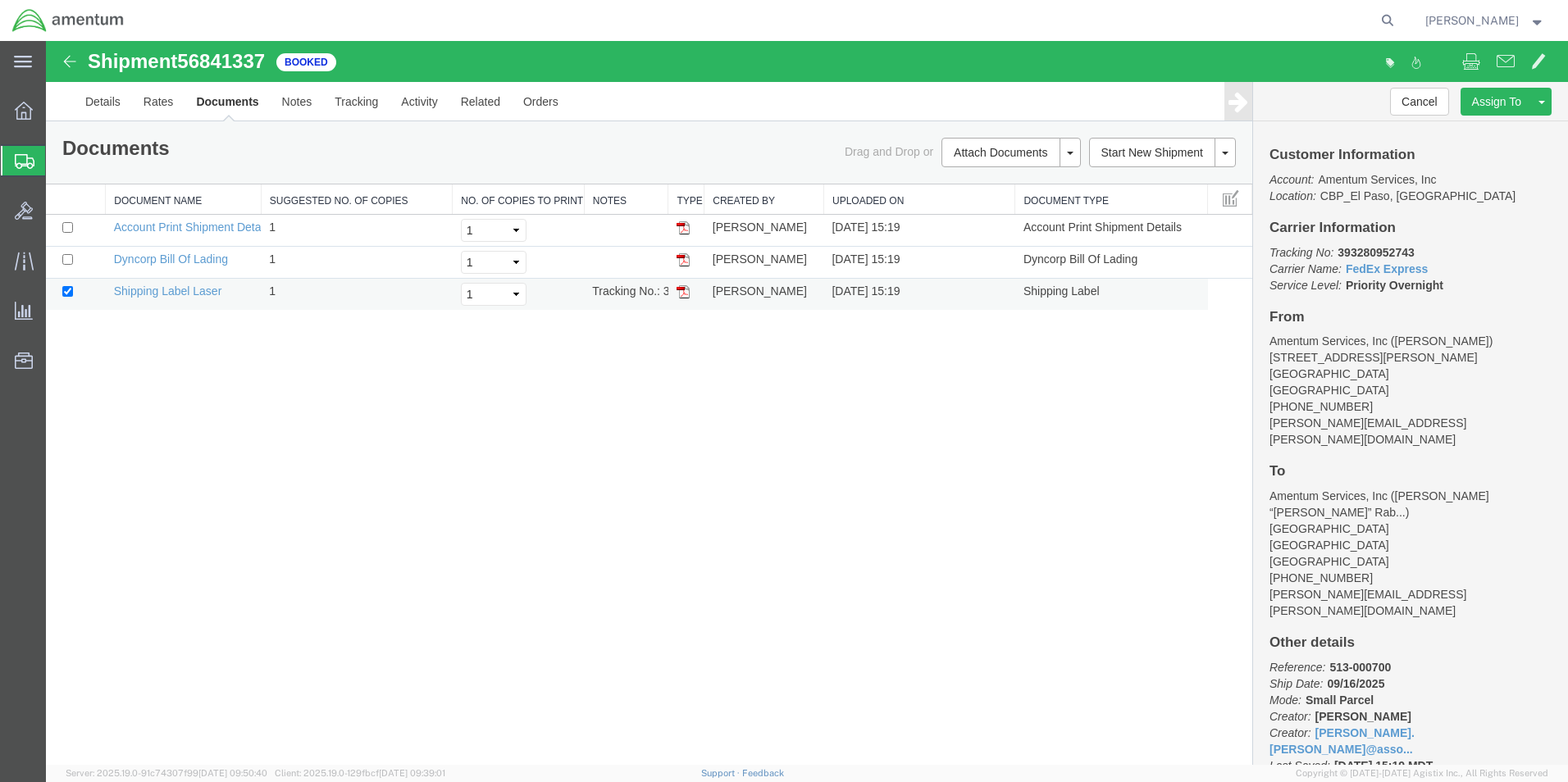
click at [683, 295] on img at bounding box center [682, 291] width 13 height 13
